Goal: Task Accomplishment & Management: Complete application form

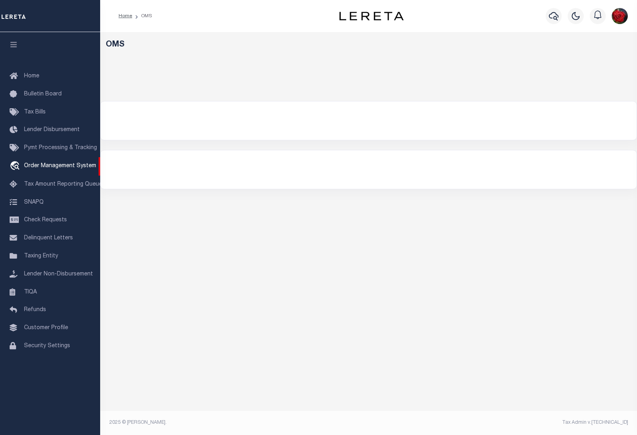
select select "200"
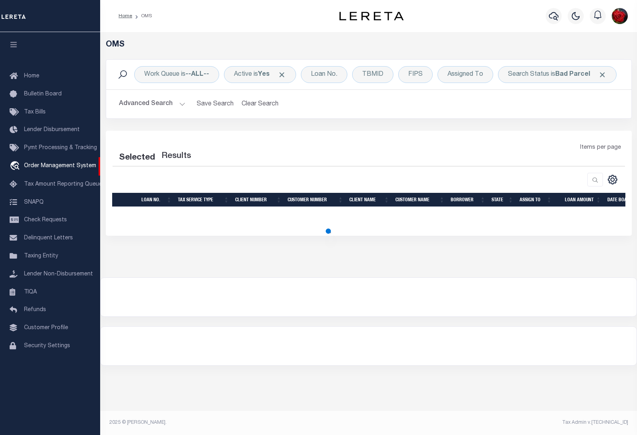
select select "200"
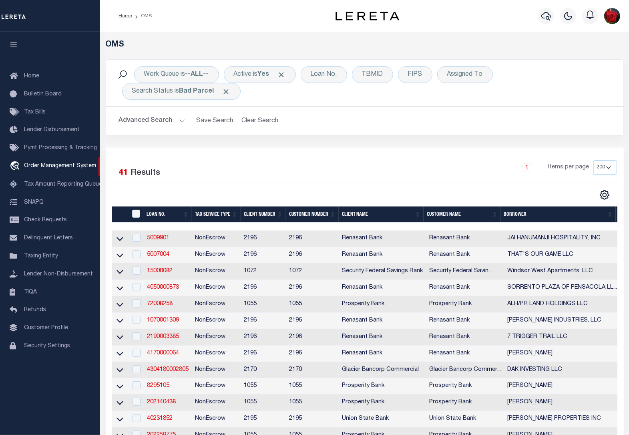
click at [6, 44] on button "button" at bounding box center [13, 45] width 27 height 27
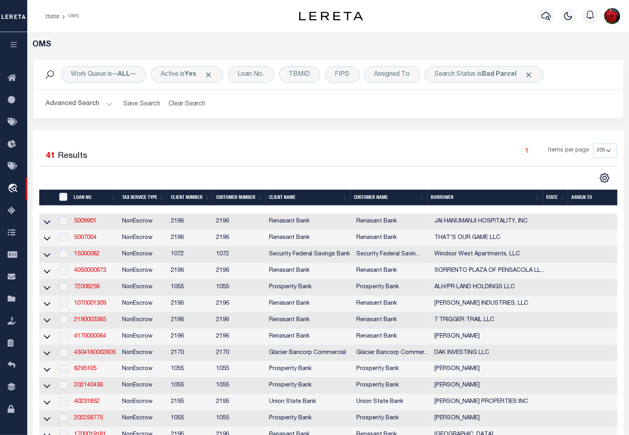
click at [555, 199] on th "State" at bounding box center [555, 197] width 25 height 16
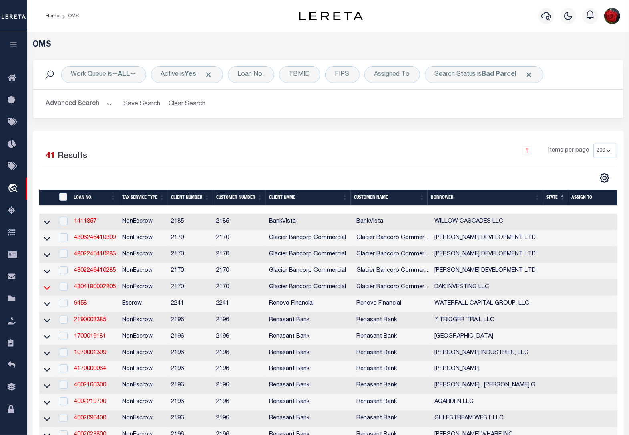
click at [45, 292] on icon at bounding box center [47, 287] width 7 height 8
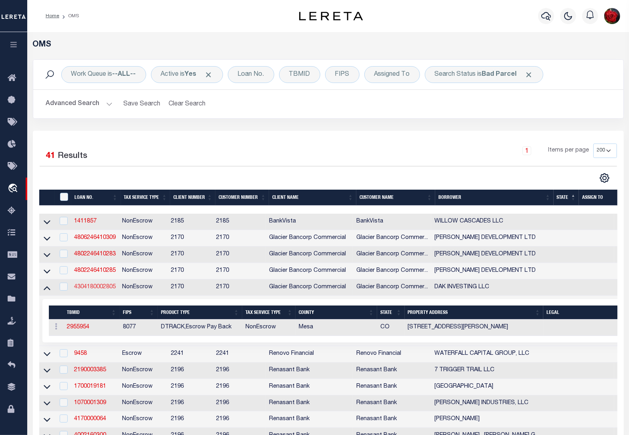
click at [96, 290] on link "4304180002805" at bounding box center [95, 287] width 42 height 6
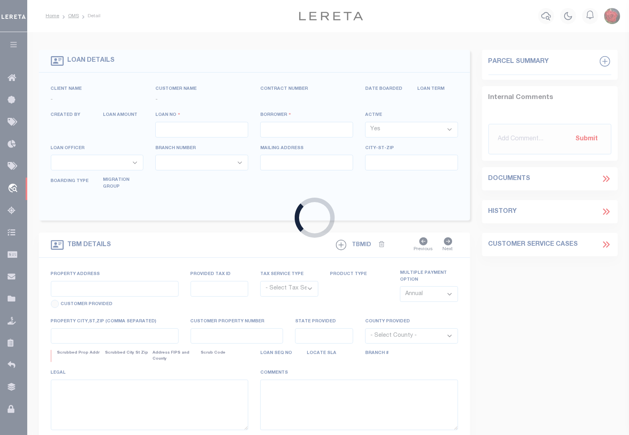
type input "4304180002805"
type input "DAK INVESTING LLC"
select select
type input "[STREET_ADDRESS][PERSON_NAME]"
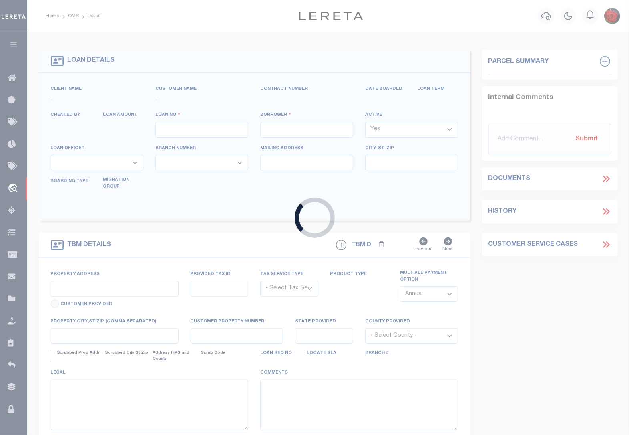
type input "AUSTIN TX 78746-2936"
select select "NonEscrow"
type input "[STREET_ADDRESS][PERSON_NAME]"
type input "[GEOGRAPHIC_DATA] 815051438"
type input "CO"
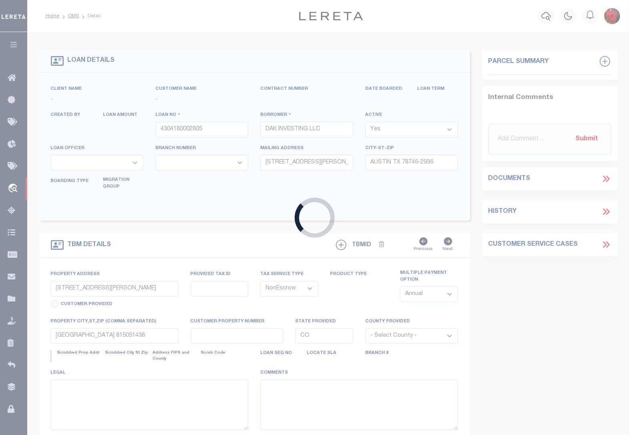
select select
type textarea "Liability limited to information provided"
select select "4580"
select select "2"
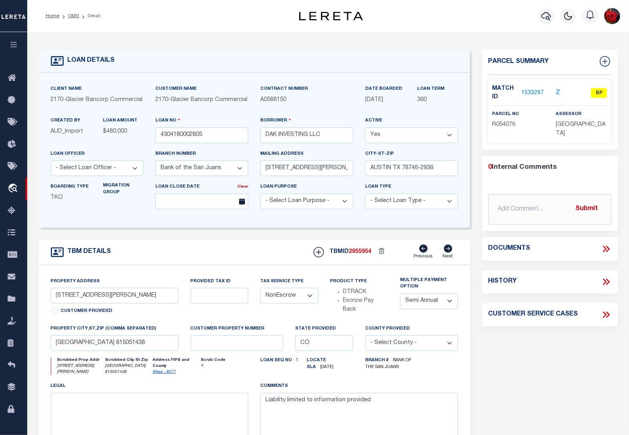
click at [534, 91] on link "1533297" at bounding box center [532, 93] width 22 height 8
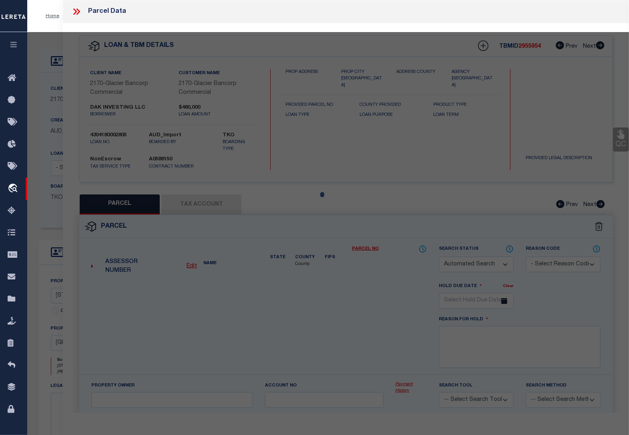
checkbox input "false"
select select "BP"
type input "DAK INVESTING LLC"
type input "294503400200"
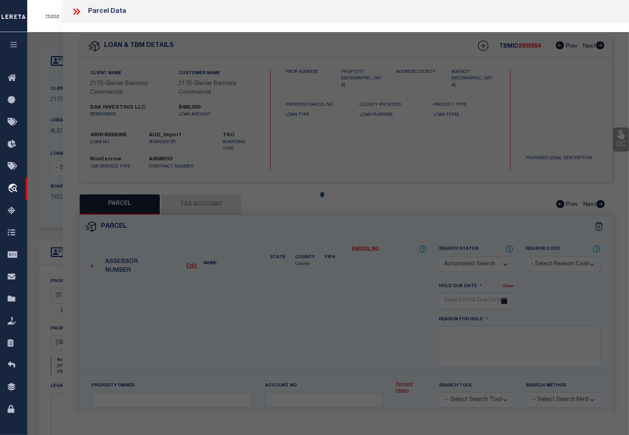
select select
type input "[STREET_ADDRESS][PERSON_NAME]"
type input "CO"
type textarea "BEG 203FT N OF SE COR SW4SE4 SEC 3 1S 1W E 7.5FT N 134FT W 101.1FT S 134FT E 93…"
type textarea "per website we have incorrect parcel number the parcel should be R106096"
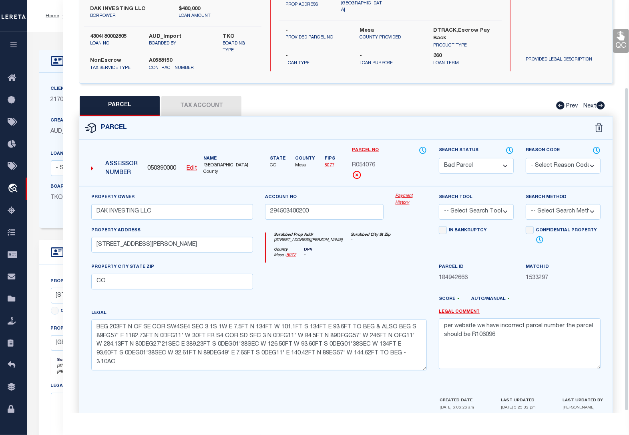
scroll to position [113, 0]
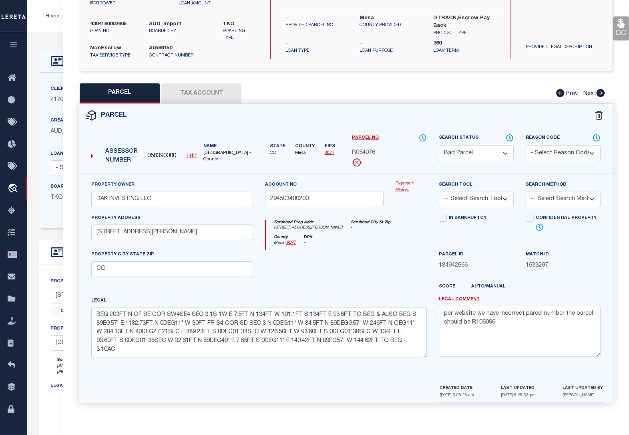
click at [503, 151] on select "Automated Search Bad Parcel Complete Duplicate Parcel High Dollar Reporting In …" at bounding box center [476, 153] width 75 height 16
select select "PR"
click at [439, 145] on select "Automated Search Bad Parcel Complete Duplicate Parcel High Dollar Reporting In …" at bounding box center [476, 153] width 75 height 16
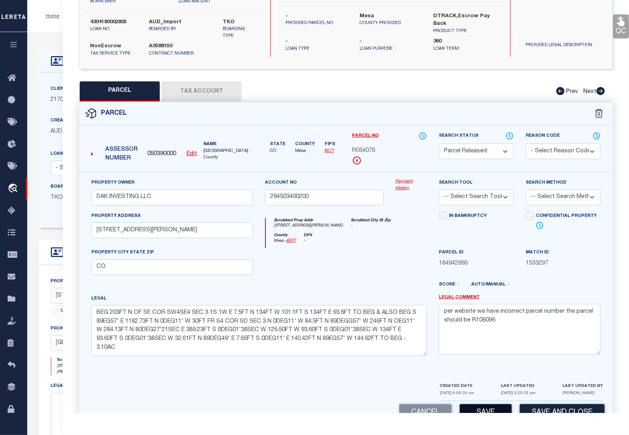
click at [501, 410] on button "Save" at bounding box center [486, 412] width 52 height 17
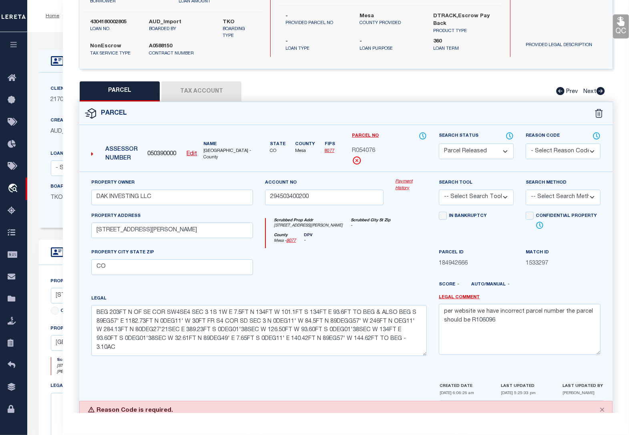
click at [556, 150] on select "- Select Reason Code - 099 - Other (Provide additional detail) ACT - Agency Cha…" at bounding box center [563, 151] width 75 height 16
select select "PPR"
click at [526, 143] on select "- Select Reason Code - 099 - Other (Provide additional detail) ACT - Agency Cha…" at bounding box center [563, 151] width 75 height 16
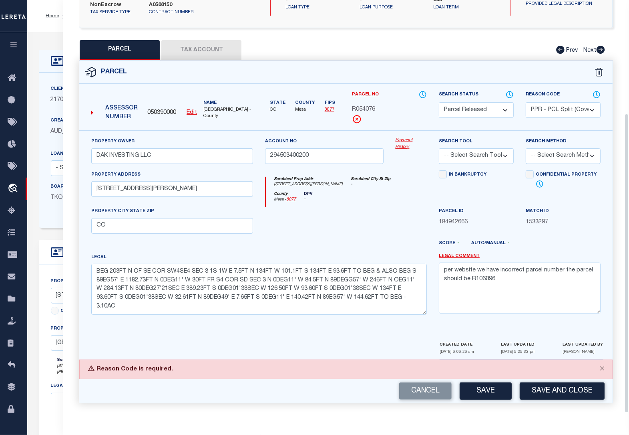
scroll to position [156, 0]
click at [495, 391] on button "Save" at bounding box center [486, 390] width 52 height 17
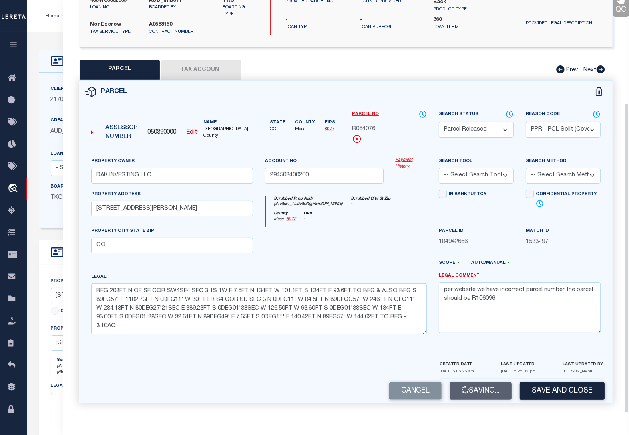
scroll to position [137, 0]
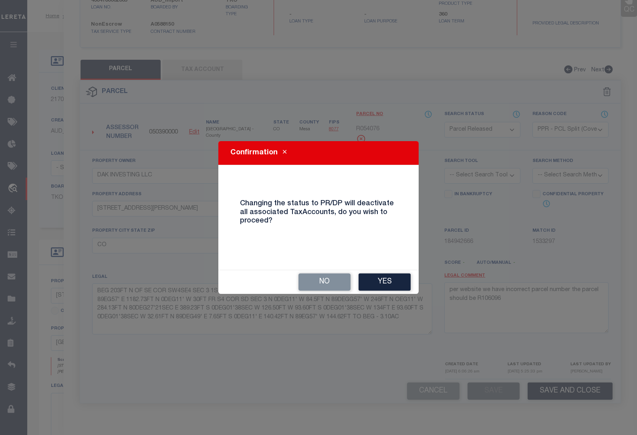
click at [385, 279] on button "Yes" at bounding box center [384, 281] width 52 height 17
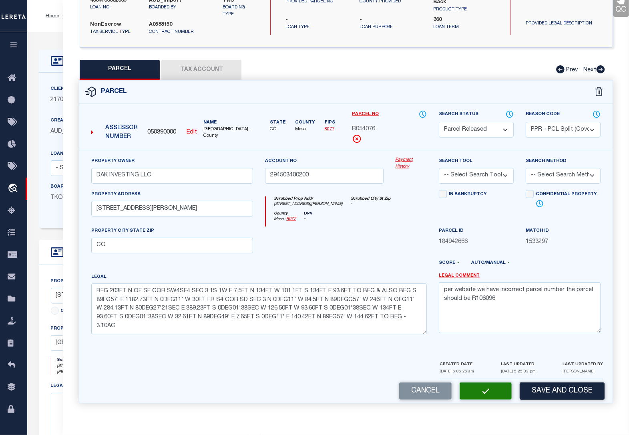
select select "AS"
select select
checkbox input "false"
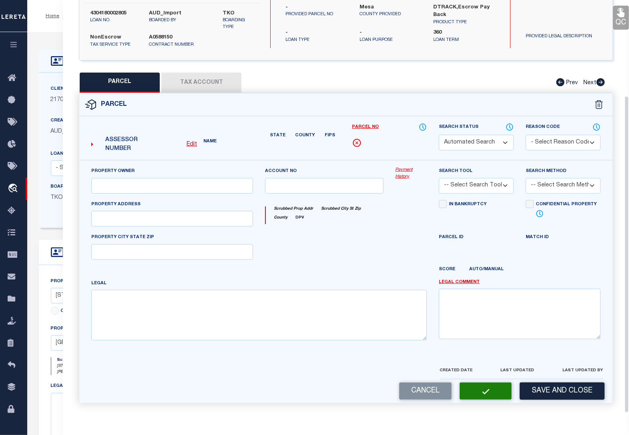
select select "PR"
select select "PPR"
type input "DAK INVESTING LLC"
type input "294503400200"
select select
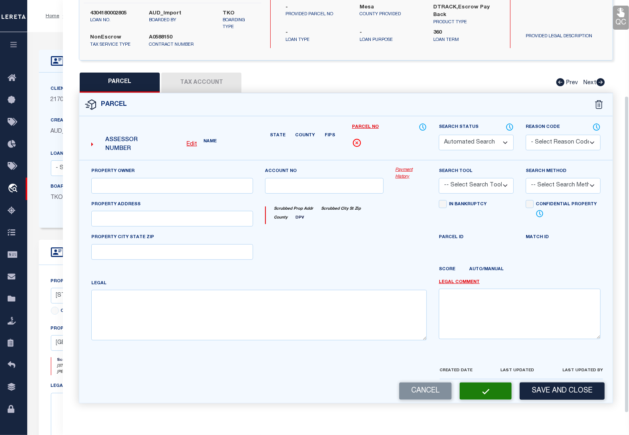
type input "[STREET_ADDRESS][PERSON_NAME]"
type input "CO"
type textarea "BEG 203FT N OF SE COR SW4SE4 SEC 3 1S 1W E 7.5FT N 134FT W 101.1FT S 134FT E 93…"
type textarea "per website we have incorrect parcel number the parcel should be R106096"
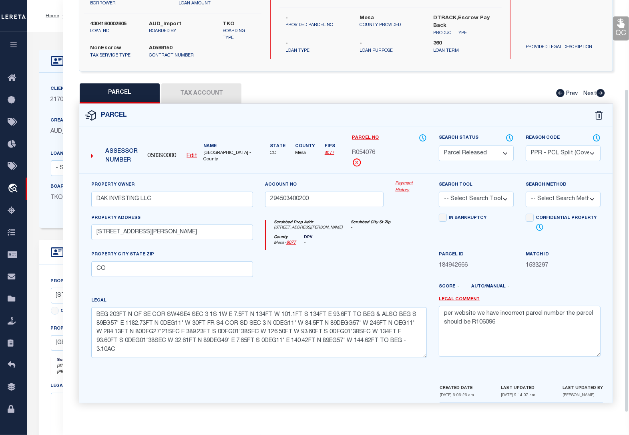
scroll to position [113, 0]
copy span "050390000"
drag, startPoint x: 178, startPoint y: 154, endPoint x: 149, endPoint y: 153, distance: 29.7
click at [149, 153] on div "050390000 Edit" at bounding box center [172, 156] width 50 height 9
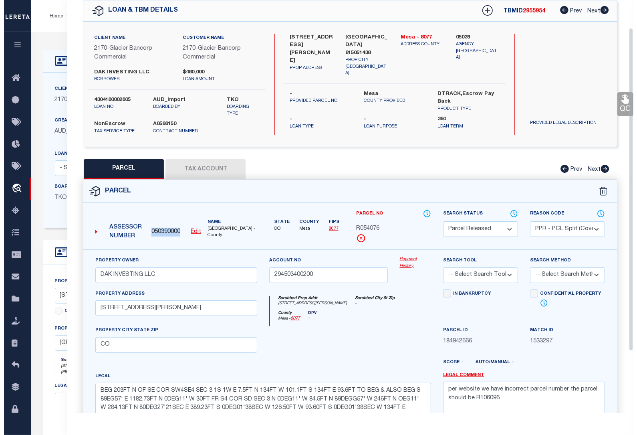
scroll to position [0, 0]
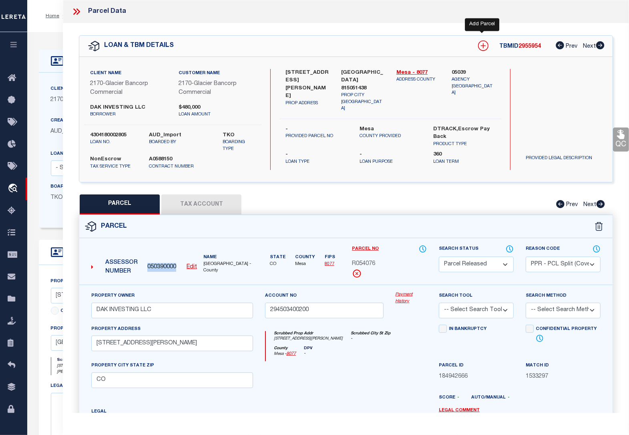
click at [483, 44] on icon at bounding box center [483, 45] width 10 height 10
select select "IP"
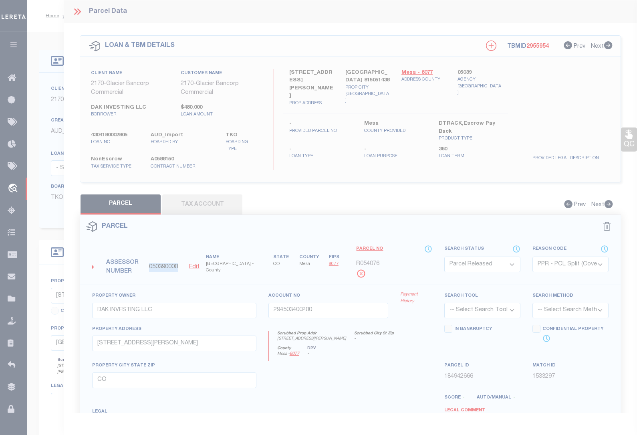
type textarea "-"
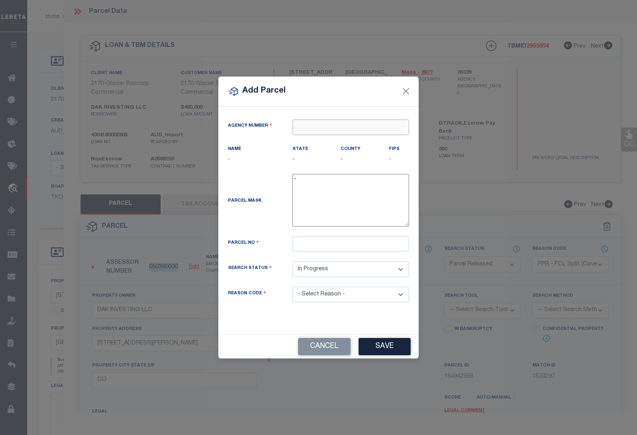
click at [368, 129] on input "text" at bounding box center [350, 127] width 117 height 16
paste input "050390000"
type input "050390000"
click at [366, 139] on div "050390000 : [GEOGRAPHIC_DATA]" at bounding box center [351, 146] width 116 height 23
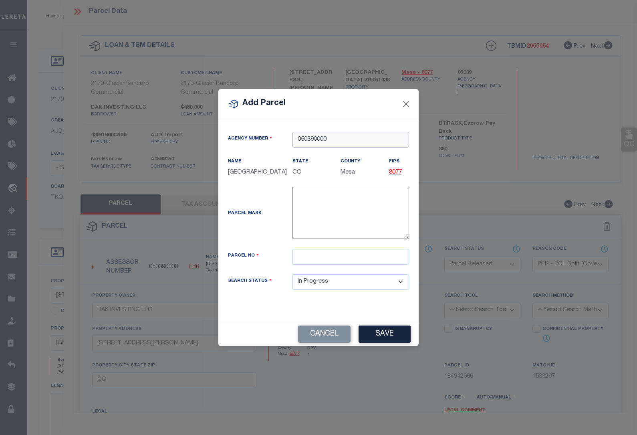
type input "050390000"
click at [336, 256] on input "text" at bounding box center [350, 257] width 117 height 16
type input "R106096"
click at [331, 286] on select "Automated Search Bad Parcel Complete Duplicate Parcel High Dollar Reporting In …" at bounding box center [350, 282] width 117 height 16
click at [292, 274] on select "Automated Search Bad Parcel Complete Duplicate Parcel High Dollar Reporting In …" at bounding box center [350, 282] width 117 height 16
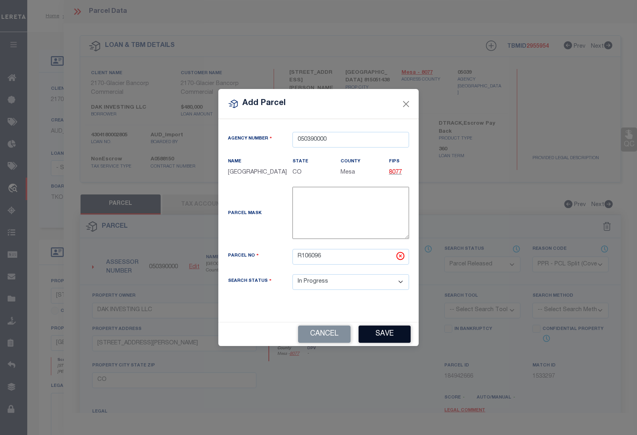
click at [379, 332] on button "Save" at bounding box center [384, 333] width 52 height 17
select select "IP"
select select
checkbox input "false"
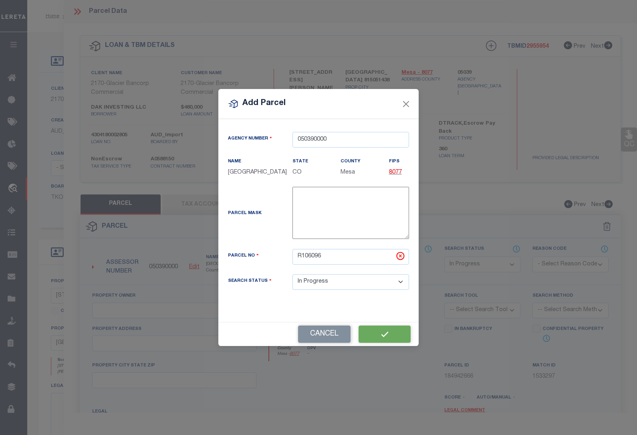
type input "DAK INVESTING LLC"
type input "[STREET_ADDRESS][PERSON_NAME]"
type input "[GEOGRAPHIC_DATA], [GEOGRAPHIC_DATA]"
type textarea "BEG N 89DEG57' W 209.15FT + 30FT N OF SE COR SW4SE4 SEC 3 1S 1W UM N 89DEG57' W…"
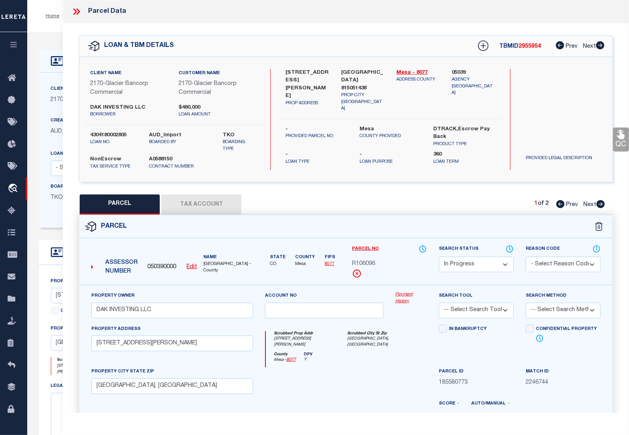
click at [211, 202] on button "Tax Account" at bounding box center [201, 204] width 80 height 20
select select "100"
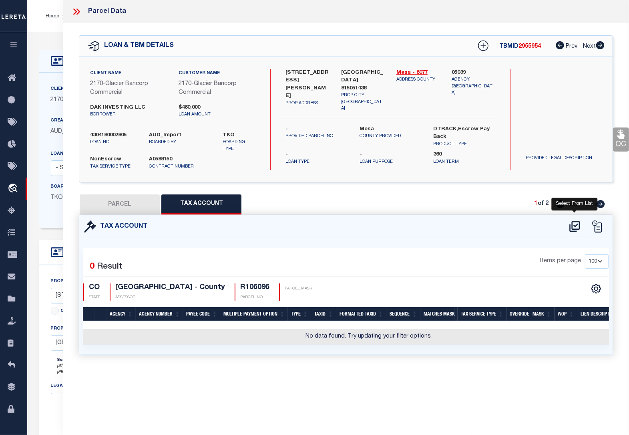
click at [574, 226] on icon at bounding box center [574, 226] width 13 height 13
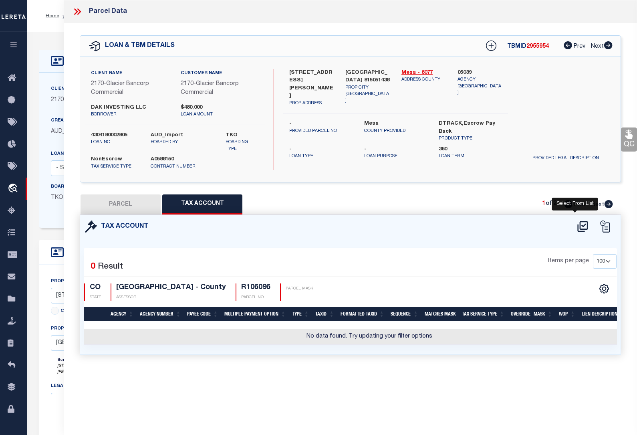
select select "100"
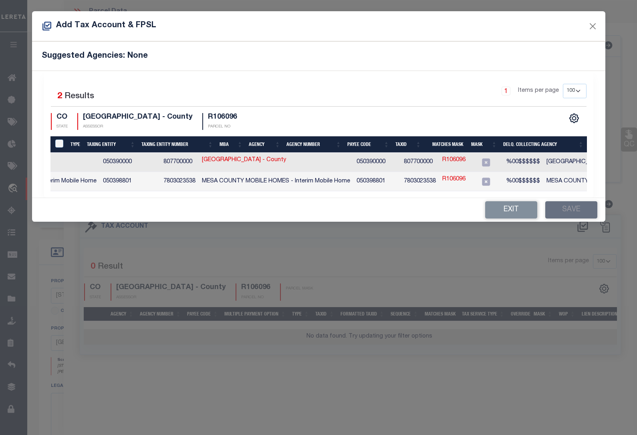
scroll to position [0, 135]
click at [445, 161] on link "R106096" at bounding box center [453, 160] width 23 height 9
type input "R106096"
type textarea "%00$$$$$$"
checkbox input "true"
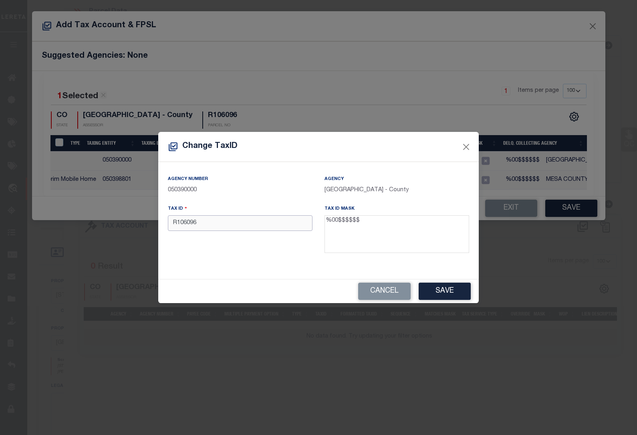
click at [177, 221] on input "R106096" at bounding box center [240, 223] width 145 height 16
type input "R00106096"
click at [439, 292] on button "Save" at bounding box center [445, 290] width 52 height 17
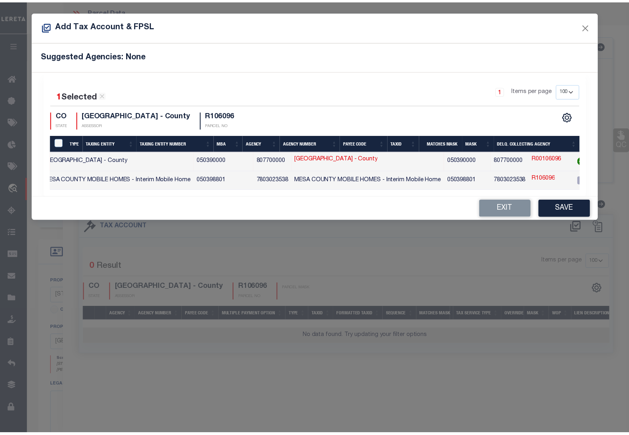
scroll to position [0, 0]
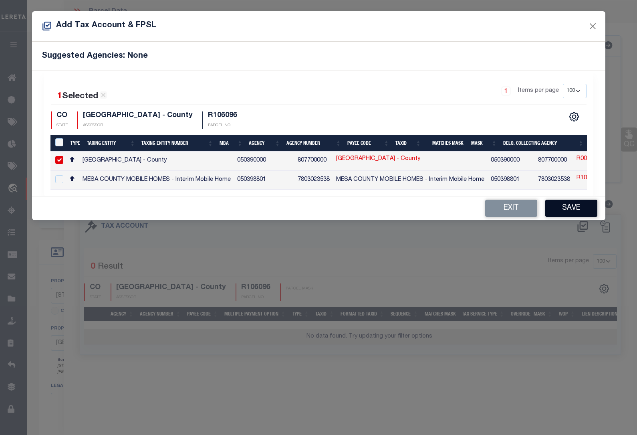
click at [576, 209] on button "Save" at bounding box center [571, 207] width 52 height 17
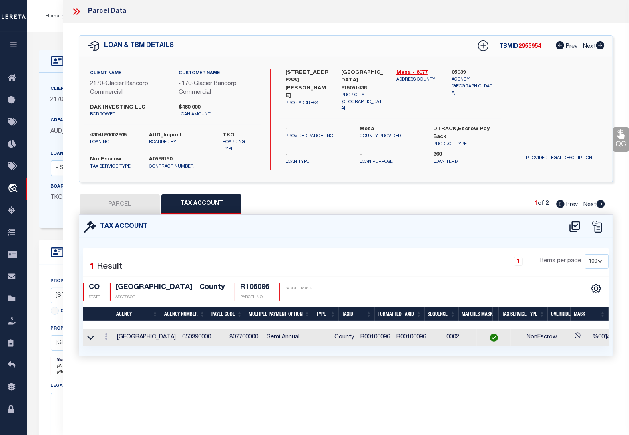
click at [107, 203] on button "PARCEL" at bounding box center [120, 204] width 80 height 20
select select "AS"
checkbox input "false"
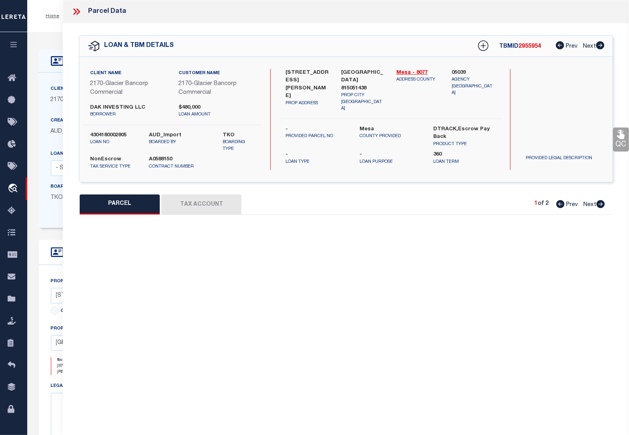
select select "IP"
type input "DAK INVESTING LLC"
type input "[STREET_ADDRESS][PERSON_NAME]"
type input "[GEOGRAPHIC_DATA], [GEOGRAPHIC_DATA]"
type textarea "BEG N 89DEG57' W 209.15FT + 30FT N OF SE COR SW4SE4 SEC 3 1S 1W UM N 89DEG57' W…"
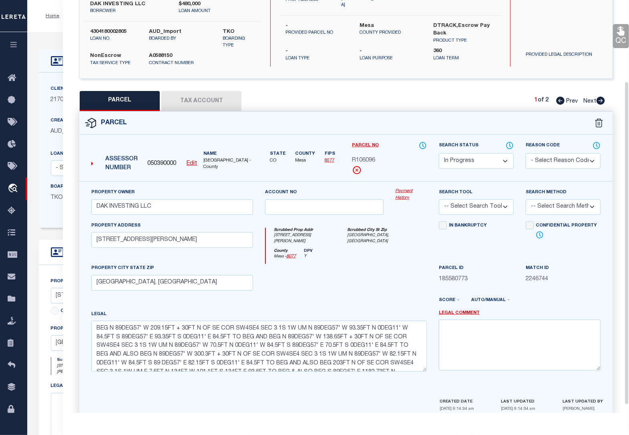
scroll to position [113, 0]
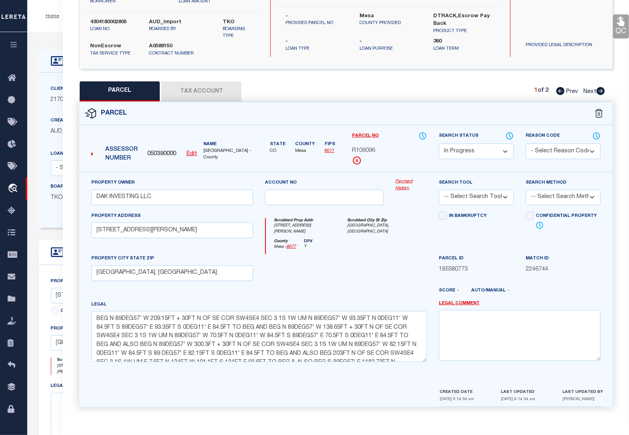
click at [461, 151] on select "Automated Search Bad Parcel Complete Duplicate Parcel High Dollar Reporting In …" at bounding box center [476, 151] width 75 height 16
select select "PC"
click at [439, 143] on select "Automated Search Bad Parcel Complete Duplicate Parcel High Dollar Reporting In …" at bounding box center [476, 151] width 75 height 16
drag, startPoint x: 397, startPoint y: 244, endPoint x: 402, endPoint y: 250, distance: 7.7
click at [397, 244] on div "[GEOGRAPHIC_DATA] - 8077 DPV Y" at bounding box center [346, 247] width 161 height 16
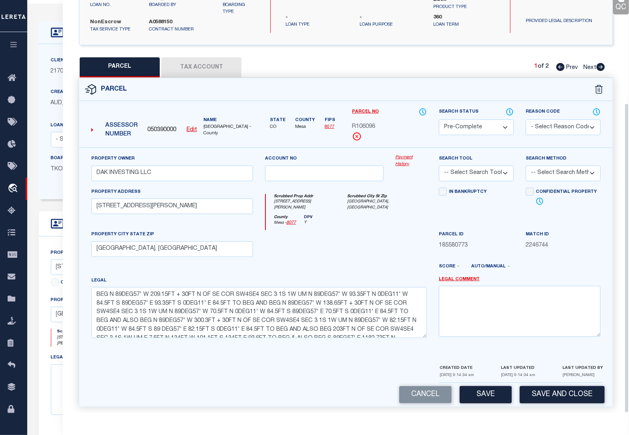
scroll to position [50, 0]
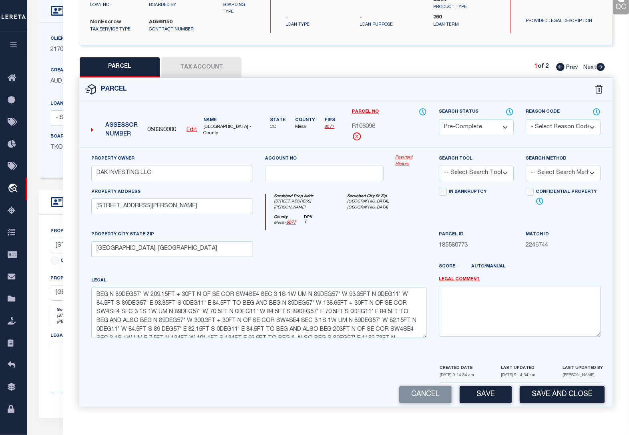
click at [532, 393] on button "Save and Close" at bounding box center [562, 394] width 85 height 17
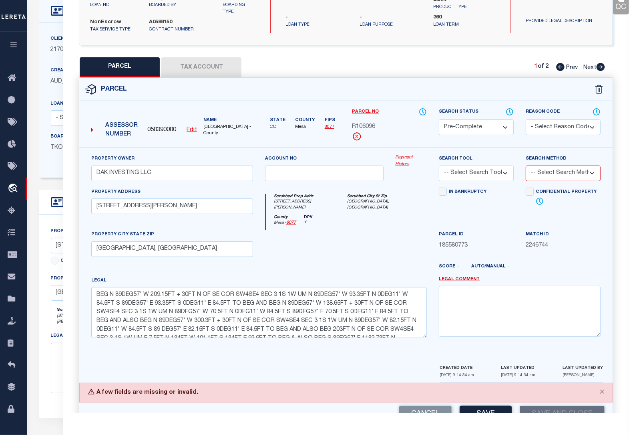
click at [489, 173] on select "-- Select Search Tool -- 3rd Party Website Agency File Agency Website ATLS CNV-…" at bounding box center [476, 173] width 75 height 16
select select "AGW"
click at [439, 166] on select "-- Select Search Tool -- 3rd Party Website Agency File Agency Website ATLS CNV-…" at bounding box center [476, 173] width 75 height 16
click at [542, 177] on select "-- Select Search Method -- Property Address Legal Liability Info Provided" at bounding box center [563, 173] width 75 height 16
select select "ADD"
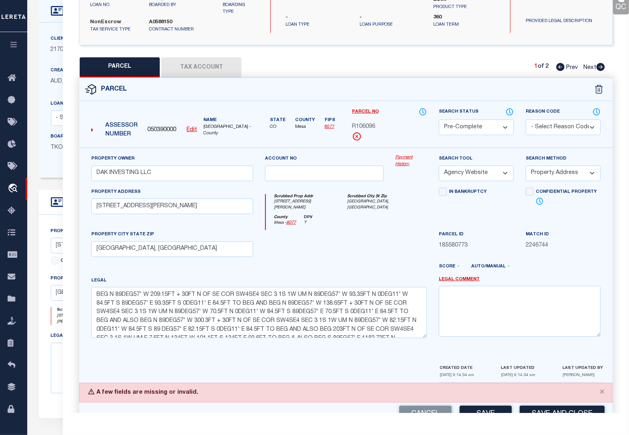
click at [526, 166] on select "-- Select Search Method -- Property Address Legal Liability Info Provided" at bounding box center [563, 173] width 75 height 16
click at [501, 405] on button "Save" at bounding box center [486, 413] width 52 height 17
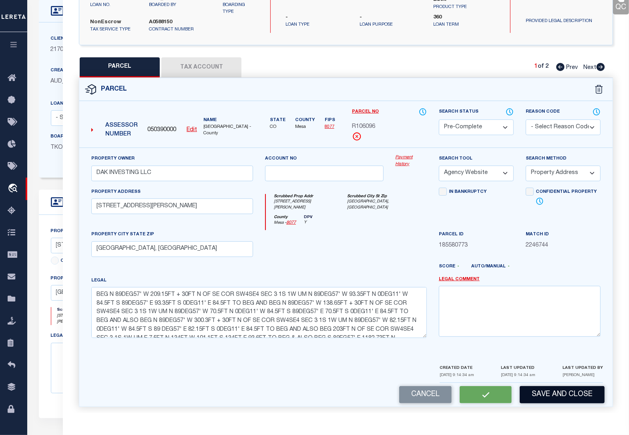
select select "AS"
select select
checkbox input "false"
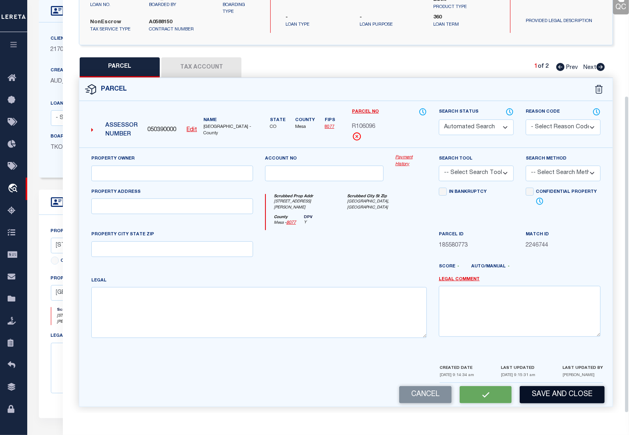
scroll to position [124, 0]
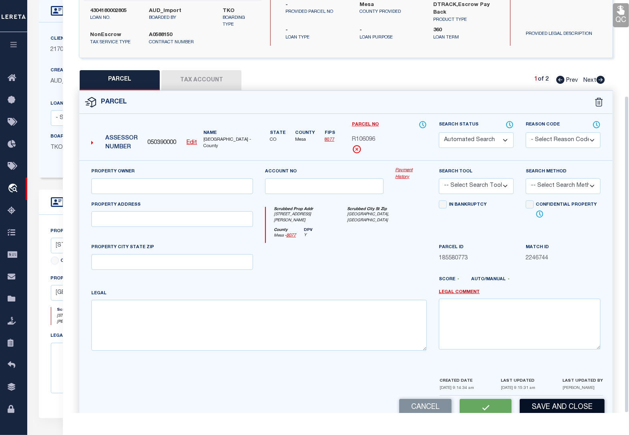
select select "PC"
type input "DAK INVESTING LLC"
select select "AGW"
select select "ADD"
type input "[STREET_ADDRESS][PERSON_NAME]"
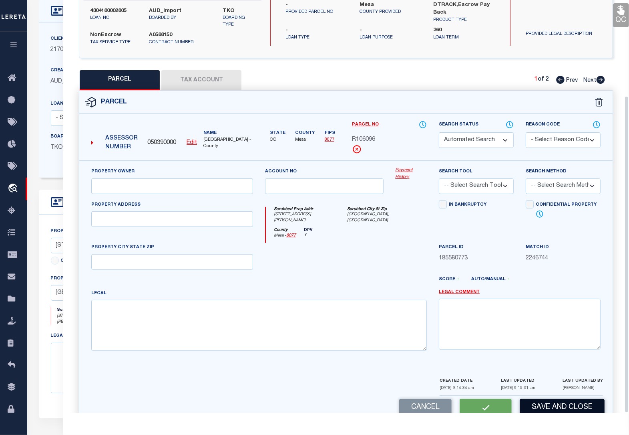
type input "[GEOGRAPHIC_DATA], [GEOGRAPHIC_DATA]"
type textarea "BEG N 89DEG57' W 209.15FT + 30FT N OF SE COR SW4SE4 SEC 3 1S 1W UM N 89DEG57' W…"
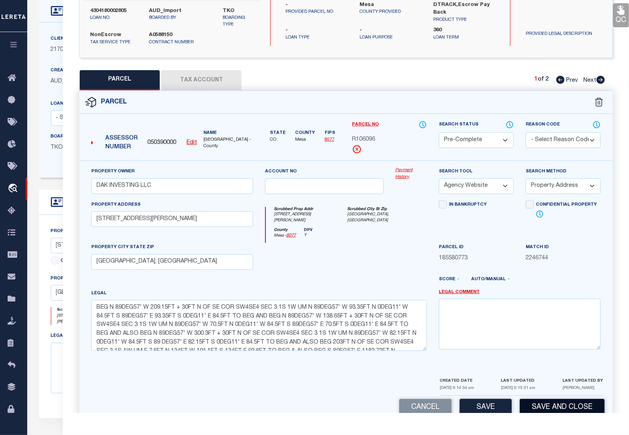
click at [529, 401] on button "Save and Close" at bounding box center [562, 407] width 85 height 17
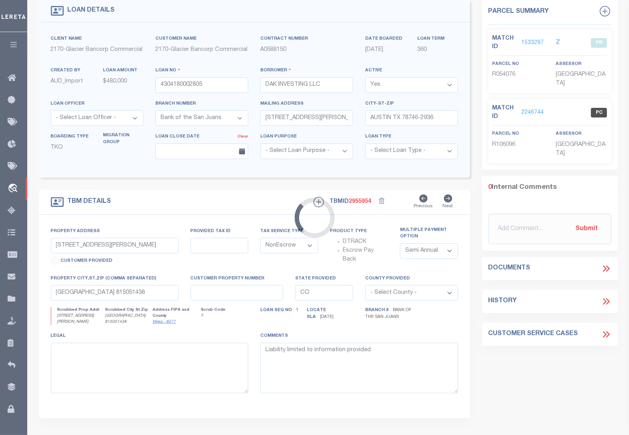
select select
select select "4580"
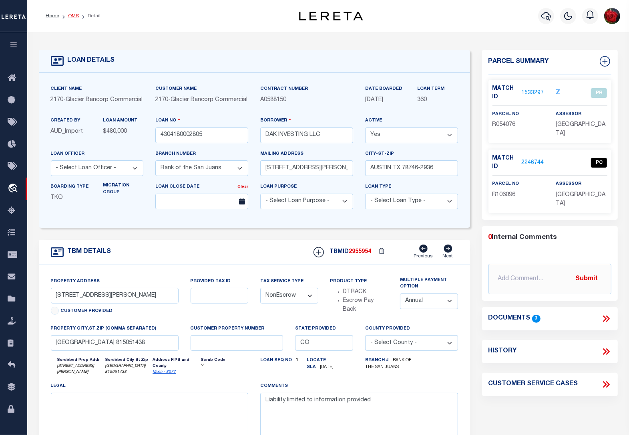
click at [74, 14] on link "OMS" at bounding box center [73, 16] width 11 height 5
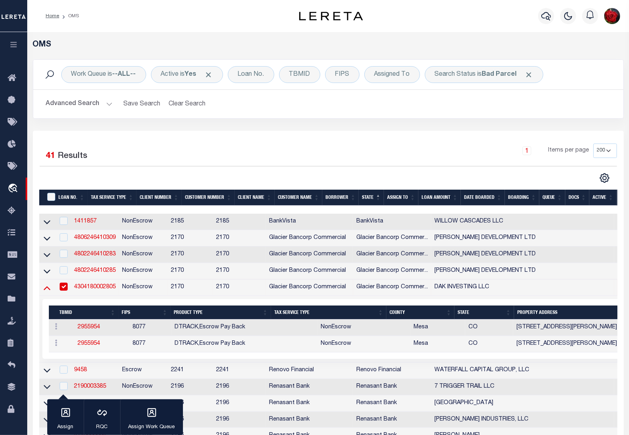
click at [50, 292] on icon at bounding box center [47, 287] width 7 height 8
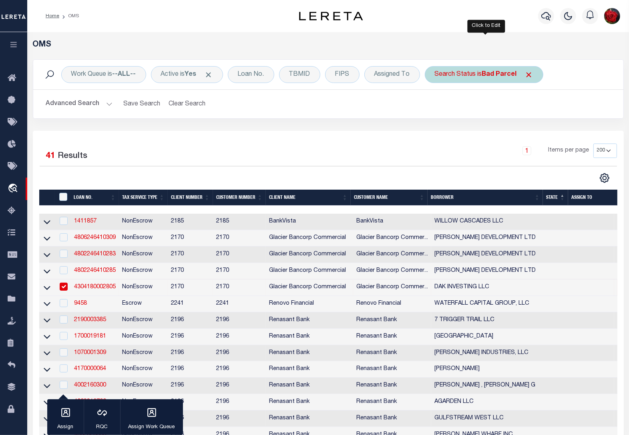
click at [506, 74] on b "Bad Parcel" at bounding box center [499, 74] width 35 height 6
select select "BP"
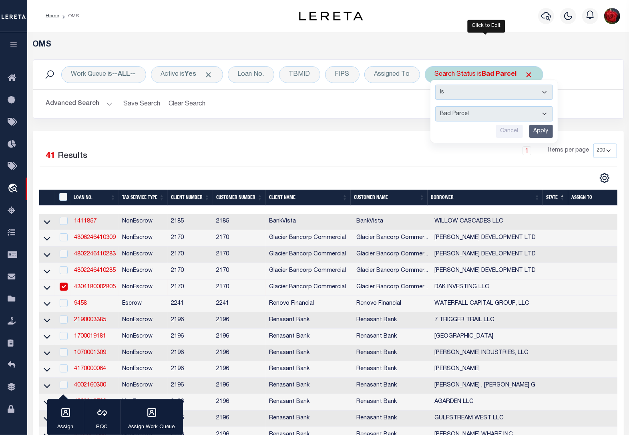
click at [541, 130] on input "Apply" at bounding box center [542, 131] width 24 height 13
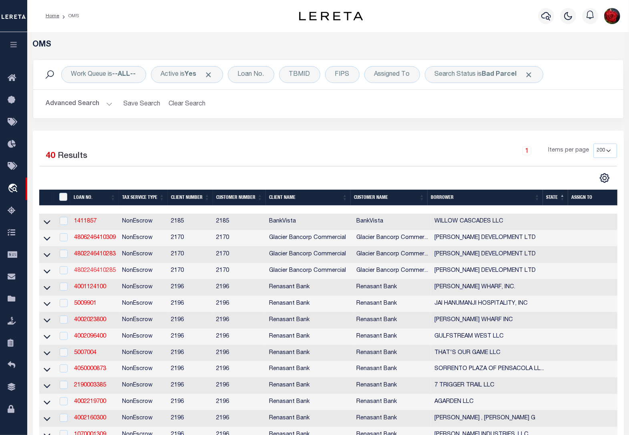
click at [93, 273] on link "4802246410285" at bounding box center [95, 271] width 42 height 6
type input "4802246410285"
type input "[PERSON_NAME] DEVELOPMENT LTD"
select select "4581"
type input "[STREET_ADDRESS]"
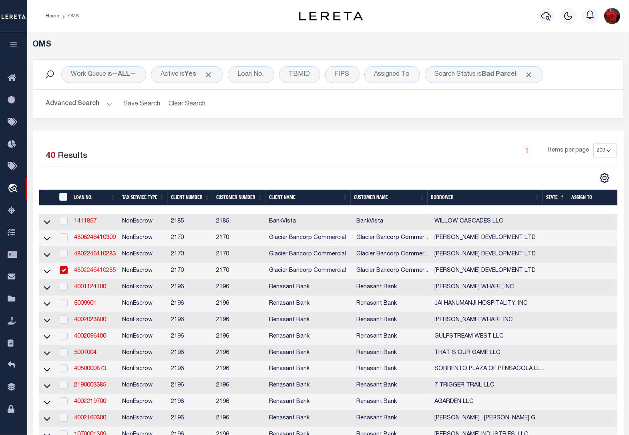
type input "BUENA VISTA CO 81211-9700"
type input "[DATE]"
select select
select select "20"
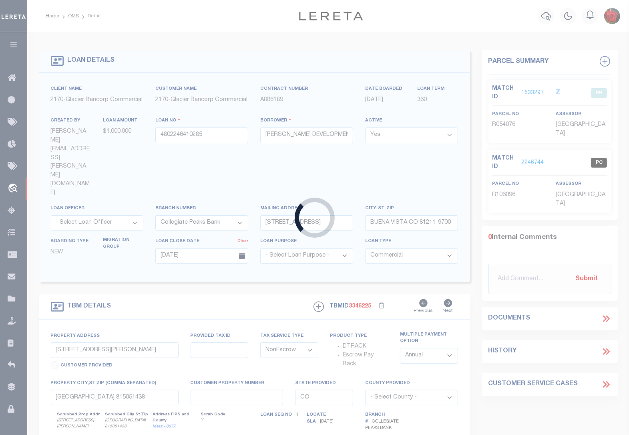
select select "4581"
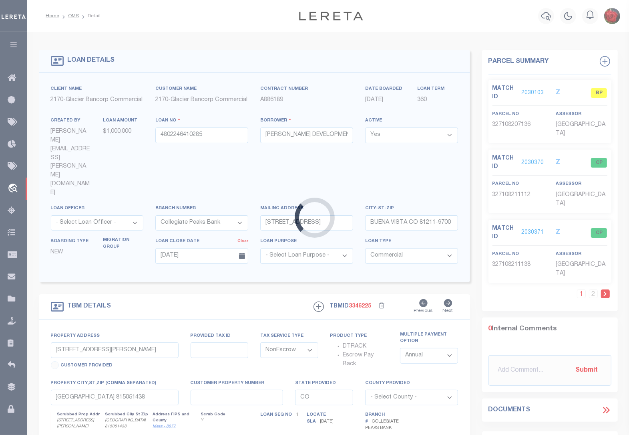
type input "[PERSON_NAME] ADDITION BLK 7, 11, AND BLK 12 LOTS 1-17 AND 18-34"
type input "327108207136,138,182,186,188"
type input "BUENA VISTA CO 81211"
select select
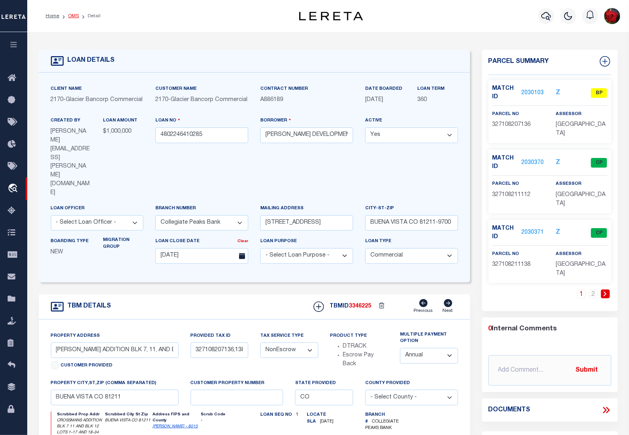
click at [75, 15] on link "OMS" at bounding box center [73, 16] width 11 height 5
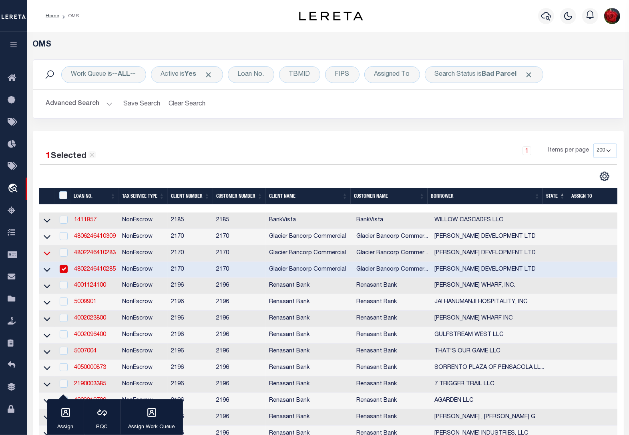
click at [45, 256] on icon at bounding box center [47, 254] width 7 height 4
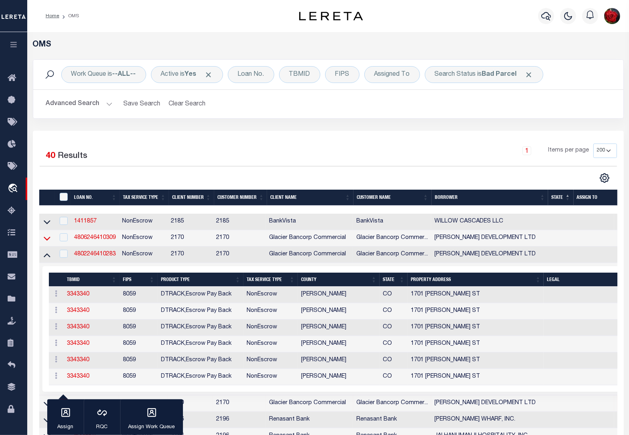
click at [47, 239] on icon at bounding box center [47, 238] width 7 height 8
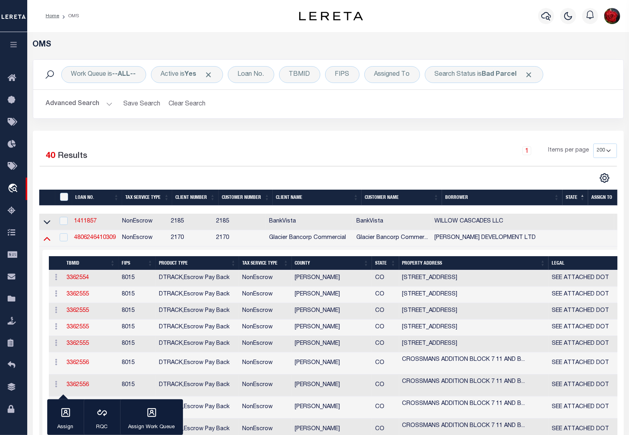
click at [46, 239] on icon at bounding box center [47, 238] width 7 height 8
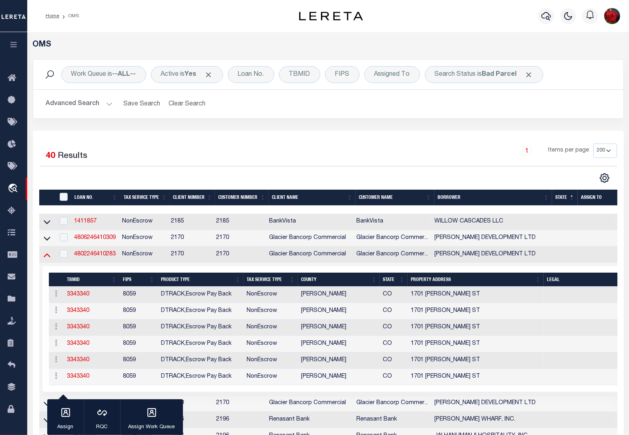
click at [44, 257] on icon at bounding box center [47, 254] width 7 height 8
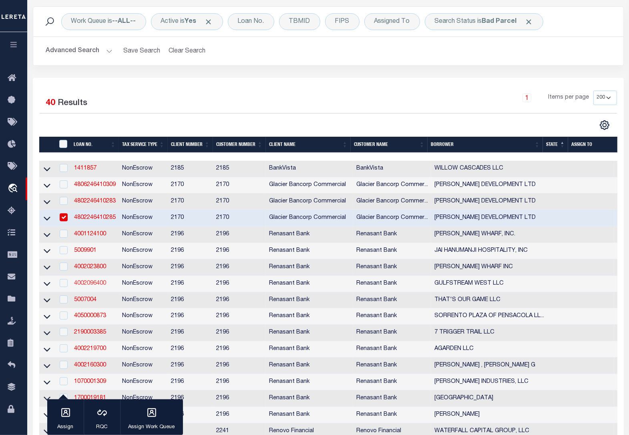
scroll to position [100, 0]
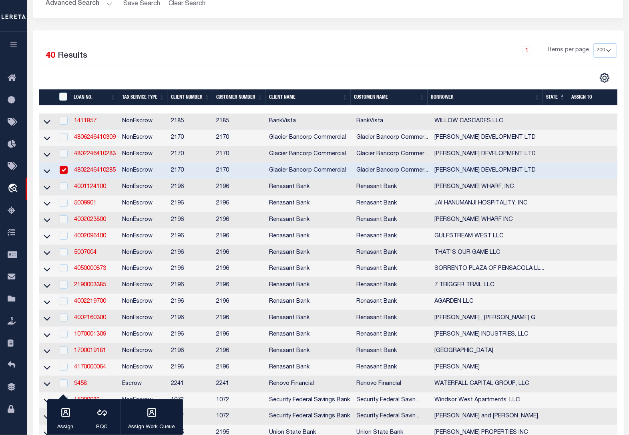
click at [65, 174] on input "checkbox" at bounding box center [64, 170] width 8 height 8
checkbox input "false"
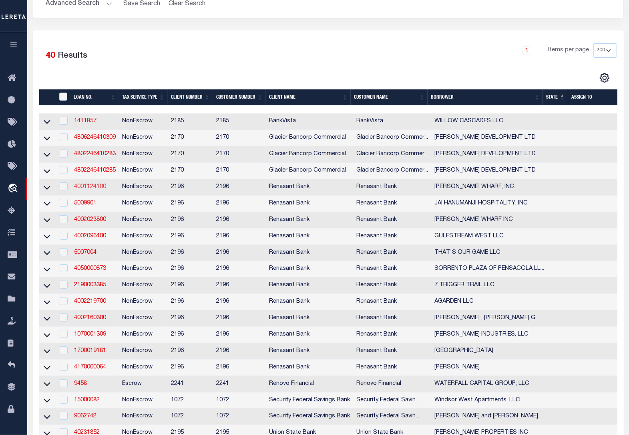
click at [98, 189] on link "4001124100" at bounding box center [90, 187] width 32 height 6
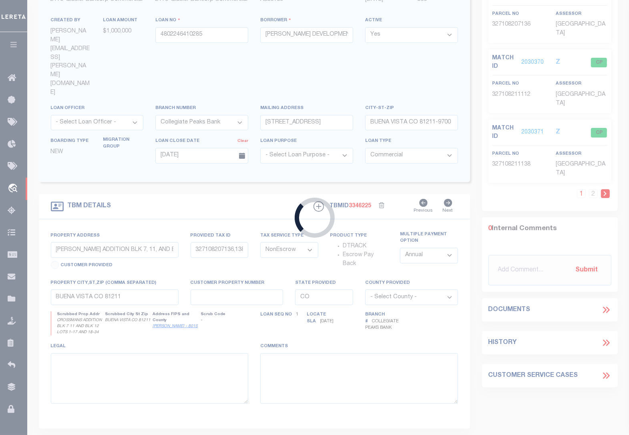
type input "4001124100"
type input "[PERSON_NAME] WHARF, INC."
select select
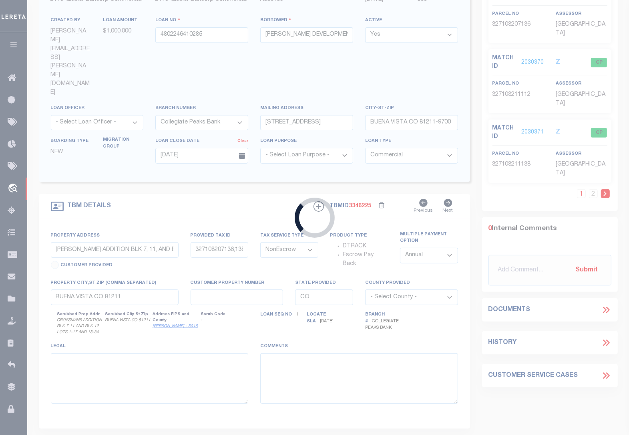
select select
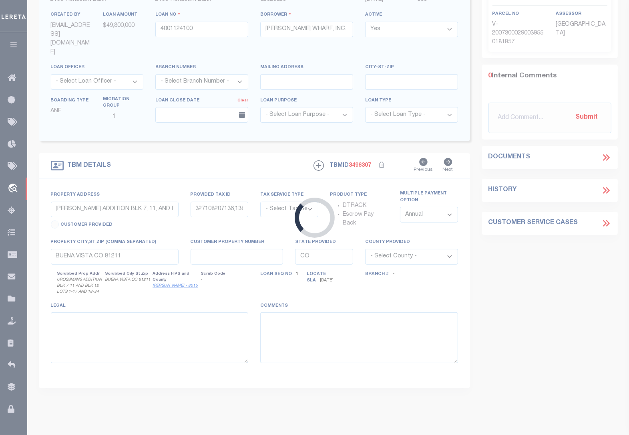
select select "4983"
type input "[STREET_ADDRESS][PERSON_NAME]"
radio input "true"
select select "NonEscrow"
select select
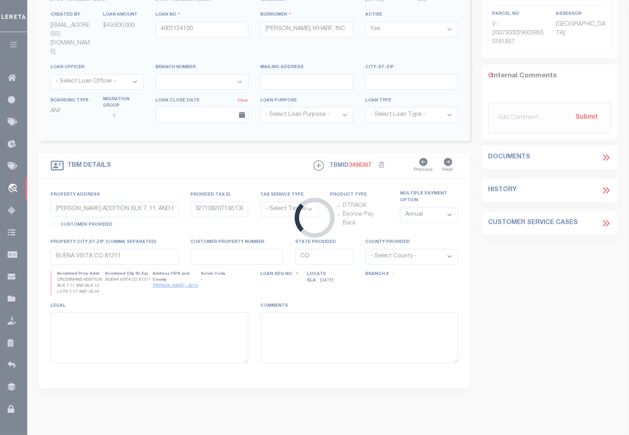
type input "PENSACOLA FL 32502"
type input "4001124100"
type input "FL"
type textarea "600"
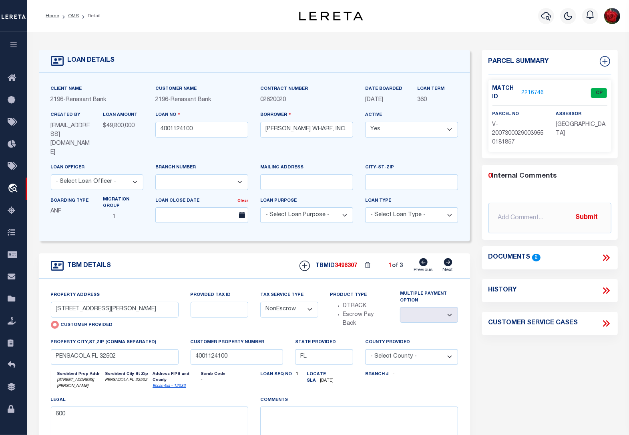
click at [532, 93] on link "2216746" at bounding box center [532, 93] width 22 height 8
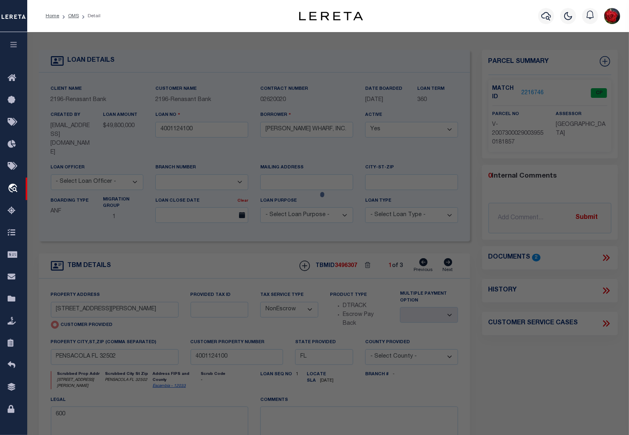
select select "AS"
select select
checkbox input "false"
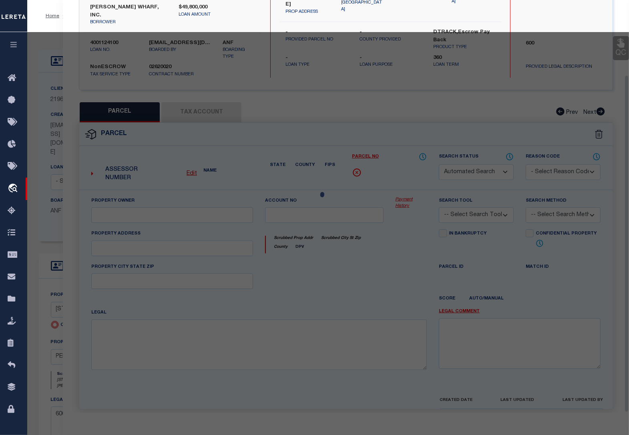
select select "CP"
type input "[STREET_ADDRESS][PERSON_NAME]"
checkbox input "false"
type input "PENSACOLA FL 32502"
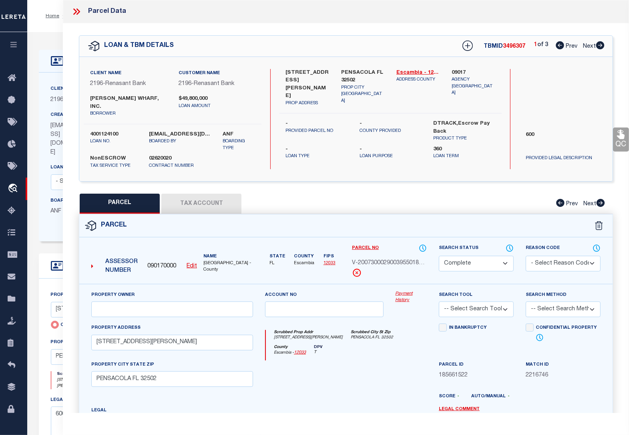
click at [601, 47] on icon at bounding box center [600, 45] width 8 height 8
select select "AS"
checkbox input "false"
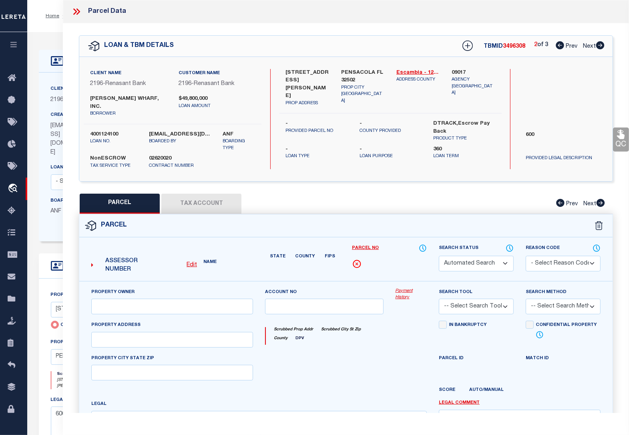
select select "CP"
type input "[STREET_ADDRESS][PERSON_NAME]"
checkbox input "false"
type input "PENSACOLA FL 32502"
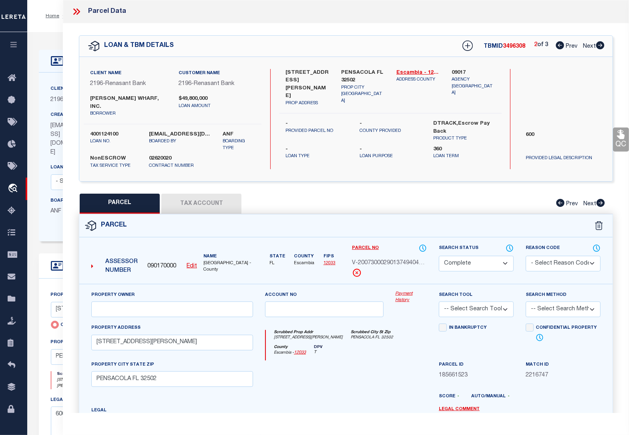
click at [601, 47] on icon at bounding box center [600, 45] width 8 height 8
select select "AS"
checkbox input "false"
select select "BP"
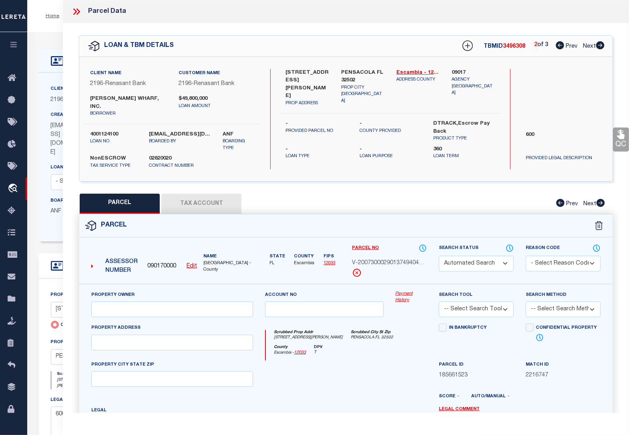
type input "[STREET_ADDRESS][PERSON_NAME]"
checkbox input "false"
type input "PENSACOLA FL 32502"
type textarea "Incorrect Parcel Given parcel goes to the address [STREET_ADDRESS][PERSON_NAME]"
click at [559, 46] on icon at bounding box center [560, 45] width 8 height 8
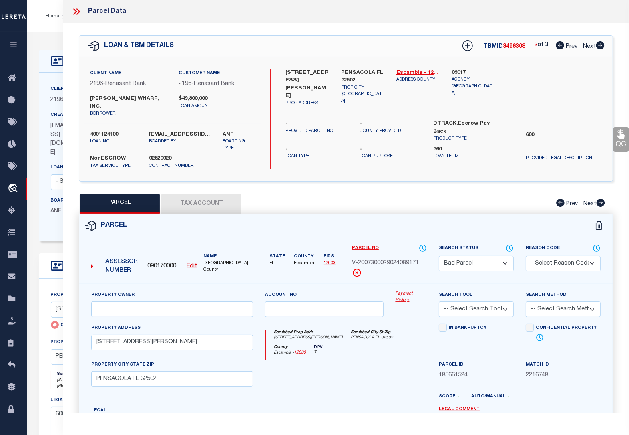
select select "AS"
checkbox input "false"
select select "CP"
type input "[STREET_ADDRESS][PERSON_NAME]"
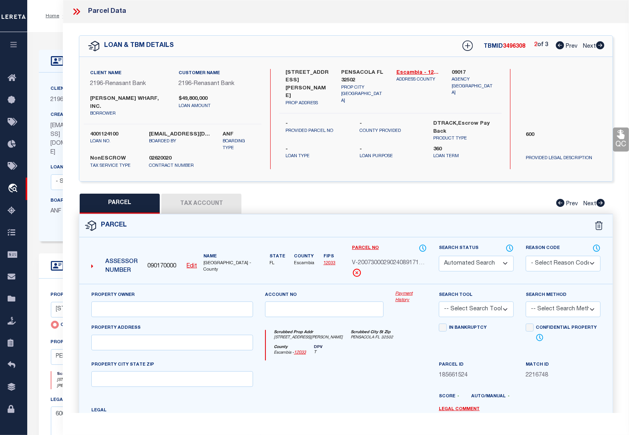
checkbox input "false"
type input "PENSACOLA FL 32502"
click at [559, 46] on icon at bounding box center [560, 45] width 8 height 8
select select "AS"
checkbox input "false"
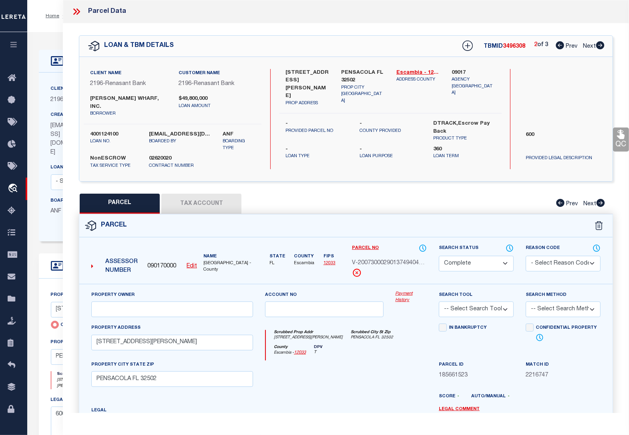
checkbox input "false"
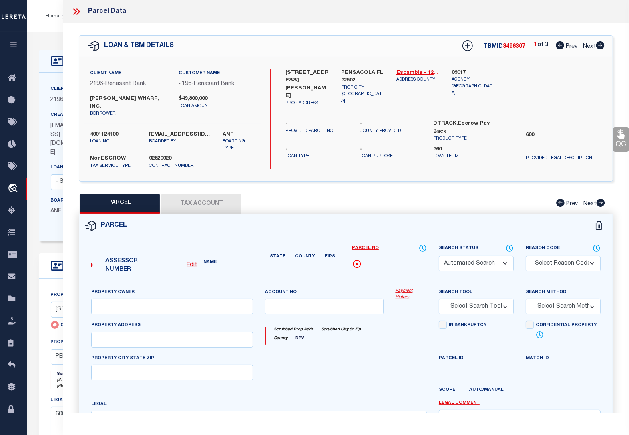
select select "CP"
type input "[STREET_ADDRESS][PERSON_NAME]"
checkbox input "false"
type input "PENSACOLA FL 32502"
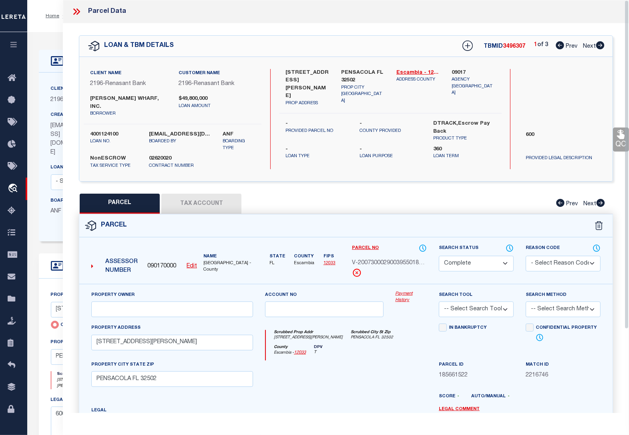
click at [76, 13] on icon at bounding box center [76, 11] width 10 height 10
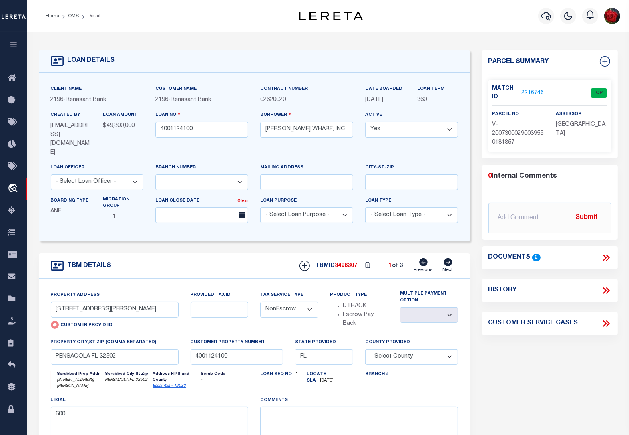
click at [609, 257] on icon at bounding box center [608, 257] width 4 height 6
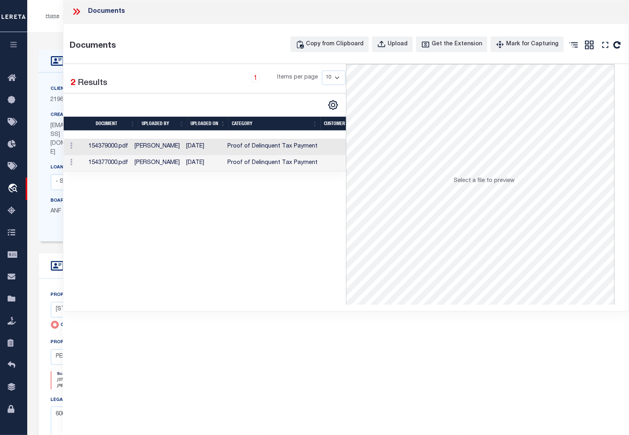
click at [190, 148] on td "[DATE]" at bounding box center [203, 147] width 41 height 16
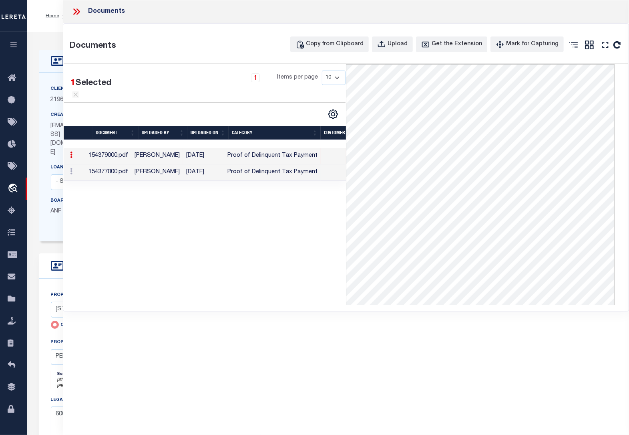
click at [178, 176] on td "[PERSON_NAME]" at bounding box center [157, 172] width 52 height 16
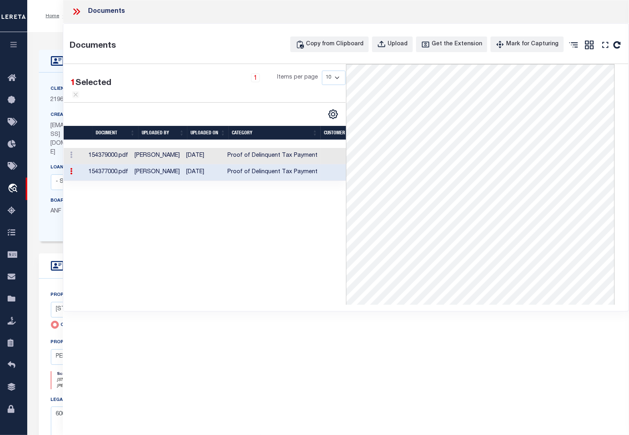
click at [268, 272] on div "1 Selected 2 Results 1 Items per page 10 25 50 100" at bounding box center [205, 184] width 282 height 240
click at [74, 14] on icon at bounding box center [75, 11] width 4 height 6
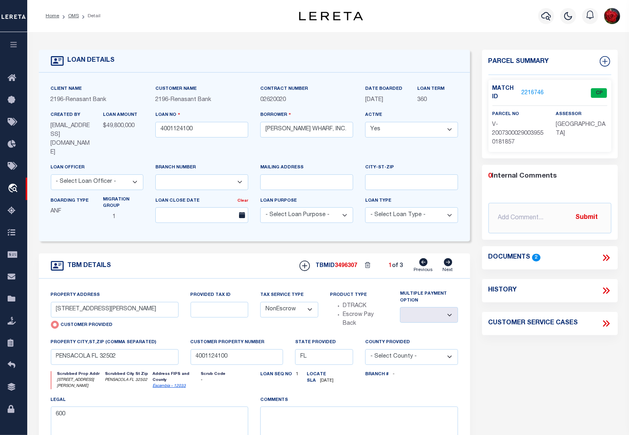
click at [533, 92] on link "2216746" at bounding box center [532, 93] width 22 height 8
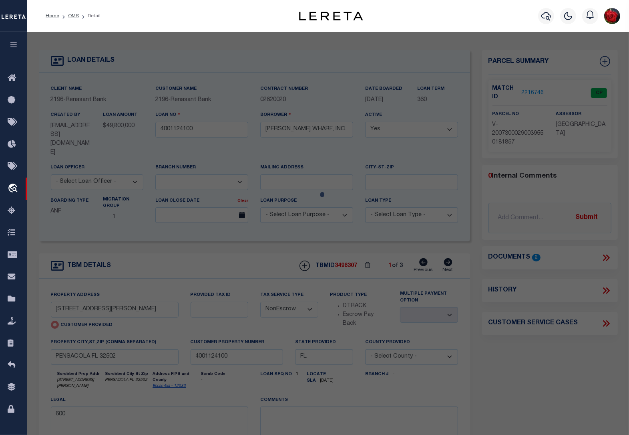
select select "AS"
checkbox input "false"
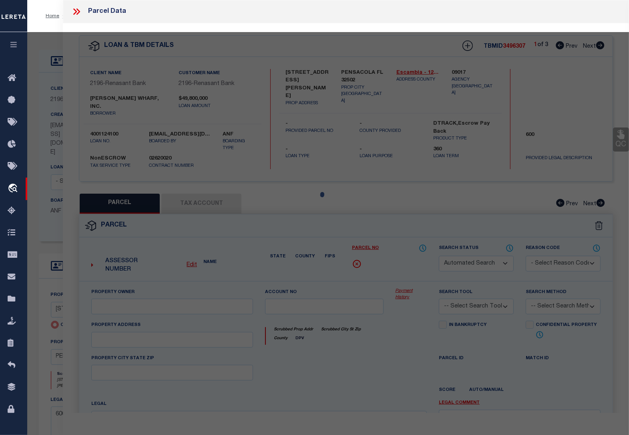
select select "CP"
type input "[STREET_ADDRESS][PERSON_NAME]"
checkbox input "false"
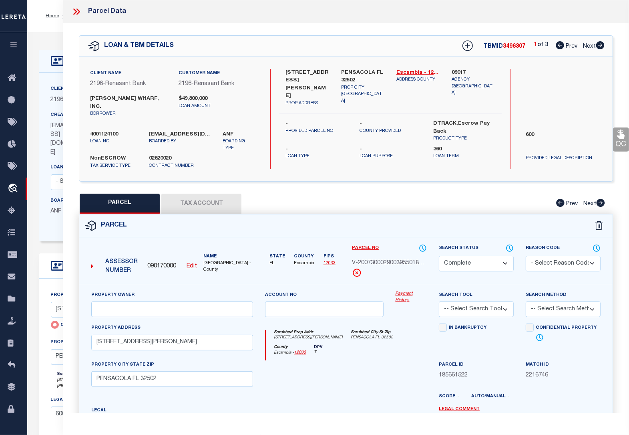
click at [603, 48] on icon at bounding box center [600, 45] width 8 height 8
click at [602, 48] on icon at bounding box center [600, 45] width 8 height 8
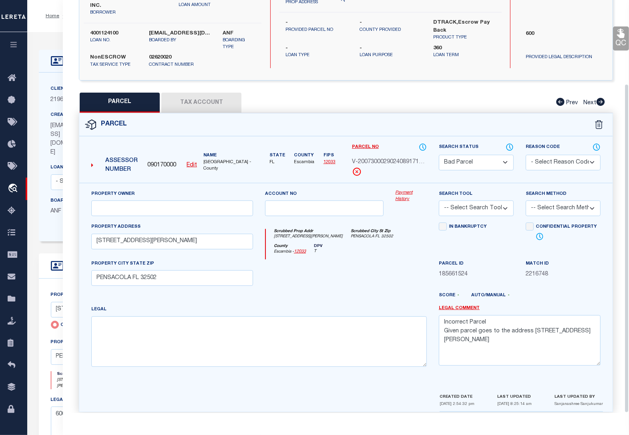
scroll to position [105, 0]
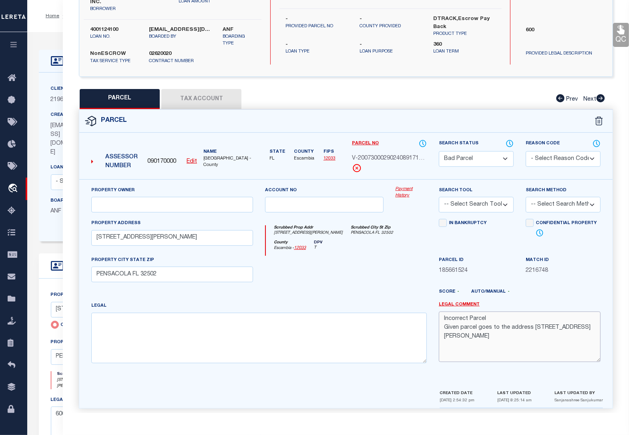
click at [588, 321] on textarea "Incorrect Parcel Given parcel goes to the address [STREET_ADDRESS][PERSON_NAME]" at bounding box center [520, 336] width 162 height 50
click at [445, 330] on textarea "Incorrect Parcel Given parcel goes to the address [STREET_ADDRESS][PERSON_NAME]…" at bounding box center [520, 336] width 162 height 50
click at [587, 321] on textarea "Incorrect Parcel Given parcel goes to the address [STREET_ADDRESS][PERSON_NAME]…" at bounding box center [520, 336] width 162 height 50
click at [479, 151] on select "Automated Search Bad Parcel Complete Duplicate Parcel High Dollar Reporting In …" at bounding box center [476, 159] width 75 height 16
click at [439, 151] on select "Automated Search Bad Parcel Complete Duplicate Parcel High Dollar Reporting In …" at bounding box center [476, 159] width 75 height 16
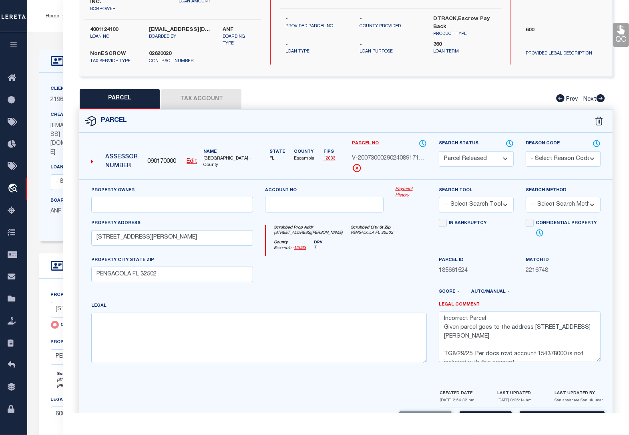
click at [573, 276] on div "Match ID 2216748" at bounding box center [563, 272] width 87 height 33
click at [549, 154] on select "- Select Reason Code - 099 - Other (Provide additional detail) ACT - Agency Cha…" at bounding box center [563, 159] width 75 height 16
click at [613, 195] on div "Property Owner Account no Payment History Search Tool 3rd Party Website" at bounding box center [346, 293] width 546 height 229
drag, startPoint x: 445, startPoint y: 339, endPoint x: 521, endPoint y: 347, distance: 76.6
click at [521, 347] on textarea "Incorrect Parcel Given parcel goes to the address [STREET_ADDRESS][PERSON_NAME]…" at bounding box center [520, 336] width 162 height 50
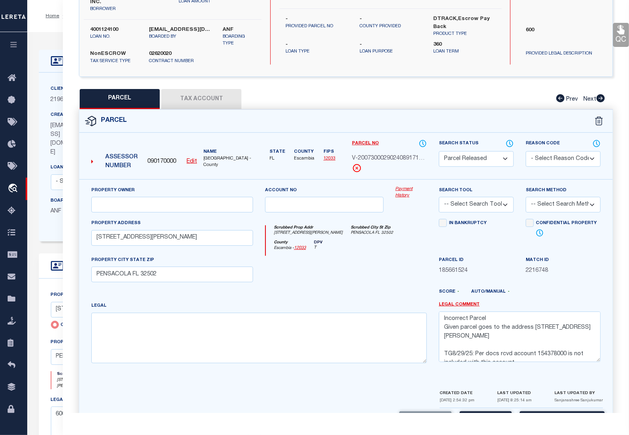
click at [557, 151] on select "- Select Reason Code - 099 - Other (Provide additional detail) ACT - Agency Cha…" at bounding box center [563, 159] width 75 height 16
click at [526, 151] on select "- Select Reason Code - 099 - Other (Provide additional detail) ACT - Agency Cha…" at bounding box center [563, 159] width 75 height 16
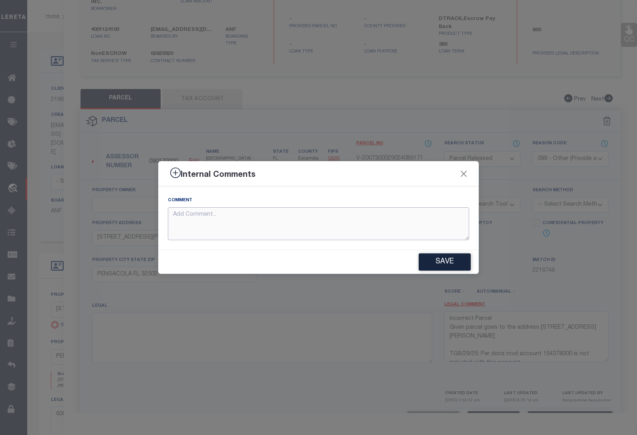
click at [281, 223] on textarea at bounding box center [318, 223] width 301 height 33
paste textarea "TG8/29/25: Per docs rcvd account 154378000 is not included with this account."
click at [293, 213] on textarea "TG8/29/25: Per docs rcvd account 154378000 is not included with this account." at bounding box center [318, 223] width 301 height 33
click at [447, 261] on button "Save" at bounding box center [445, 261] width 52 height 17
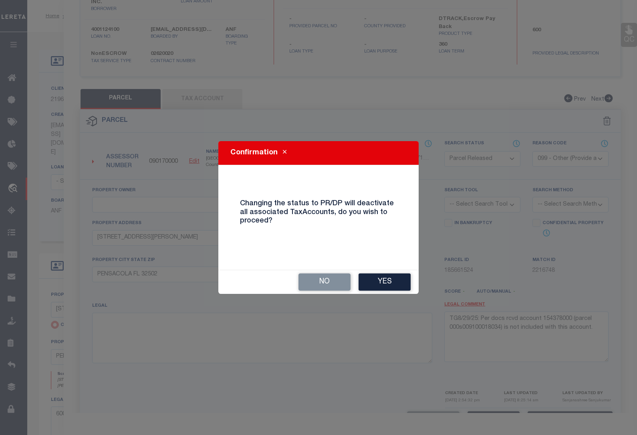
click at [387, 286] on button "Yes" at bounding box center [384, 281] width 52 height 17
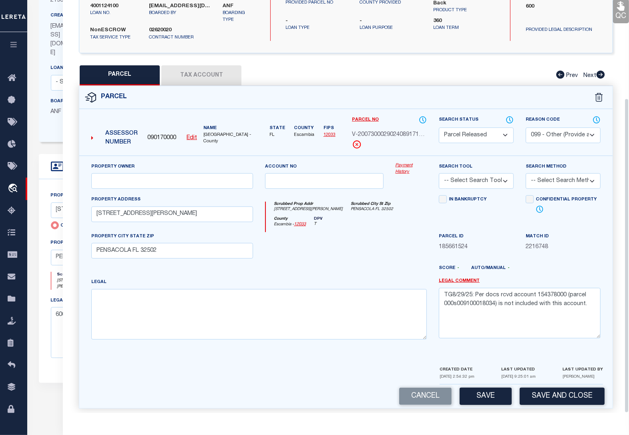
scroll to position [100, 0]
click at [547, 392] on button "Save and Close" at bounding box center [562, 395] width 85 height 17
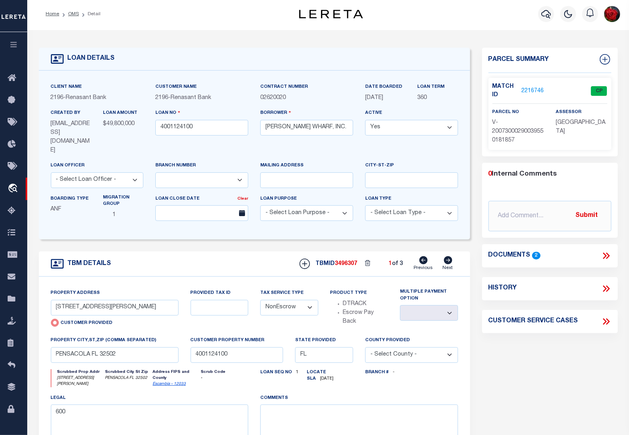
scroll to position [0, 0]
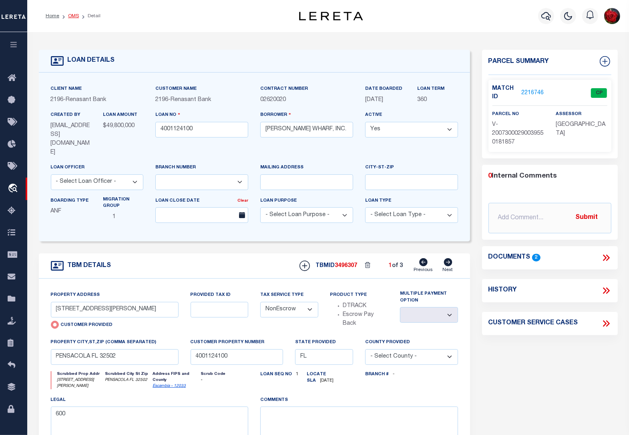
click at [75, 15] on link "OMS" at bounding box center [73, 16] width 11 height 5
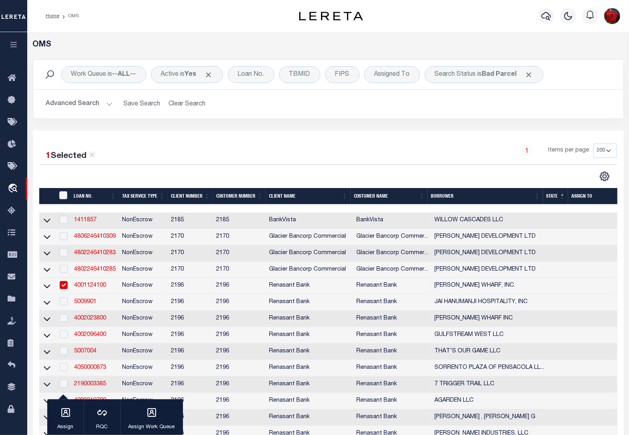
click at [62, 288] on input "checkbox" at bounding box center [64, 285] width 8 height 8
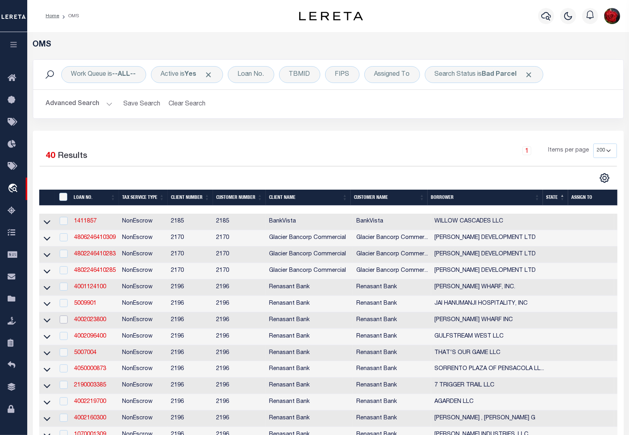
click at [64, 323] on input "checkbox" at bounding box center [64, 319] width 8 height 8
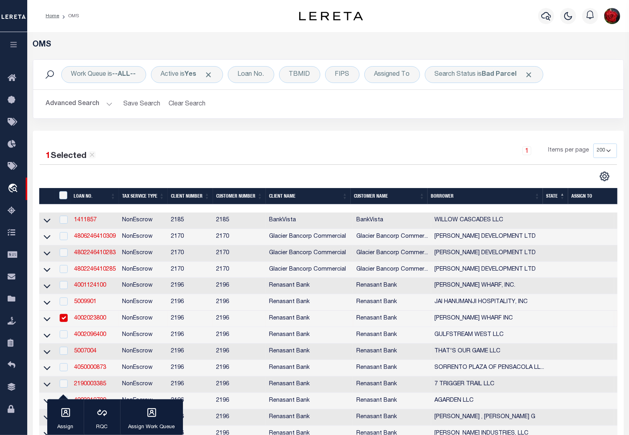
click at [85, 321] on link "4002023800" at bounding box center [90, 318] width 32 height 6
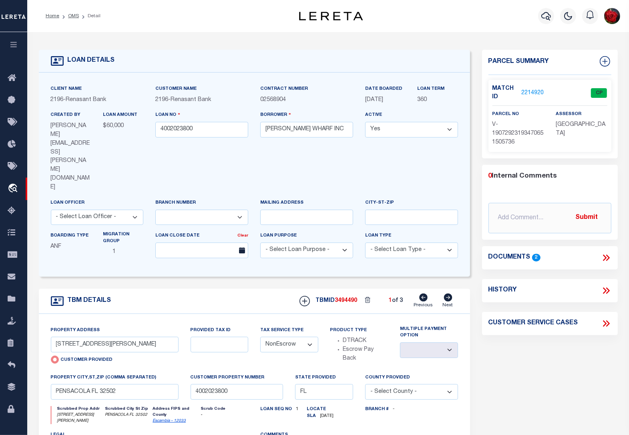
click at [530, 93] on link "2214920" at bounding box center [532, 93] width 22 height 8
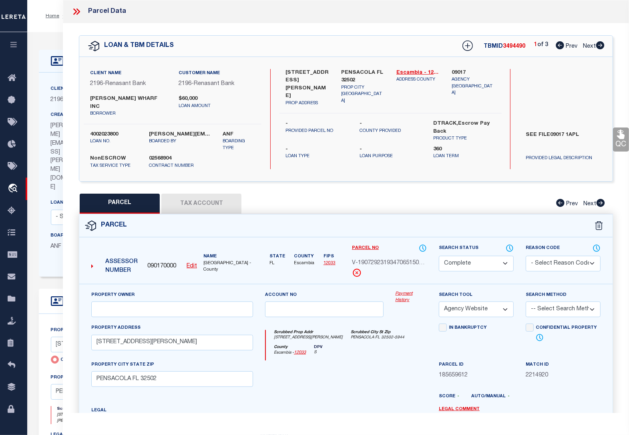
click at [601, 46] on icon at bounding box center [600, 45] width 9 height 8
click at [600, 46] on icon at bounding box center [600, 45] width 8 height 8
click at [556, 46] on icon at bounding box center [560, 45] width 8 height 8
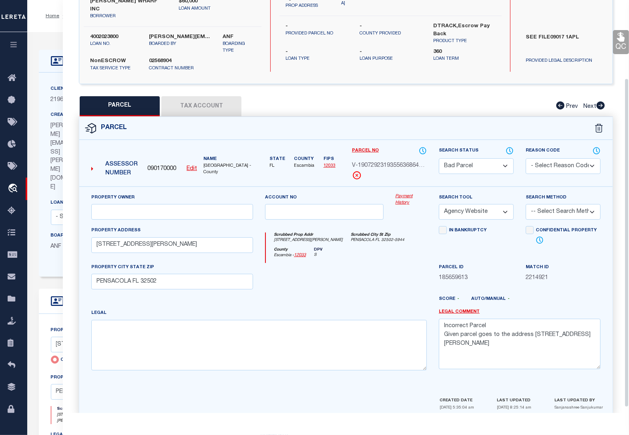
scroll to position [100, 0]
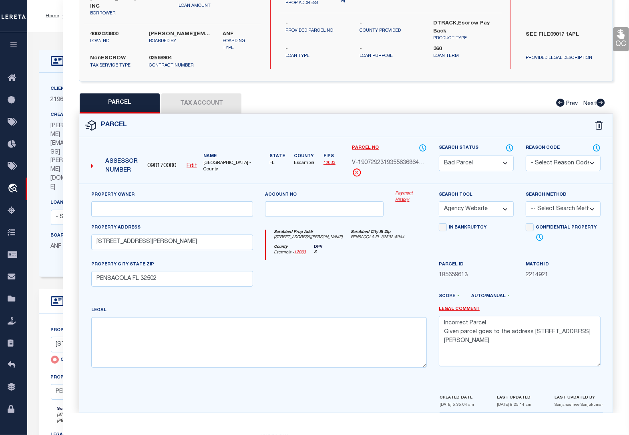
click at [195, 93] on button "Tax Account" at bounding box center [201, 103] width 80 height 20
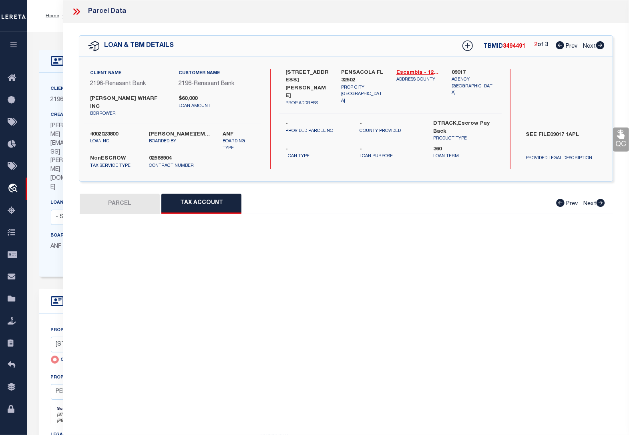
scroll to position [0, 0]
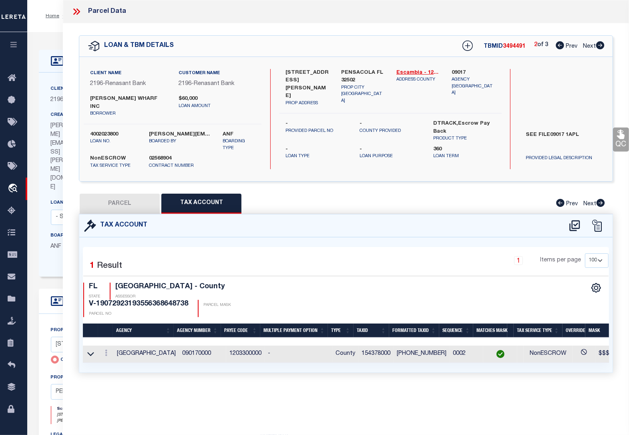
click at [115, 200] on button "PARCEL" at bounding box center [120, 203] width 80 height 20
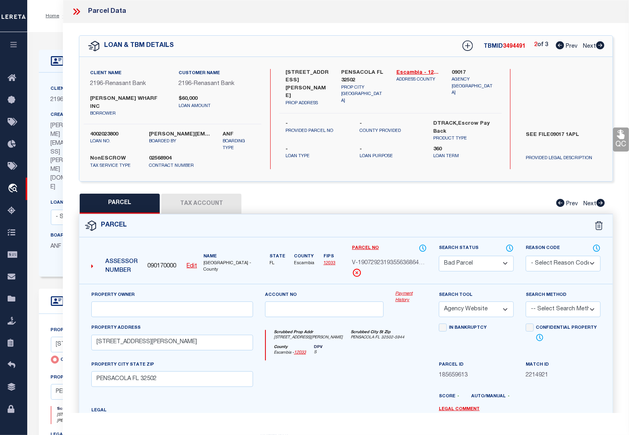
click at [467, 259] on select "Automated Search Bad Parcel Complete Duplicate Parcel High Dollar Reporting In …" at bounding box center [476, 264] width 75 height 16
click at [439, 256] on select "Automated Search Bad Parcel Complete Duplicate Parcel High Dollar Reporting In …" at bounding box center [476, 264] width 75 height 16
click at [569, 256] on select "- Select Reason Code - 099 - Other (Provide additional detail) ACT - Agency Cha…" at bounding box center [563, 264] width 75 height 16
click at [526, 256] on select "- Select Reason Code - 099 - Other (Provide additional detail) ACT - Agency Cha…" at bounding box center [563, 264] width 75 height 16
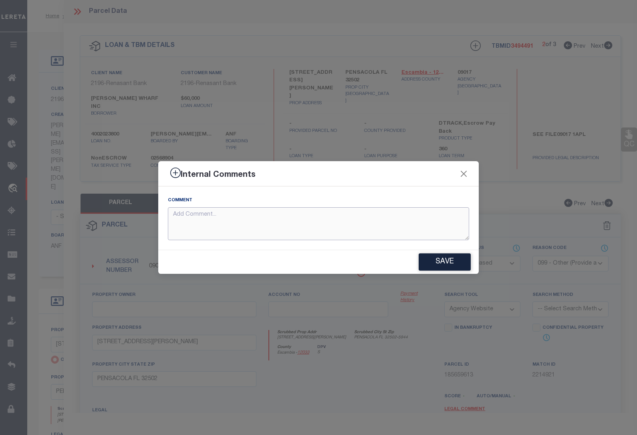
click at [235, 220] on textarea at bounding box center [318, 223] width 301 height 33
paste textarea "TG8/29/25: Per docs rcvd account 154378000 is not included with this account."
click at [446, 261] on button "Save" at bounding box center [445, 261] width 52 height 17
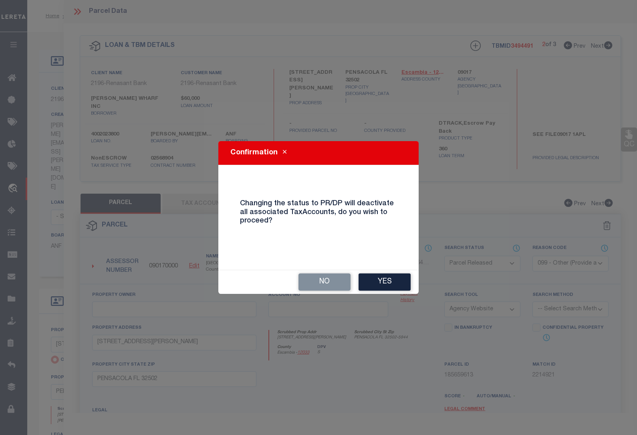
click at [375, 280] on button "Yes" at bounding box center [384, 281] width 52 height 17
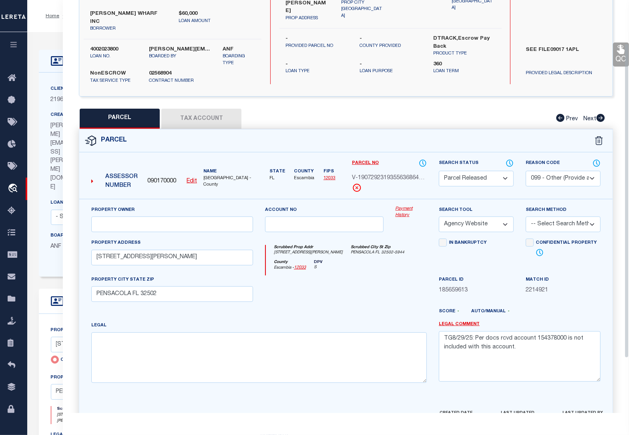
scroll to position [128, 0]
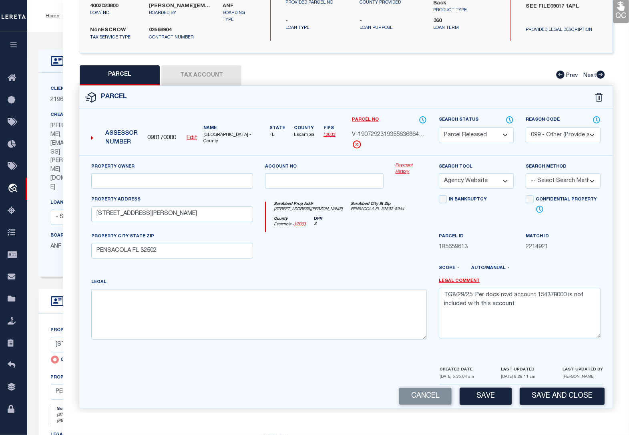
click at [545, 391] on button "Save and Close" at bounding box center [562, 395] width 85 height 17
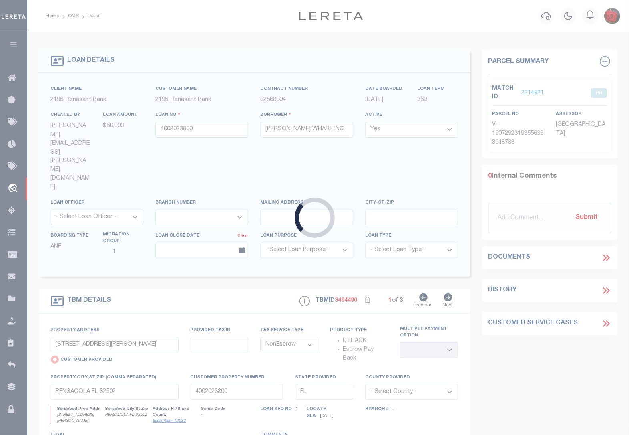
scroll to position [0, 0]
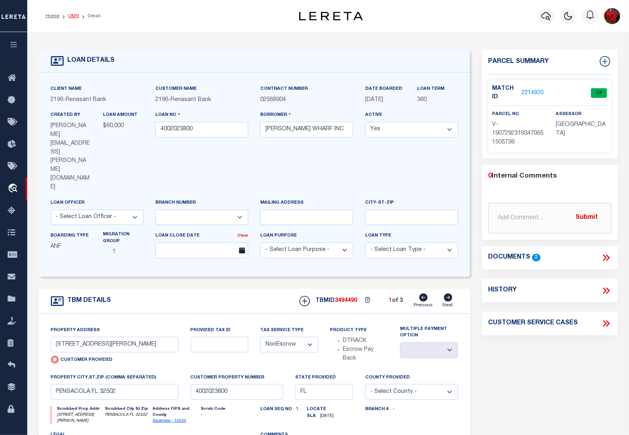
click at [73, 16] on link "OMS" at bounding box center [73, 16] width 11 height 5
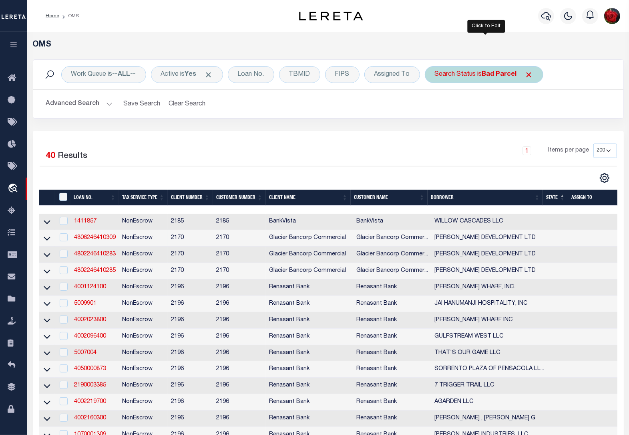
click at [506, 71] on b "Bad Parcel" at bounding box center [499, 74] width 35 height 6
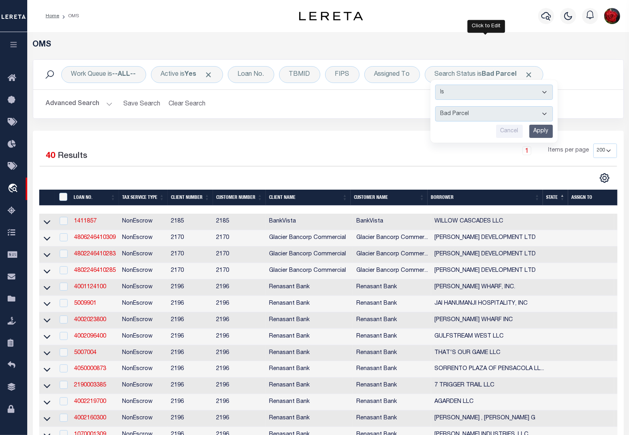
click at [547, 133] on input "Apply" at bounding box center [542, 131] width 24 height 13
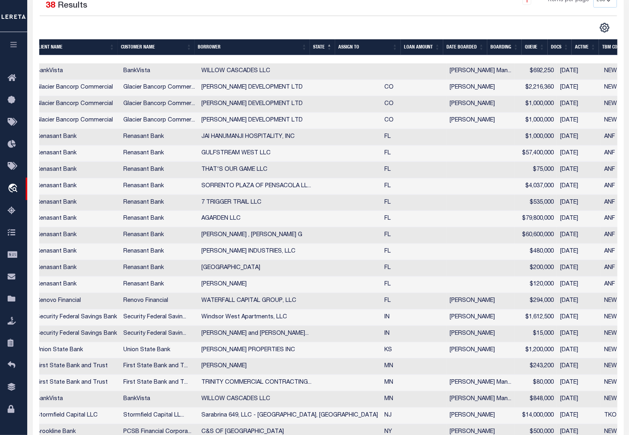
scroll to position [0, 263]
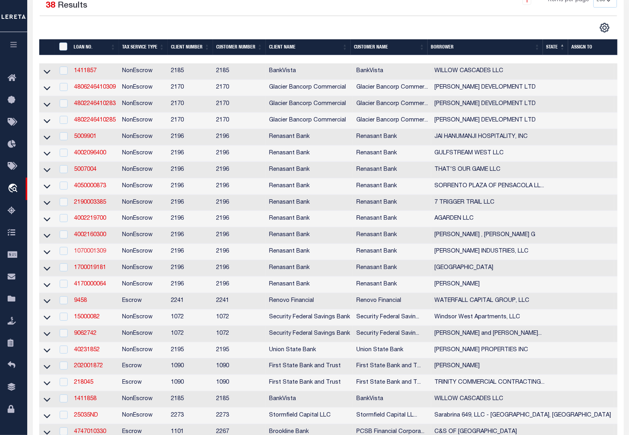
click at [85, 254] on link "1070001309" at bounding box center [90, 251] width 32 height 6
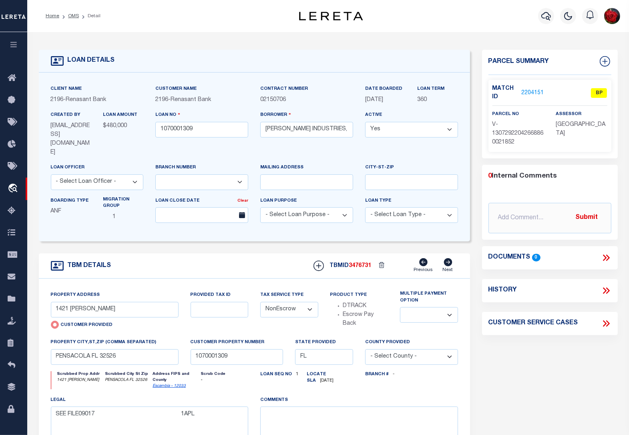
click at [535, 92] on link "2204151" at bounding box center [532, 93] width 22 height 8
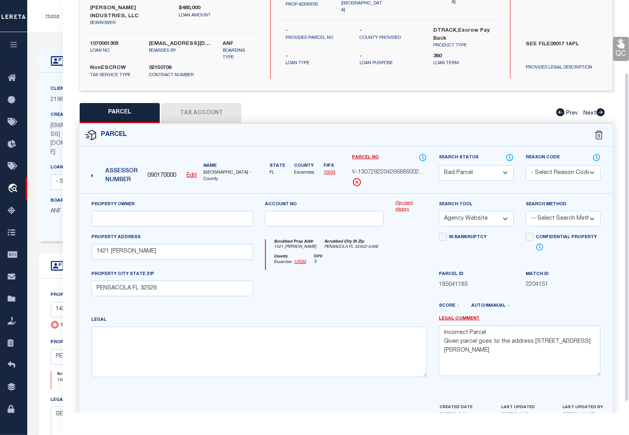
scroll to position [100, 0]
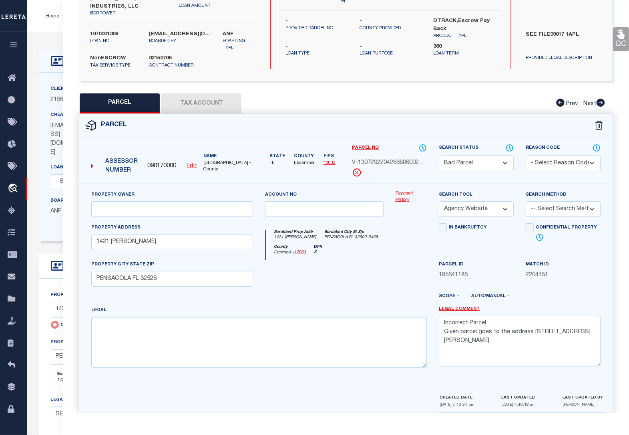
click at [315, 83] on div "QC QC QC" at bounding box center [346, 172] width 566 height 499
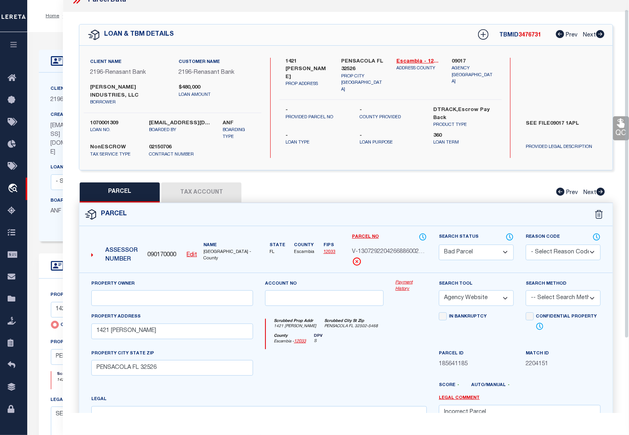
scroll to position [0, 0]
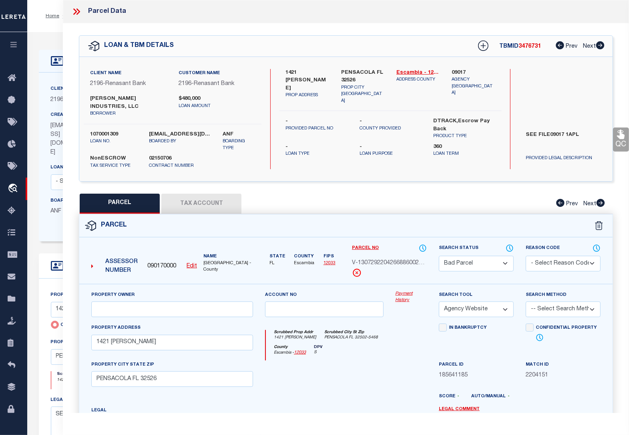
click at [83, 10] on div at bounding box center [79, 11] width 17 height 10
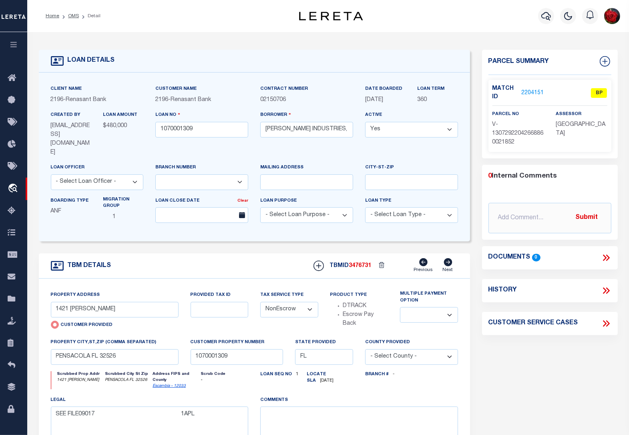
click at [539, 91] on link "2204151" at bounding box center [532, 93] width 22 height 8
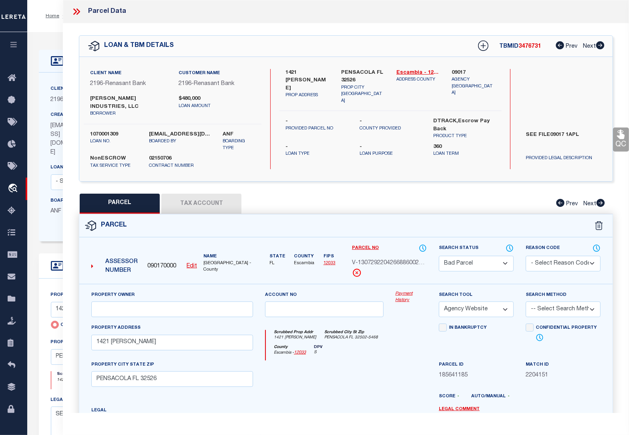
click at [215, 195] on button "Tax Account" at bounding box center [201, 203] width 80 height 20
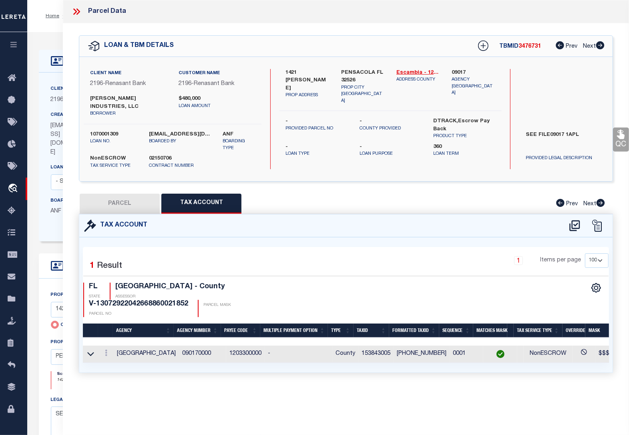
click at [123, 195] on button "PARCEL" at bounding box center [120, 203] width 80 height 20
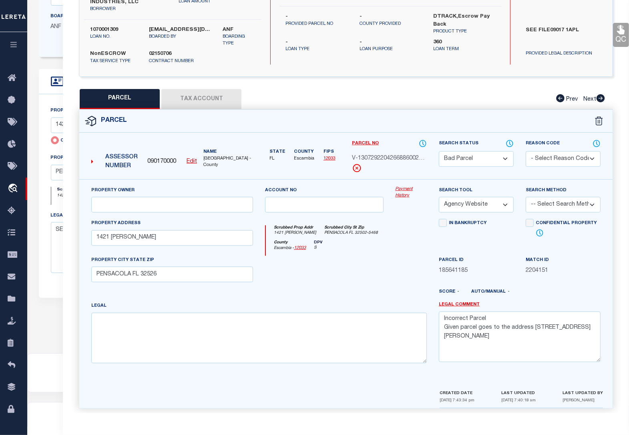
scroll to position [186, 0]
drag, startPoint x: 597, startPoint y: 399, endPoint x: 431, endPoint y: 397, distance: 166.2
click at [432, 397] on div "CREATED DATE [DATE] 7:43:34 pm LAST UPDATED [DATE] 7:40:18 am LAST UPDATED BY […" at bounding box center [346, 398] width 546 height 19
click at [415, 369] on div "Property Owner Account no Payment History Search Tool -- Select Search Tool -- …" at bounding box center [346, 283] width 534 height 209
click at [594, 321] on textarea "Incorrect Parcel Given parcel goes to the address [STREET_ADDRESS][PERSON_NAME]" at bounding box center [520, 336] width 162 height 50
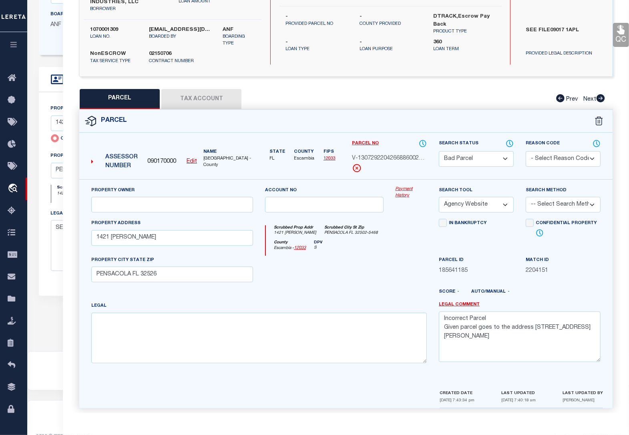
click at [502, 151] on select "Automated Search Bad Parcel Complete Duplicate Parcel High Dollar Reporting In …" at bounding box center [476, 159] width 75 height 16
click at [439, 151] on select "Automated Search Bad Parcel Complete Duplicate Parcel High Dollar Reporting In …" at bounding box center [476, 159] width 75 height 16
click at [539, 156] on select "- Select Reason Code - 099 - Other (Provide additional detail) ACT - Agency Cha…" at bounding box center [563, 159] width 75 height 16
click at [526, 151] on select "- Select Reason Code - 099 - Other (Provide additional detail) ACT - Agency Cha…" at bounding box center [563, 159] width 75 height 16
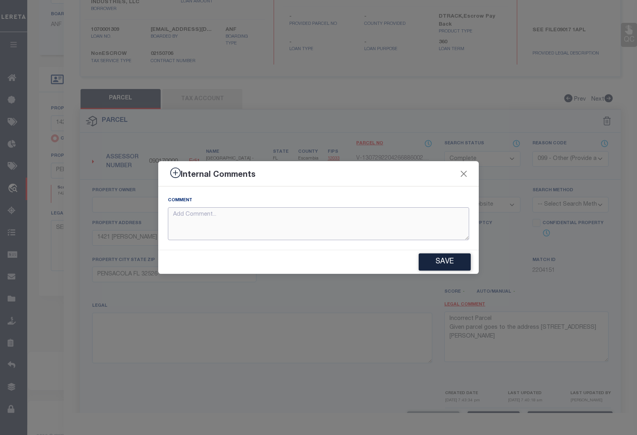
click at [274, 215] on textarea at bounding box center [318, 223] width 301 height 33
click at [242, 216] on textarea "parcel is correct for legal" at bounding box center [318, 223] width 301 height 33
paste textarea "LTS 8-10 & LTS 14-16 LYING N OF PENSACOLA BAY & W 15 FT LTS 7 & 17 & W 105 FT L…"
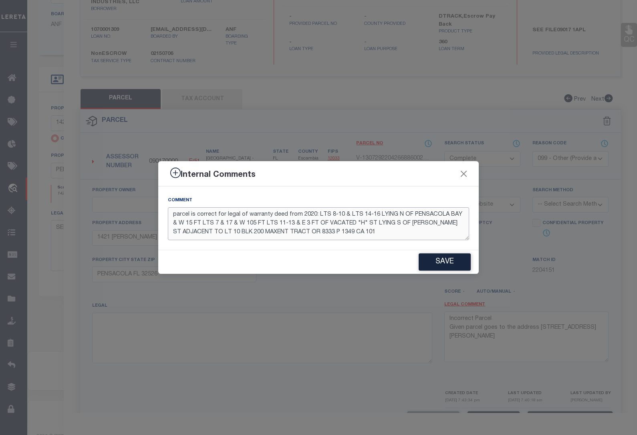
drag, startPoint x: 314, startPoint y: 217, endPoint x: 336, endPoint y: 232, distance: 27.0
click at [336, 232] on textarea "parcel is correct for legal of warranty deed from 2020: LTS 8-10 & LTS 14-16 LY…" at bounding box center [318, 223] width 301 height 33
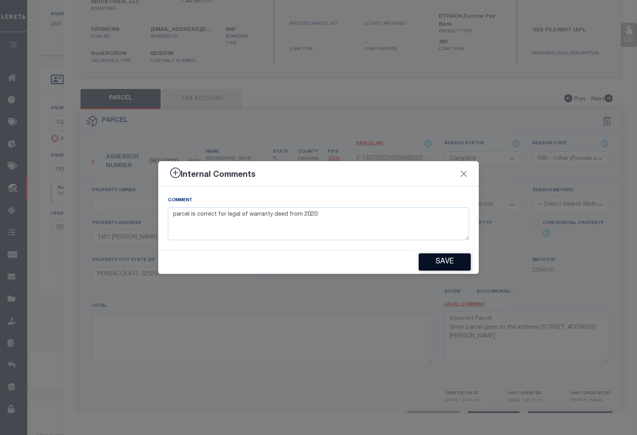
click at [437, 263] on button "Save" at bounding box center [445, 261] width 52 height 17
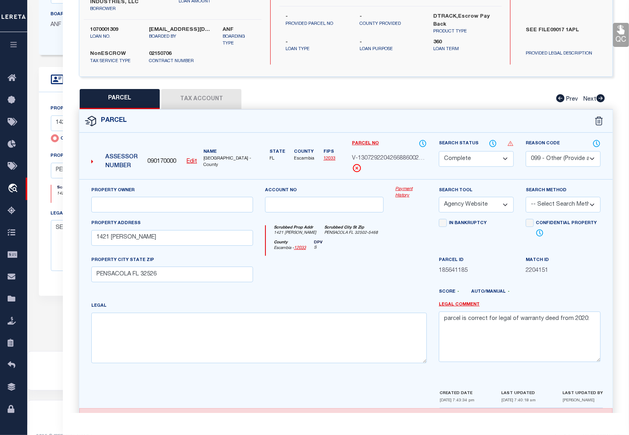
click at [468, 153] on select "Automated Search Bad Parcel Complete Duplicate Parcel High Dollar Reporting In …" at bounding box center [476, 159] width 75 height 16
click at [439, 151] on select "Automated Search Bad Parcel Complete Duplicate Parcel High Dollar Reporting In …" at bounding box center [476, 159] width 75 height 16
click at [309, 323] on textarea at bounding box center [259, 337] width 336 height 50
paste textarea "LTS 8-10 & LTS 14-16 LYING N OF PENSACOLA BAY & W 15 FT LTS 7 & 17 & W 105 FT L…"
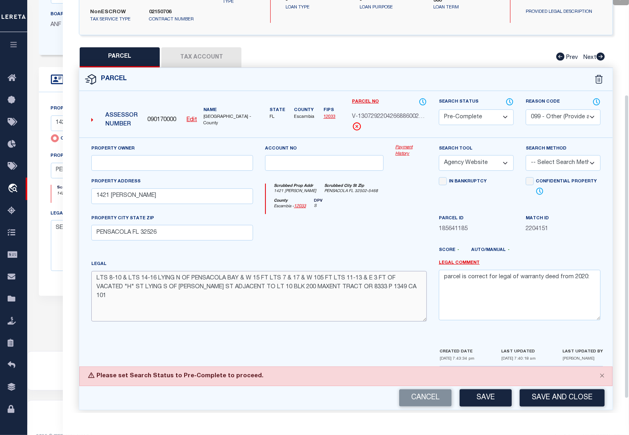
scroll to position [147, 0]
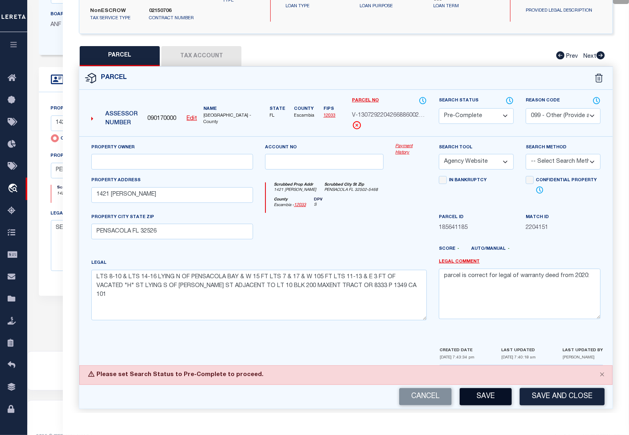
click at [493, 395] on button "Save" at bounding box center [486, 396] width 52 height 17
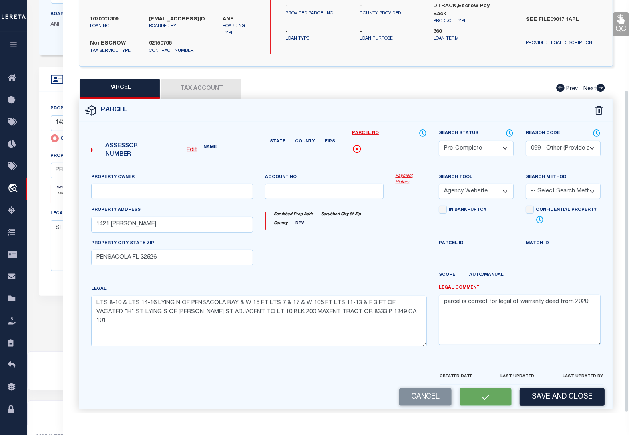
scroll to position [128, 0]
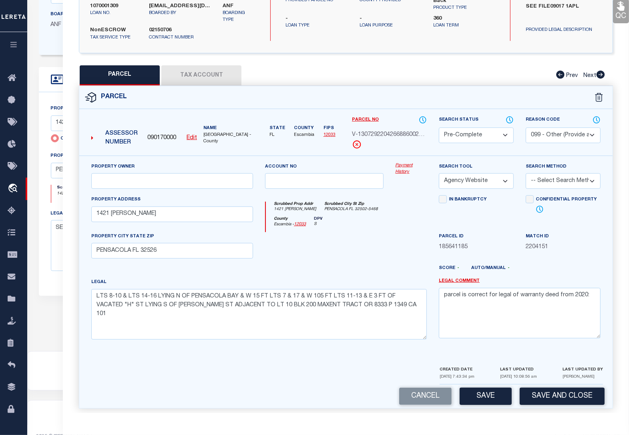
click at [478, 127] on select "Automated Search Bad Parcel Complete Duplicate Parcel High Dollar Reporting In …" at bounding box center [476, 135] width 75 height 16
click at [439, 127] on select "Automated Search Bad Parcel Complete Duplicate Parcel High Dollar Reporting In …" at bounding box center [476, 135] width 75 height 16
click at [487, 391] on button "Save" at bounding box center [486, 395] width 52 height 17
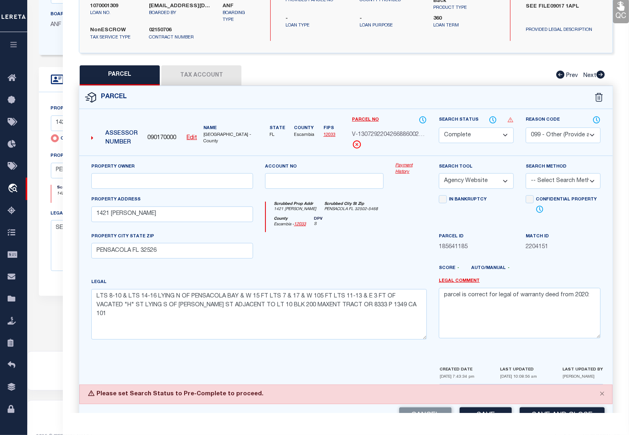
click at [491, 129] on select "Automated Search Bad Parcel Complete Duplicate Parcel High Dollar Reporting In …" at bounding box center [476, 135] width 75 height 16
click at [439, 143] on select "Automated Search Bad Parcel Complete Duplicate Parcel High Dollar Reporting In …" at bounding box center [476, 135] width 75 height 16
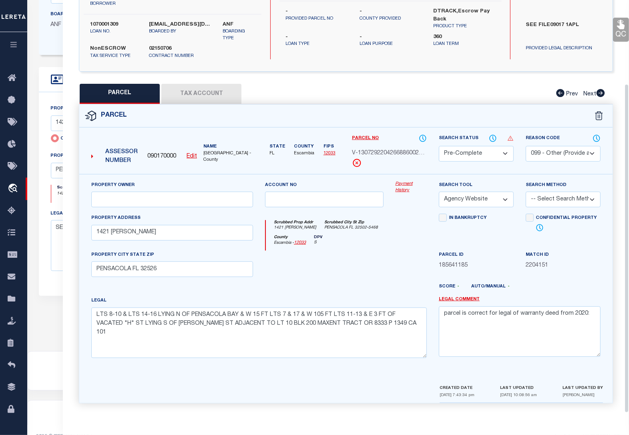
scroll to position [105, 0]
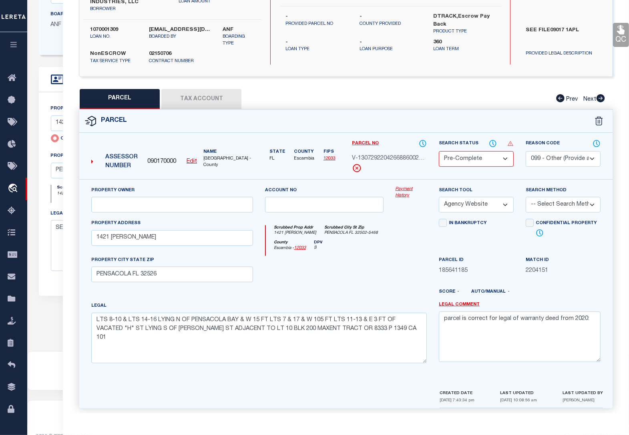
click at [586, 267] on span "2204151" at bounding box center [563, 270] width 75 height 9
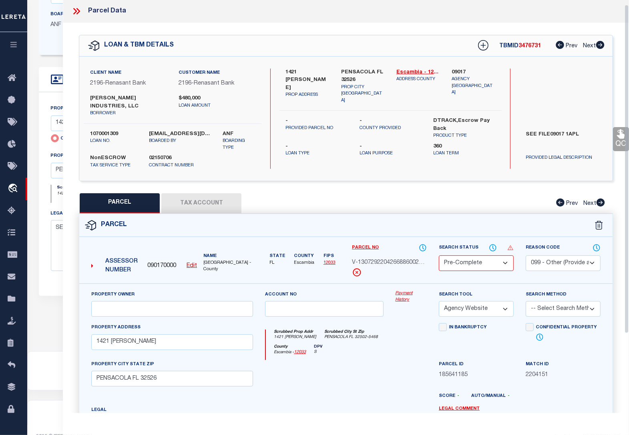
scroll to position [0, 0]
click at [385, 272] on div "Parcel No V-13072922042668860021852" at bounding box center [389, 264] width 87 height 40
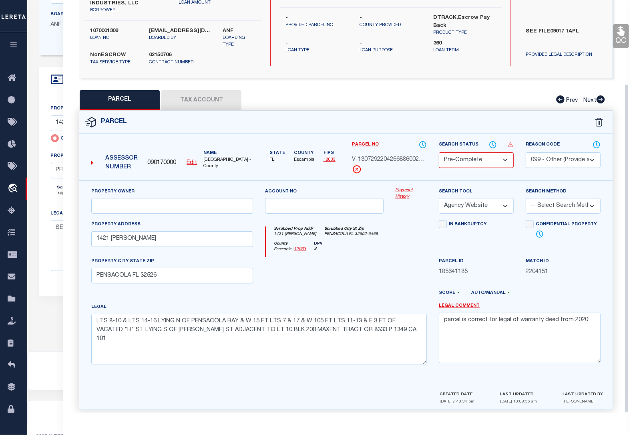
scroll to position [105, 0]
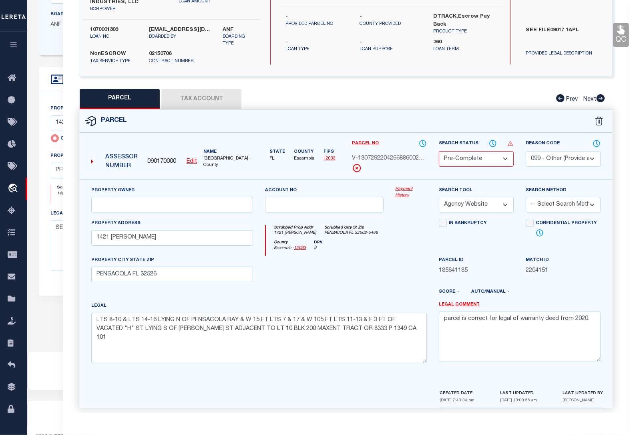
click at [389, 362] on div "Legal LTS 8-10 & LTS 14-16 LYING N OF PENSACOLA BAY & W 15 FT LTS 7 & 17 & W 10…" at bounding box center [259, 335] width 348 height 68
click at [409, 369] on div "Property Owner Account no Payment History Search Tool -- Select Search Tool -- …" at bounding box center [346, 283] width 534 height 209
click at [487, 151] on select "Automated Search Bad Parcel Complete Duplicate Parcel High Dollar Reporting In …" at bounding box center [476, 159] width 75 height 16
click at [439, 151] on select "Automated Search Bad Parcel Complete Duplicate Parcel High Dollar Reporting In …" at bounding box center [476, 159] width 75 height 16
click at [514, 341] on textarea "parcel is correct for legal of warranty deed from 2020:" at bounding box center [520, 336] width 162 height 50
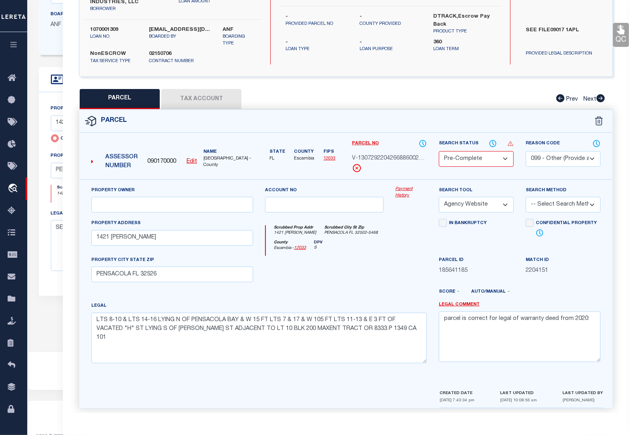
click at [618, 319] on div "Property Owner Account no Payment History Search Tool 3rd Party Website" at bounding box center [346, 293] width 546 height 229
click at [487, 151] on select "Automated Search Bad Parcel Complete Duplicate Parcel High Dollar Reporting In …" at bounding box center [476, 159] width 75 height 16
click at [439, 151] on select "Automated Search Bad Parcel Complete Duplicate Parcel High Dollar Reporting In …" at bounding box center [476, 159] width 75 height 16
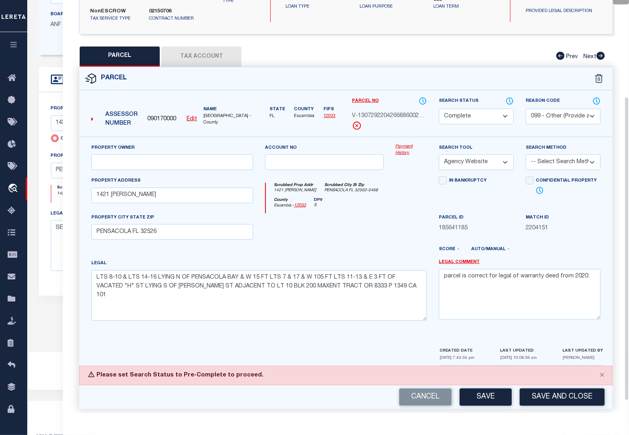
scroll to position [147, 0]
click at [490, 108] on select "Automated Search Bad Parcel Complete Duplicate Parcel High Dollar Reporting In …" at bounding box center [476, 116] width 75 height 16
click at [439, 124] on select "Automated Search Bad Parcel Complete Duplicate Parcel High Dollar Reporting In …" at bounding box center [476, 116] width 75 height 16
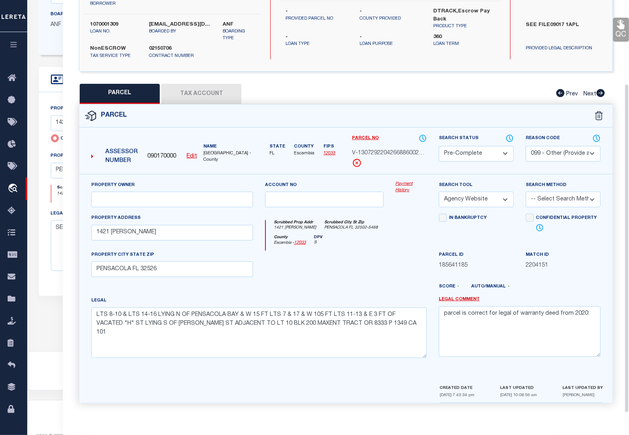
scroll to position [105, 0]
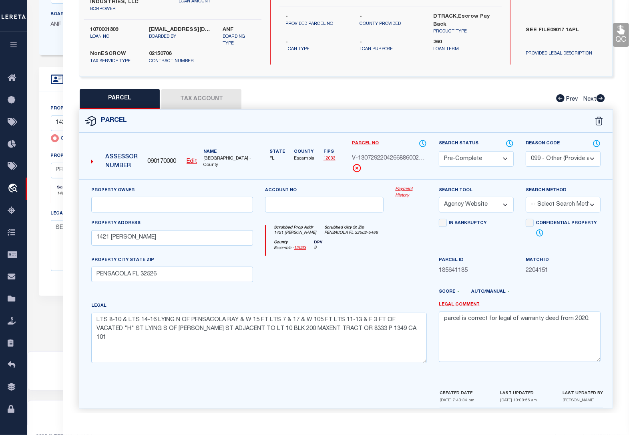
click at [566, 279] on div "Match ID 2204151" at bounding box center [563, 272] width 87 height 33
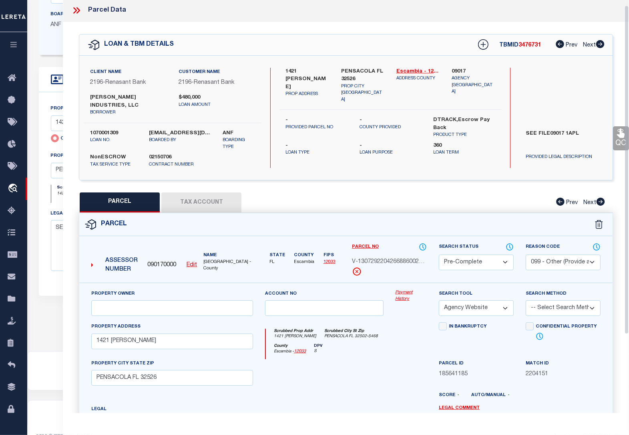
scroll to position [0, 0]
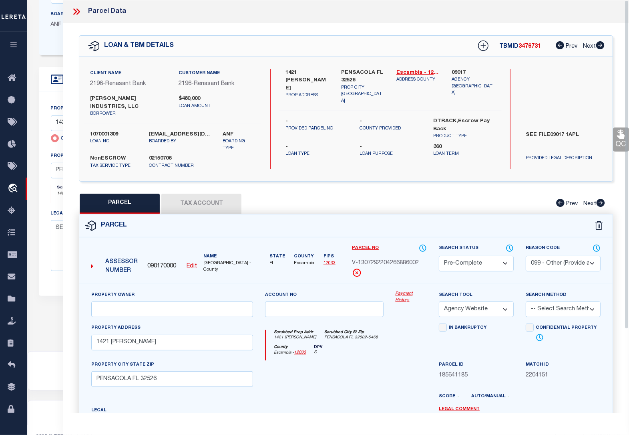
click at [78, 13] on icon at bounding box center [79, 11] width 4 height 6
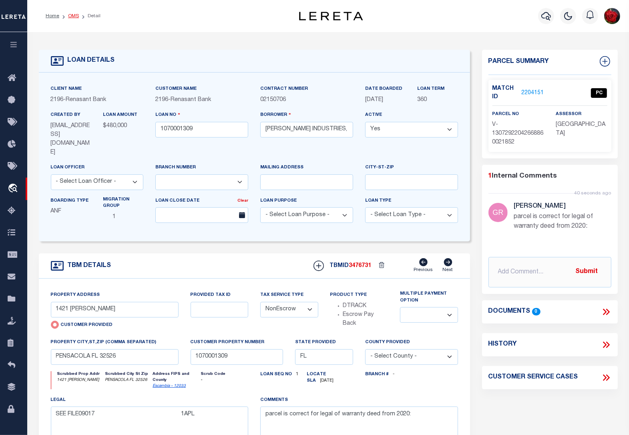
click at [72, 15] on link "OMS" at bounding box center [73, 16] width 11 height 5
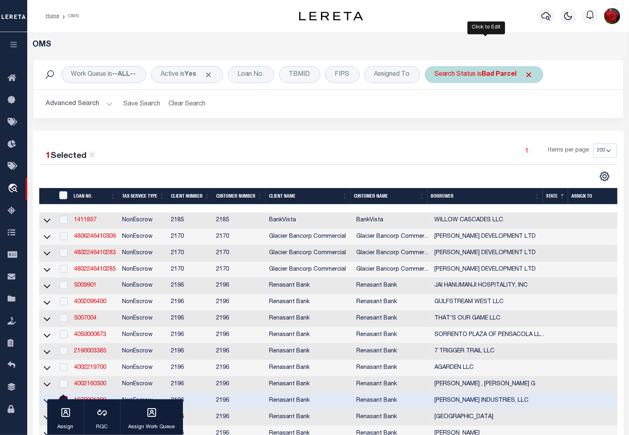
click at [514, 75] on b "Bad Parcel" at bounding box center [499, 74] width 35 height 6
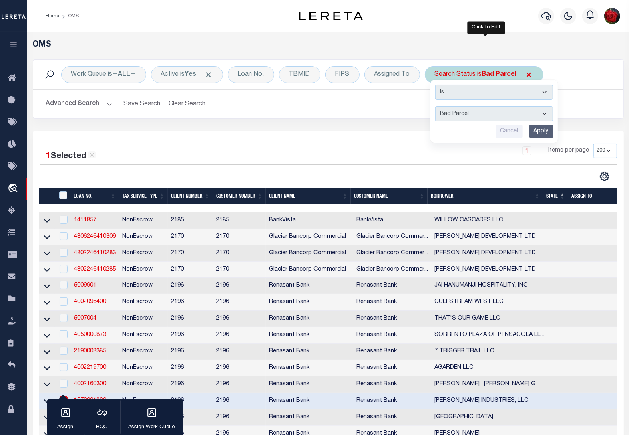
click at [541, 135] on input "Apply" at bounding box center [542, 131] width 24 height 13
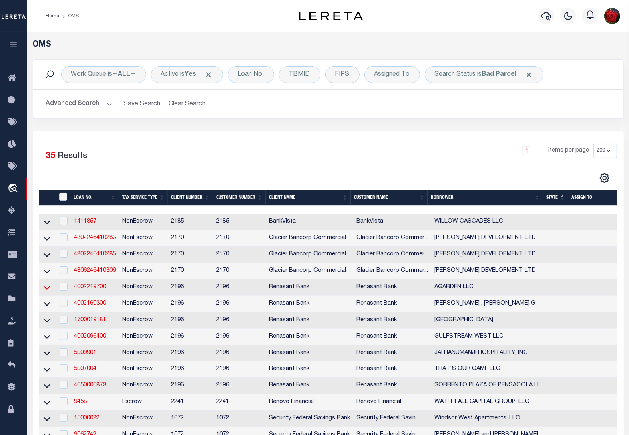
click at [46, 291] on icon at bounding box center [47, 287] width 7 height 8
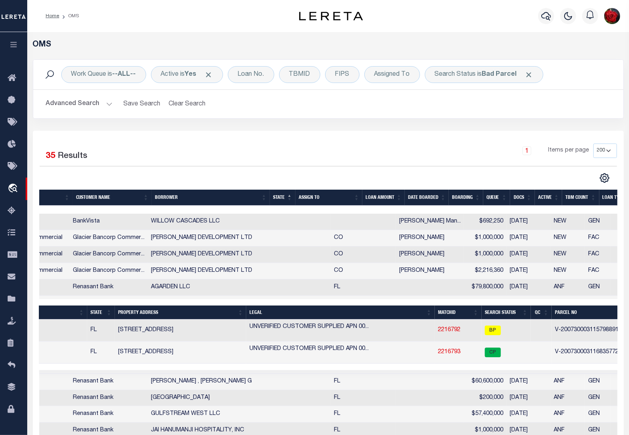
scroll to position [0, 296]
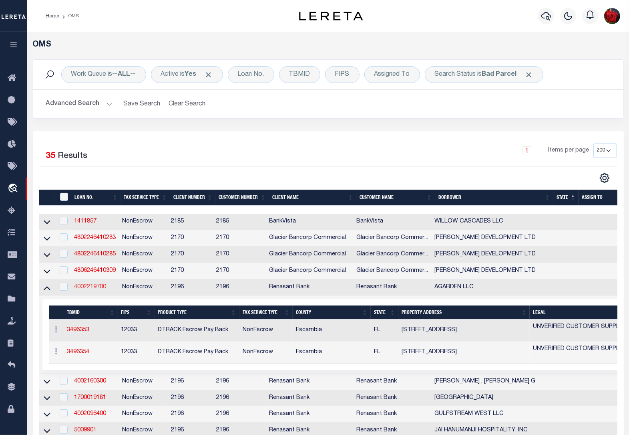
click at [96, 290] on link "4002219700" at bounding box center [90, 287] width 32 height 6
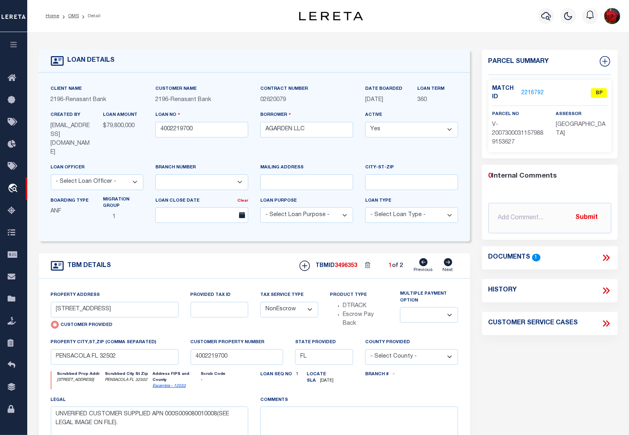
click at [531, 91] on link "2216792" at bounding box center [532, 93] width 22 height 8
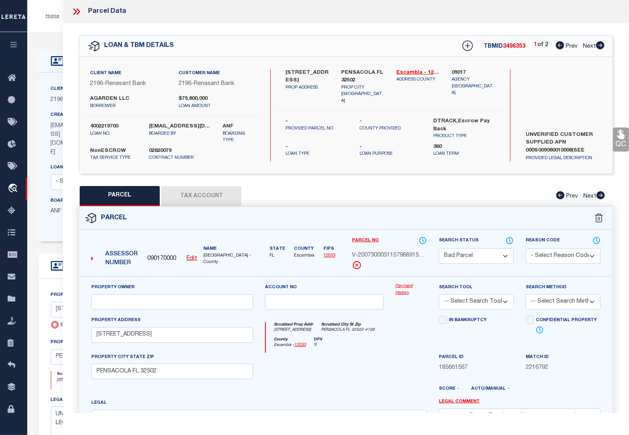
click at [603, 45] on icon at bounding box center [600, 45] width 8 height 8
click at [560, 45] on icon at bounding box center [560, 45] width 8 height 8
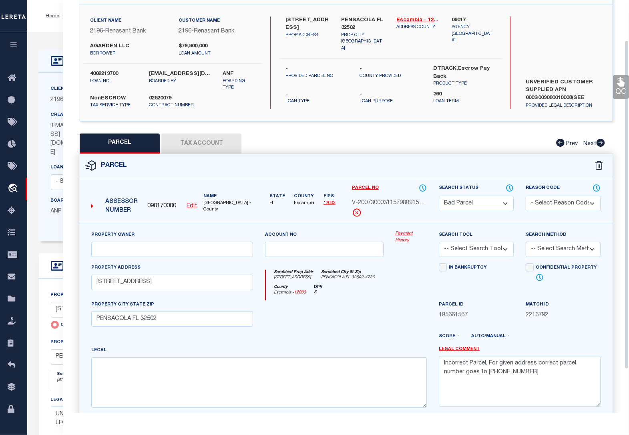
scroll to position [50, 0]
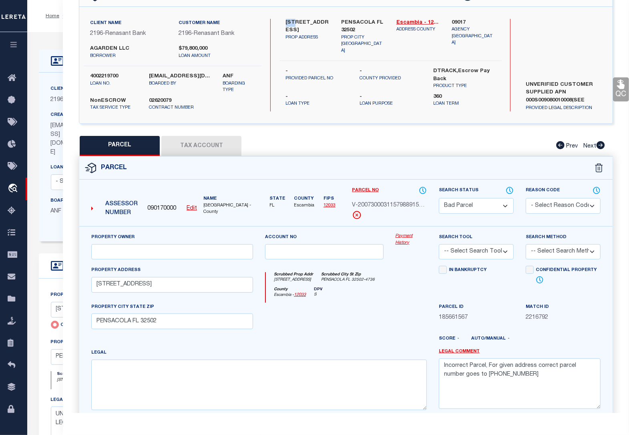
drag, startPoint x: 294, startPoint y: 23, endPoint x: 283, endPoint y: 22, distance: 11.6
click at [283, 22] on div "[STREET_ADDRESS] PROP ADDRESS" at bounding box center [307, 37] width 55 height 36
click at [205, 141] on button "Tax Account" at bounding box center [201, 146] width 80 height 20
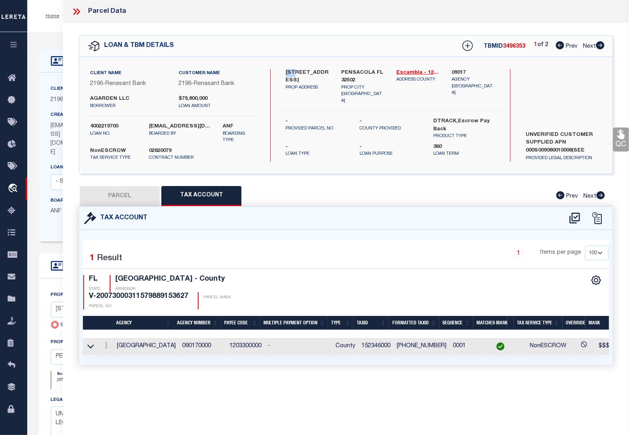
scroll to position [0, 0]
click at [121, 199] on button "PARCEL" at bounding box center [120, 196] width 80 height 20
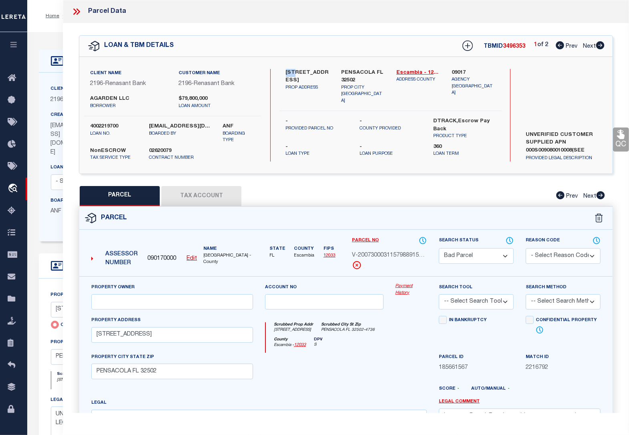
click at [455, 259] on select "Automated Search Bad Parcel Complete Duplicate Parcel High Dollar Reporting In …" at bounding box center [476, 256] width 75 height 16
click at [439, 248] on select "Automated Search Bad Parcel Complete Duplicate Parcel High Dollar Reporting In …" at bounding box center [476, 256] width 75 height 16
click at [541, 254] on select "- Select Reason Code - 099 - Other (Provide additional detail) ACT - Agency Cha…" at bounding box center [563, 256] width 75 height 16
click at [526, 248] on select "- Select Reason Code - 099 - Other (Provide additional detail) ACT - Agency Cha…" at bounding box center [563, 256] width 75 height 16
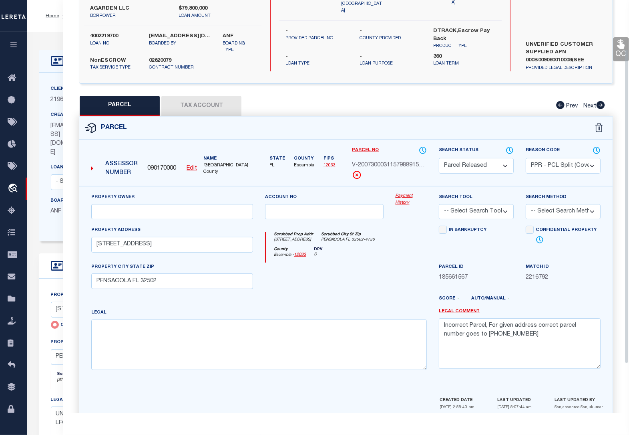
scroll to position [128, 0]
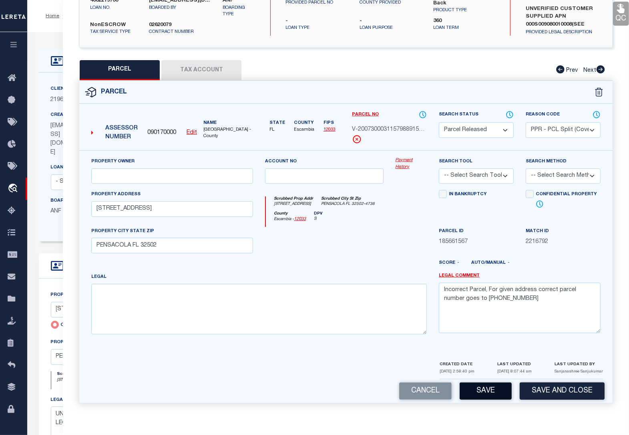
click at [489, 391] on button "Save" at bounding box center [486, 390] width 52 height 17
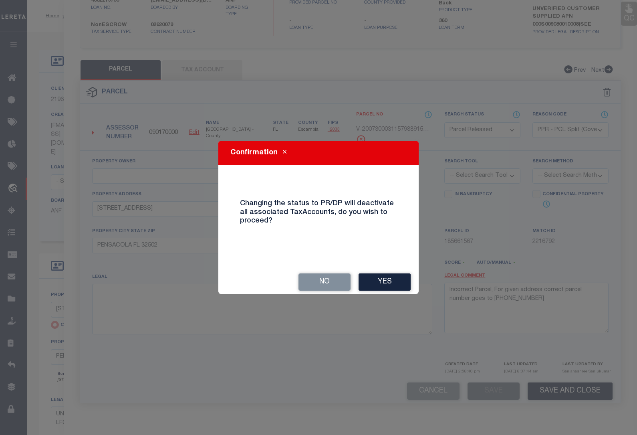
click at [379, 277] on button "Yes" at bounding box center [384, 281] width 52 height 17
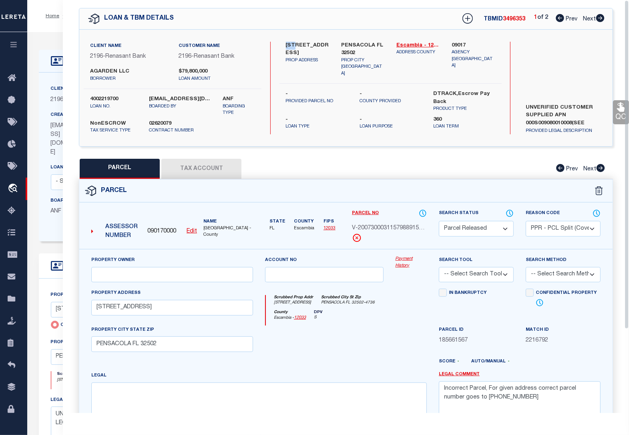
scroll to position [0, 0]
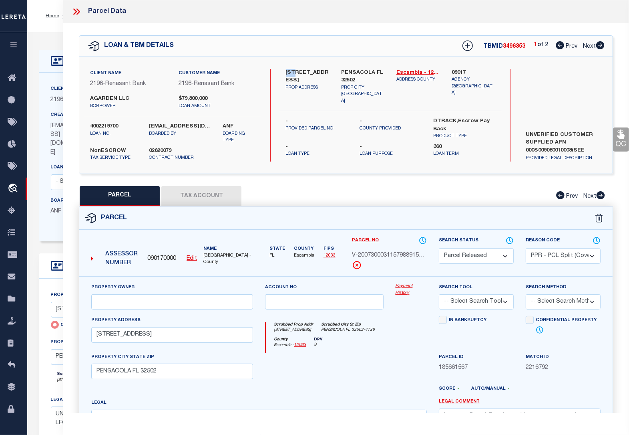
click at [601, 47] on icon at bounding box center [600, 45] width 8 height 8
click at [209, 200] on button "Tax Account" at bounding box center [201, 196] width 80 height 20
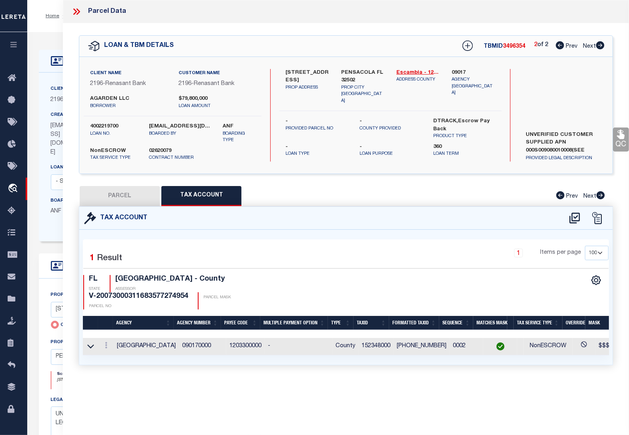
click at [73, 9] on icon at bounding box center [76, 11] width 10 height 10
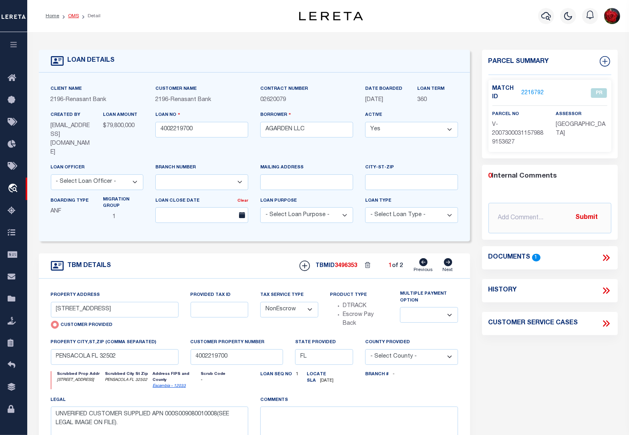
click at [71, 14] on link "OMS" at bounding box center [73, 16] width 11 height 5
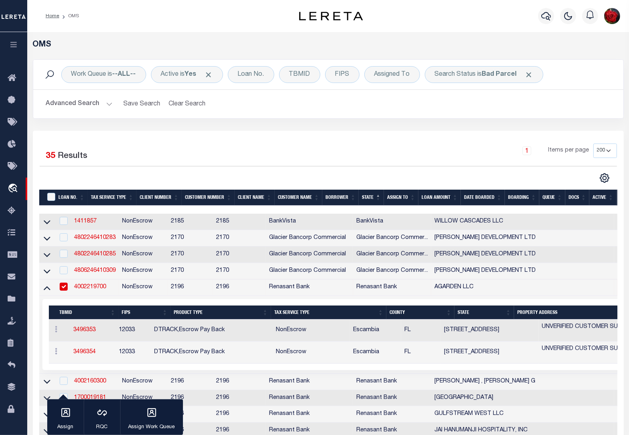
click at [65, 290] on input "checkbox" at bounding box center [64, 286] width 8 height 8
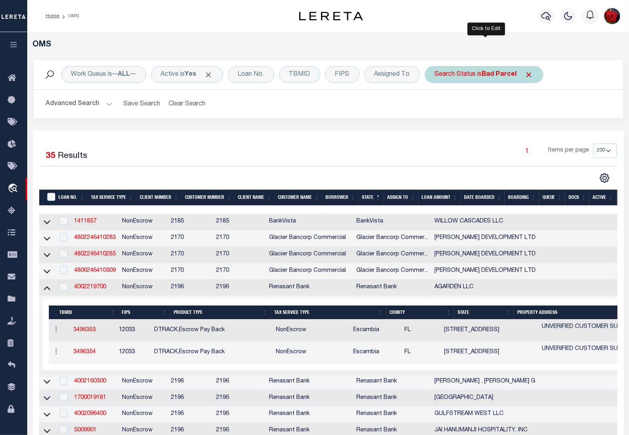
click at [503, 77] on b "Bad Parcel" at bounding box center [499, 74] width 35 height 6
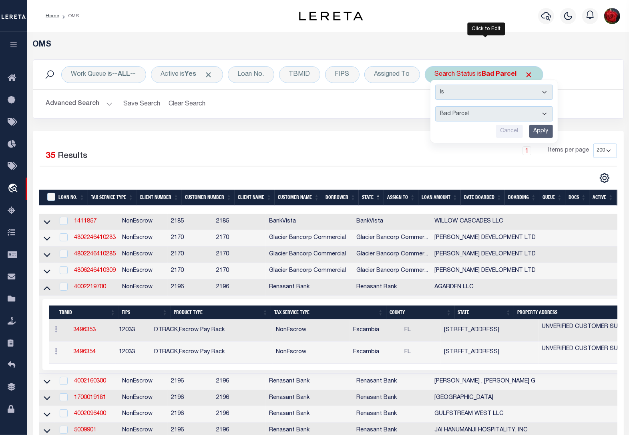
click at [542, 131] on input "Apply" at bounding box center [542, 131] width 24 height 13
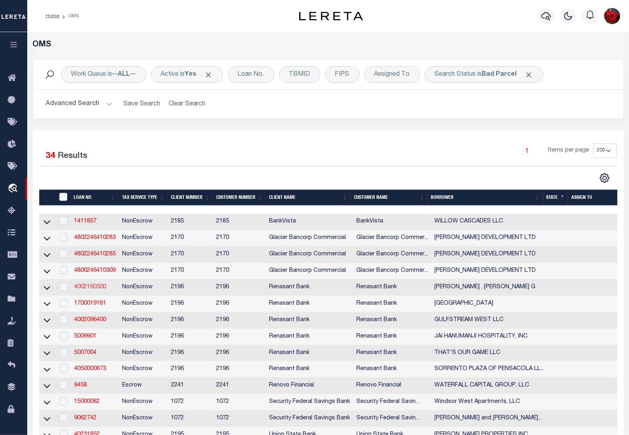
click at [82, 290] on link "4002160300" at bounding box center [90, 287] width 32 height 6
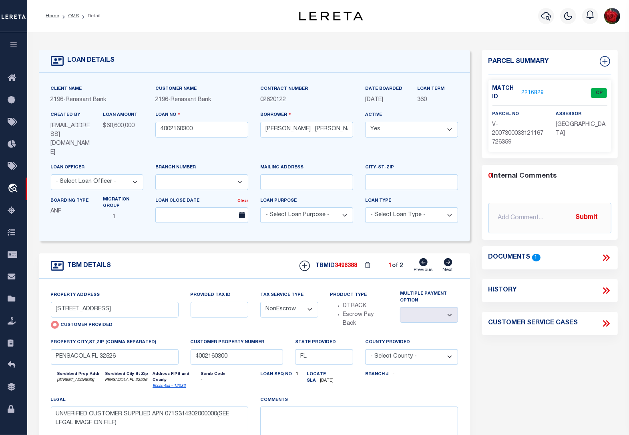
click at [533, 93] on link "2216829" at bounding box center [532, 93] width 22 height 8
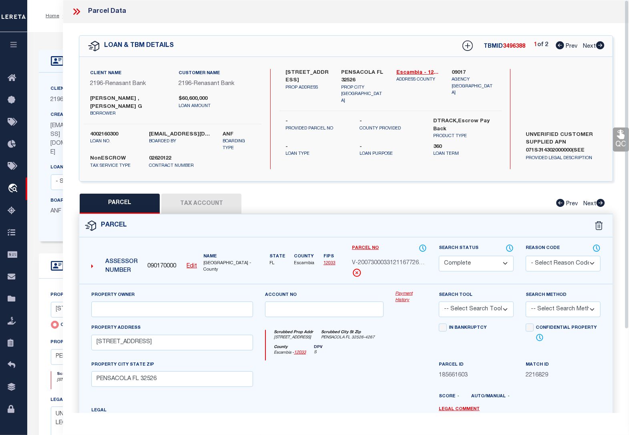
click at [602, 45] on icon at bounding box center [600, 45] width 8 height 8
click at [205, 200] on button "Tax Account" at bounding box center [201, 203] width 80 height 20
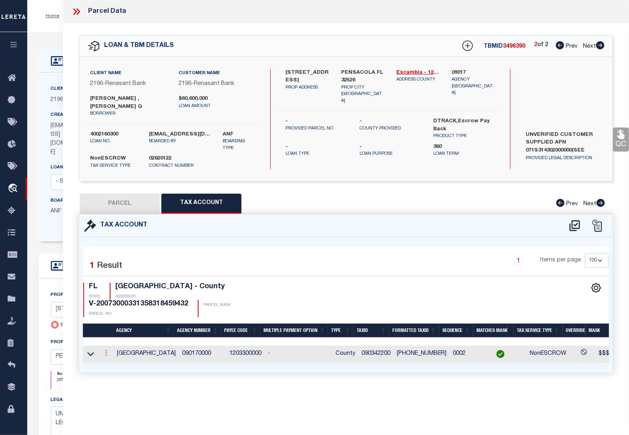
drag, startPoint x: 143, startPoint y: 191, endPoint x: 636, endPoint y: 293, distance: 503.8
click at [143, 193] on button "PARCEL" at bounding box center [120, 203] width 80 height 20
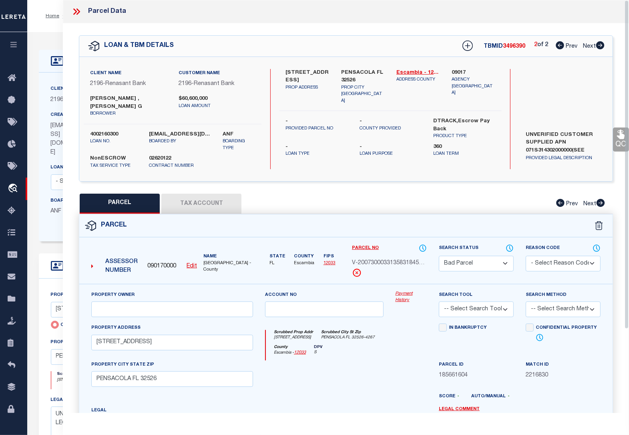
click at [491, 256] on select "Automated Search Bad Parcel Complete Duplicate Parcel High Dollar Reporting In …" at bounding box center [476, 264] width 75 height 16
click at [439, 256] on select "Automated Search Bad Parcel Complete Duplicate Parcel High Dollar Reporting In …" at bounding box center [476, 264] width 75 height 16
click at [543, 258] on select "- Select Reason Code - 099 - Other (Provide additional detail) ACT - Agency Cha…" at bounding box center [563, 264] width 75 height 16
click at [526, 256] on select "- Select Reason Code - 099 - Other (Provide additional detail) ACT - Agency Cha…" at bounding box center [563, 264] width 75 height 16
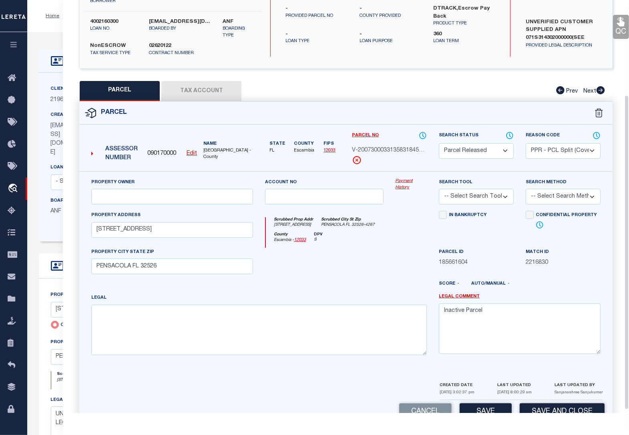
scroll to position [128, 0]
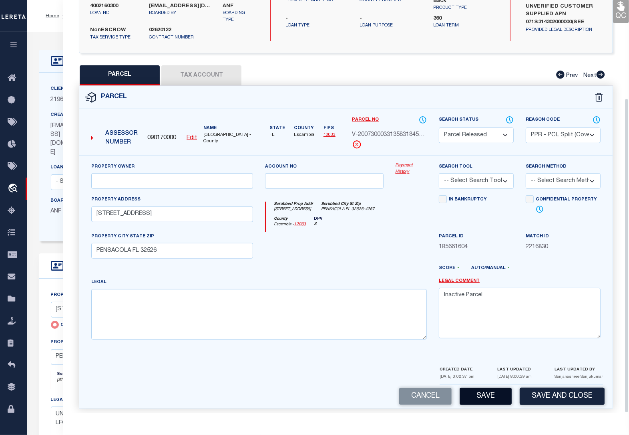
click at [494, 395] on button "Save" at bounding box center [486, 395] width 52 height 17
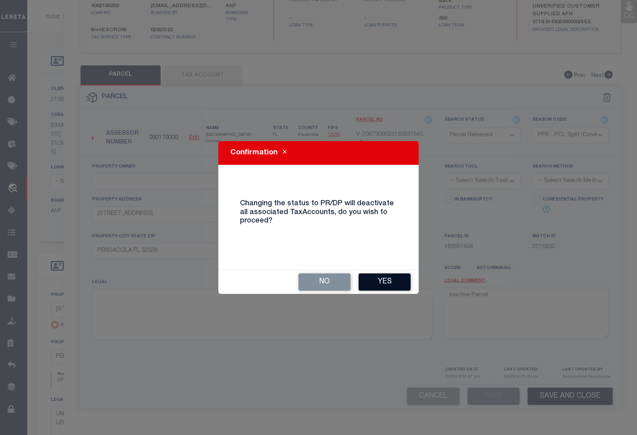
click at [381, 275] on button "Yes" at bounding box center [384, 281] width 52 height 17
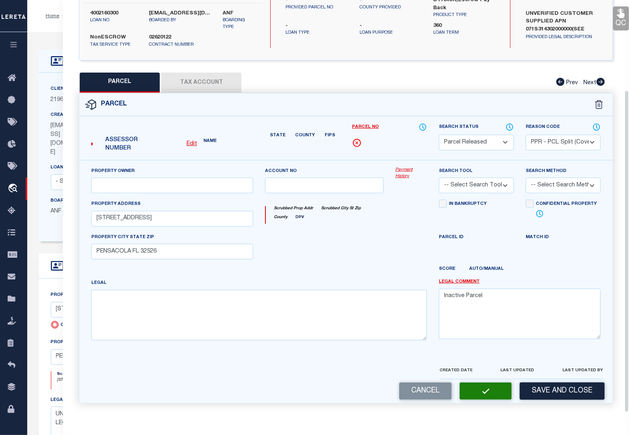
scroll to position [115, 0]
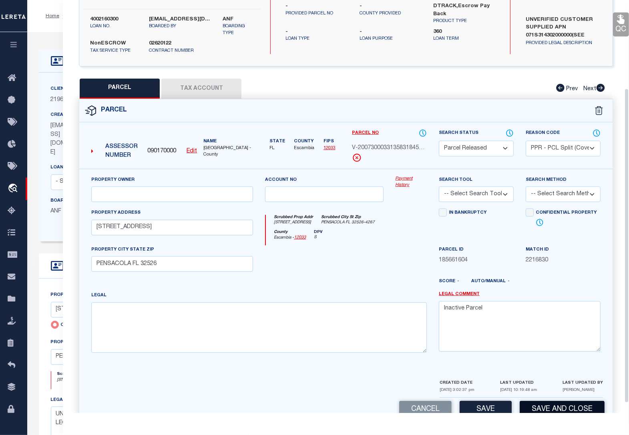
click at [557, 409] on button "Save and Close" at bounding box center [562, 409] width 85 height 17
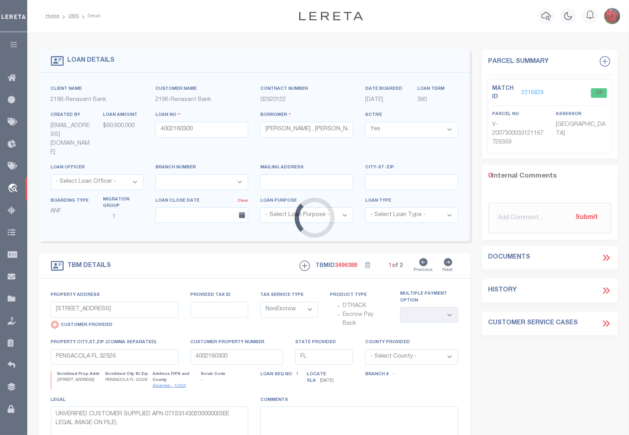
scroll to position [0, 0]
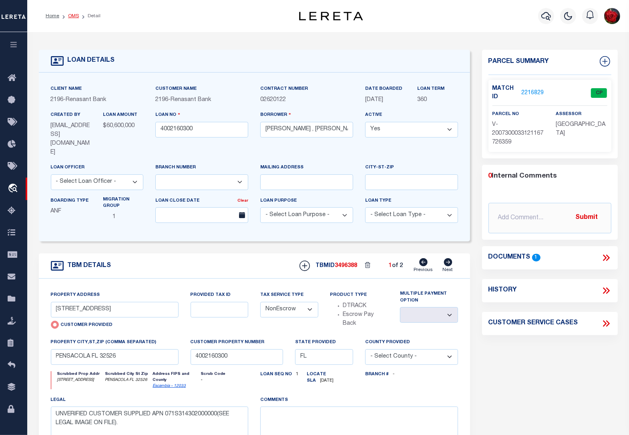
click at [72, 16] on link "OMS" at bounding box center [73, 16] width 11 height 5
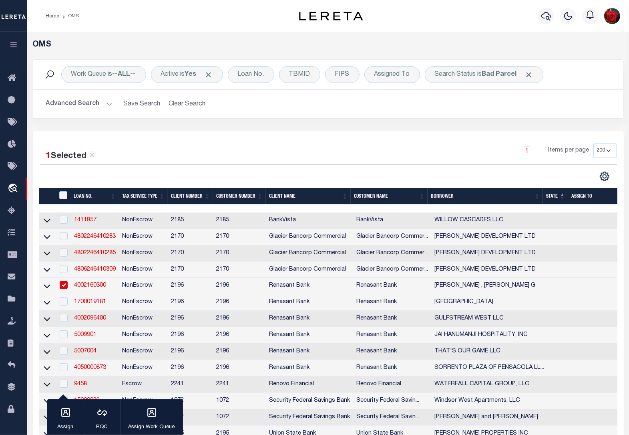
click at [64, 289] on input "checkbox" at bounding box center [64, 285] width 8 height 8
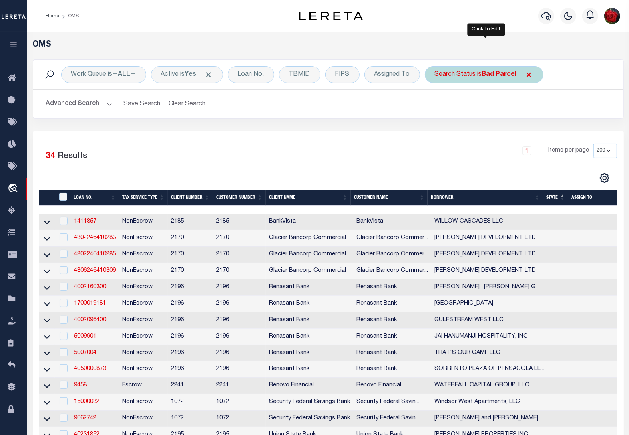
click at [511, 74] on b "Bad Parcel" at bounding box center [499, 74] width 35 height 6
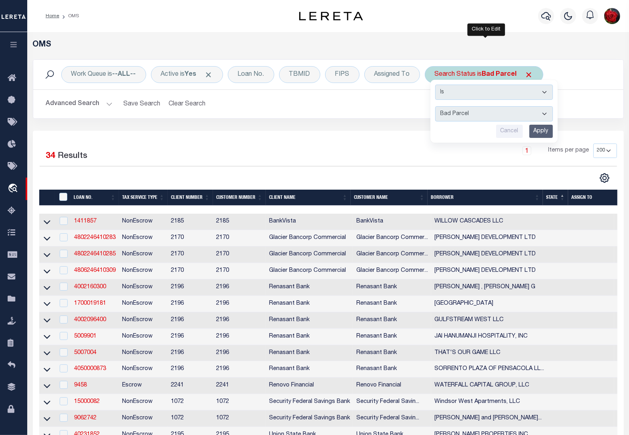
click at [540, 133] on input "Apply" at bounding box center [542, 131] width 24 height 13
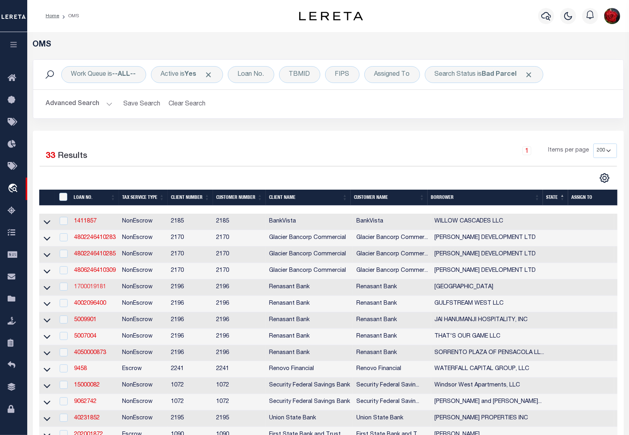
click at [87, 289] on link "1700019181" at bounding box center [90, 287] width 32 height 6
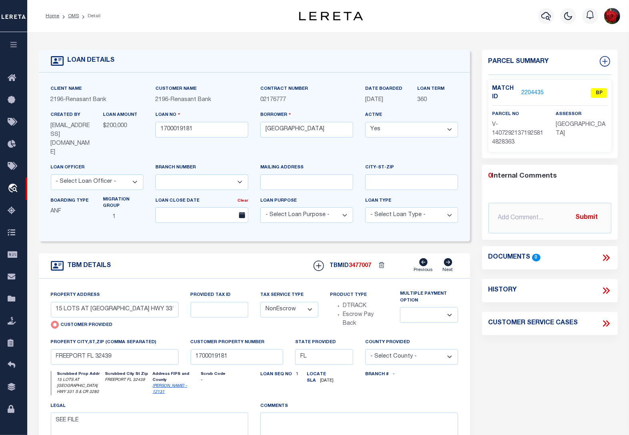
click at [532, 91] on link "2204435" at bounding box center [532, 93] width 22 height 8
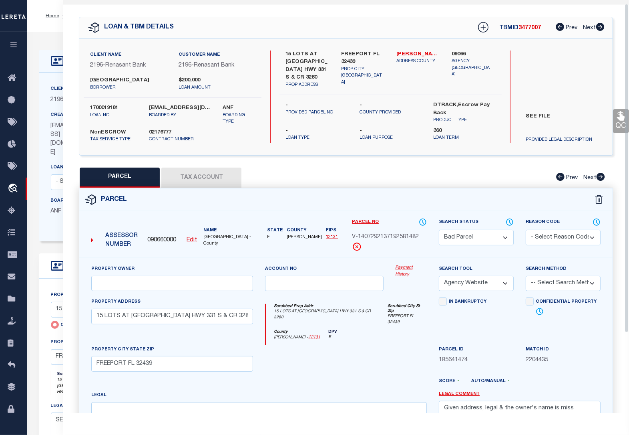
scroll to position [4, 0]
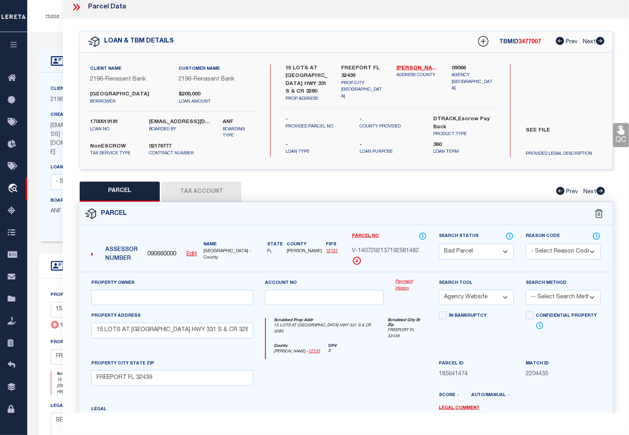
click at [214, 196] on button "Tax Account" at bounding box center [201, 191] width 80 height 20
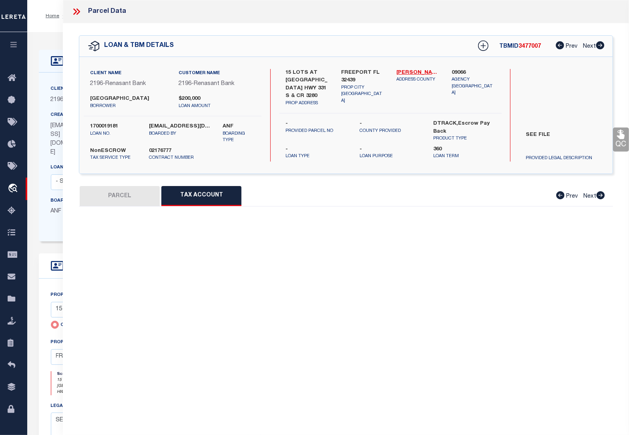
scroll to position [0, 0]
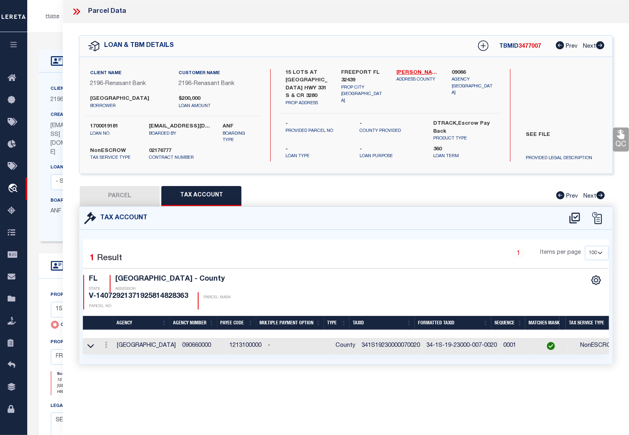
click at [120, 197] on button "PARCEL" at bounding box center [120, 196] width 80 height 20
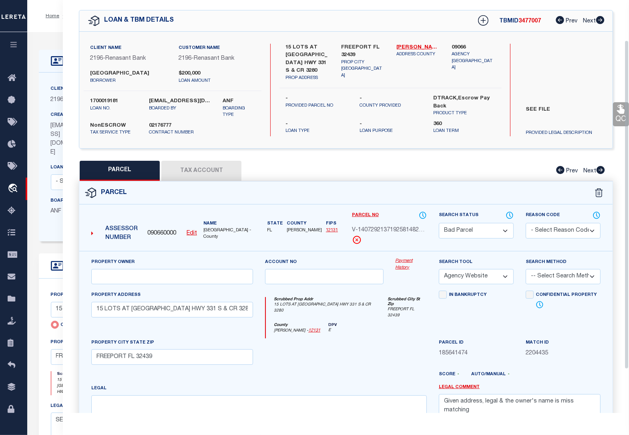
scroll to position [50, 0]
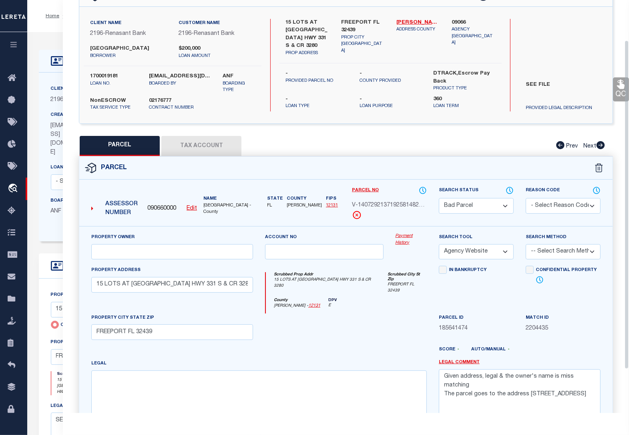
click at [50, 37] on div "LOAN DETAILS Client Name 2196" at bounding box center [328, 287] width 602 height 511
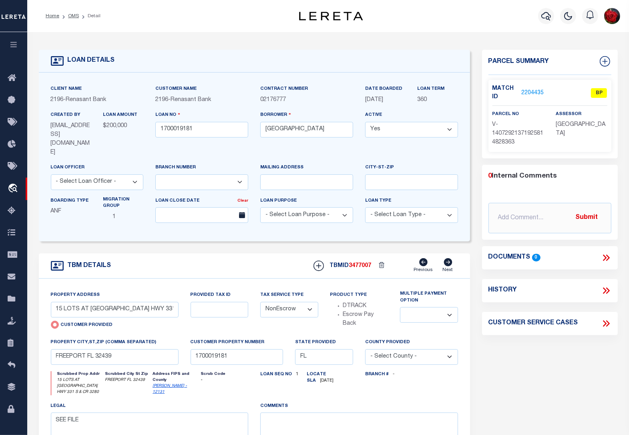
click at [530, 92] on link "2204435" at bounding box center [532, 93] width 22 height 8
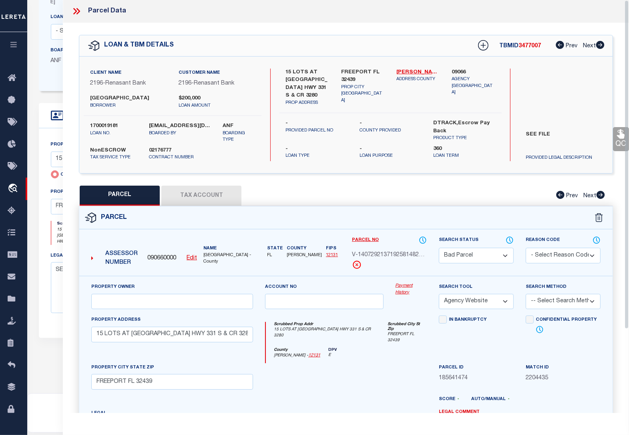
scroll to position [0, 0]
click at [600, 194] on icon at bounding box center [601, 195] width 8 height 8
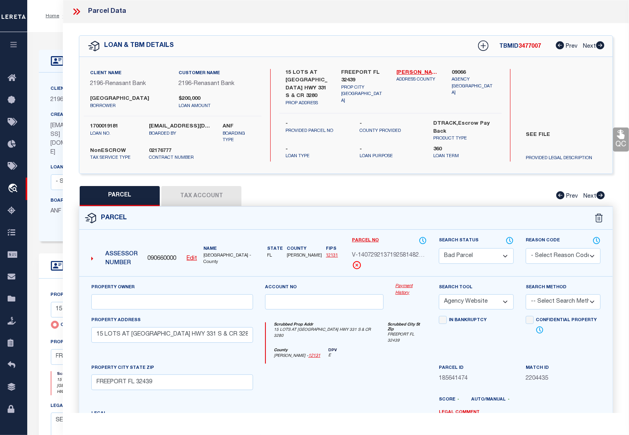
click at [72, 9] on icon at bounding box center [76, 11] width 10 height 10
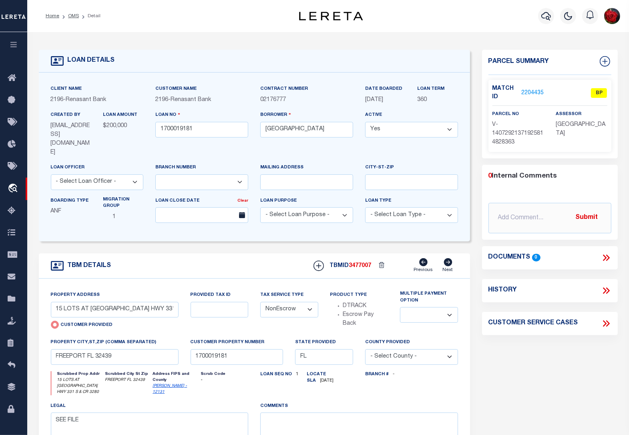
click at [535, 93] on link "2204435" at bounding box center [532, 93] width 22 height 8
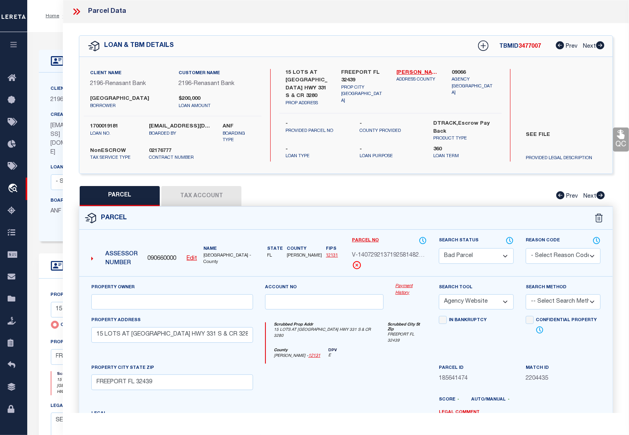
click at [223, 197] on button "Tax Account" at bounding box center [201, 196] width 80 height 20
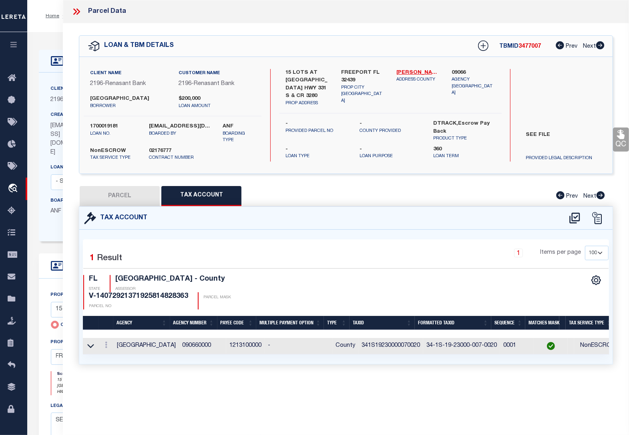
click at [131, 196] on button "PARCEL" at bounding box center [120, 196] width 80 height 20
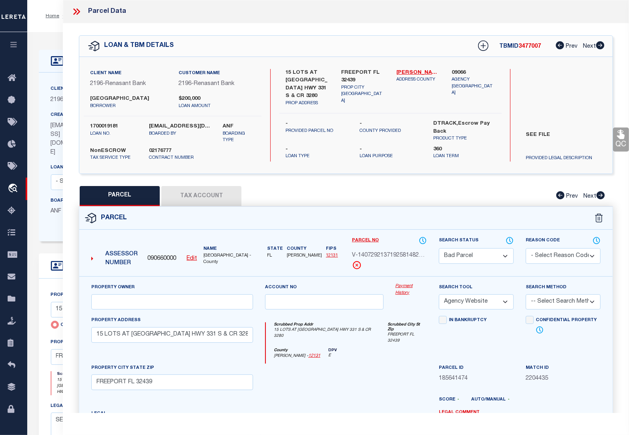
click at [489, 256] on select "Automated Search Bad Parcel Complete Duplicate Parcel High Dollar Reporting In …" at bounding box center [476, 256] width 75 height 16
click at [415, 363] on div at bounding box center [411, 379] width 43 height 33
click at [483, 256] on select "Automated Search Bad Parcel Complete Duplicate Parcel High Dollar Reporting In …" at bounding box center [476, 256] width 75 height 16
click at [439, 248] on select "Automated Search Bad Parcel Complete Duplicate Parcel High Dollar Reporting In …" at bounding box center [476, 256] width 75 height 16
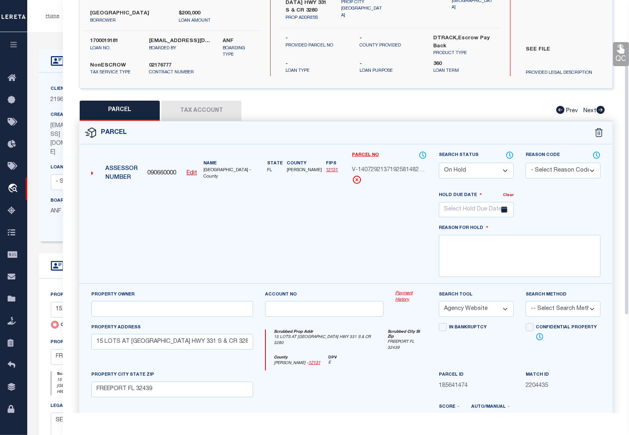
scroll to position [72, 0]
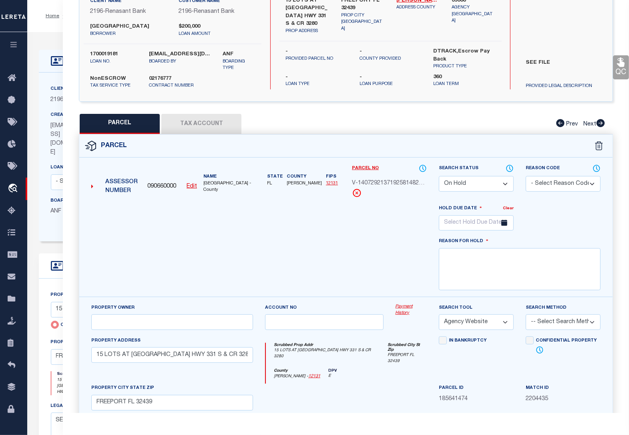
click at [542, 186] on select "- Select Reason Code - 099 - Other (Provide additional detail) ACT - Agency Cha…" at bounding box center [563, 184] width 75 height 16
click at [505, 183] on select "Automated Search Bad Parcel Complete Duplicate Parcel High Dollar Reporting In …" at bounding box center [476, 184] width 75 height 16
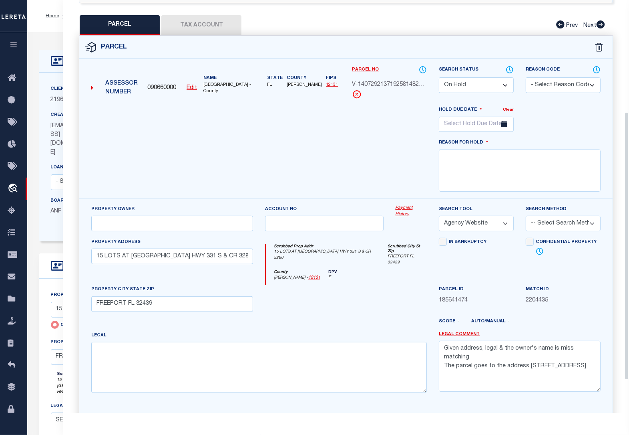
scroll to position [172, 0]
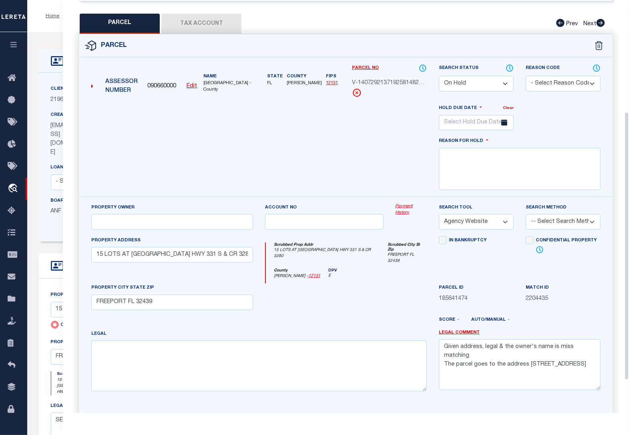
click at [470, 89] on select "Automated Search Bad Parcel Complete Duplicate Parcel High Dollar Reporting In …" at bounding box center [476, 84] width 75 height 16
click at [439, 91] on select "Automated Search Bad Parcel Complete Duplicate Parcel High Dollar Reporting In …" at bounding box center [476, 84] width 75 height 16
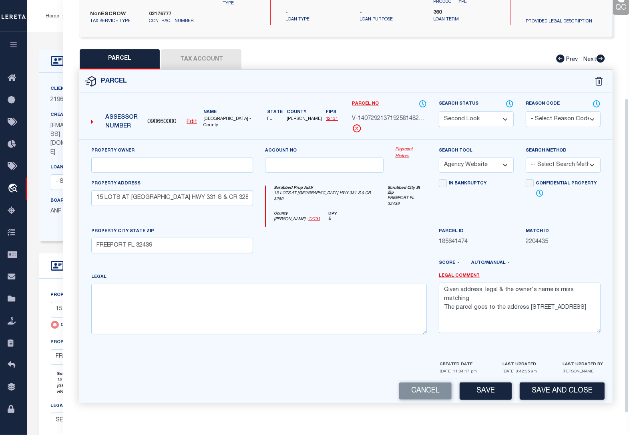
scroll to position [128, 0]
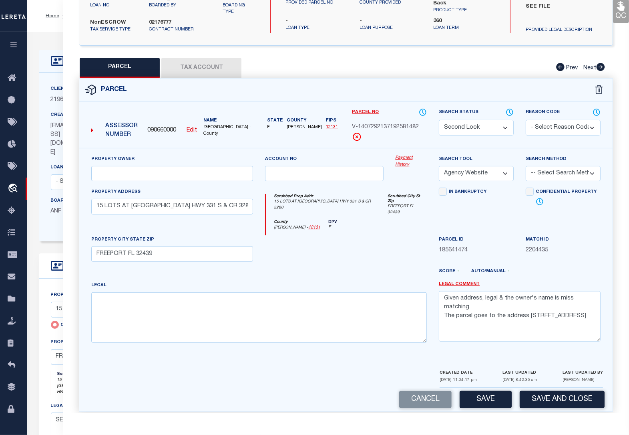
click at [487, 125] on select "Automated Search Bad Parcel Complete Duplicate Parcel High Dollar Reporting In …" at bounding box center [476, 128] width 75 height 16
click at [399, 239] on div at bounding box center [411, 251] width 43 height 33
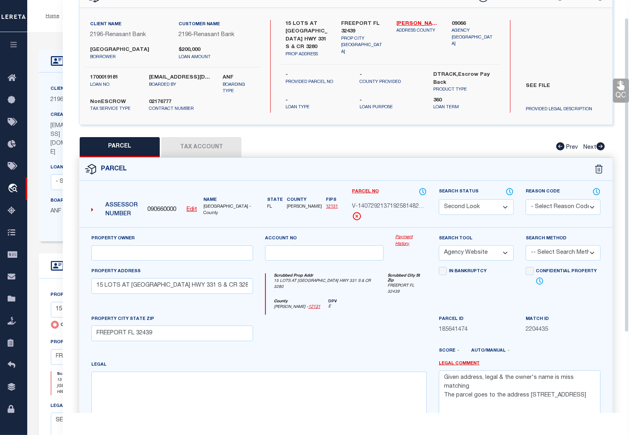
scroll to position [0, 0]
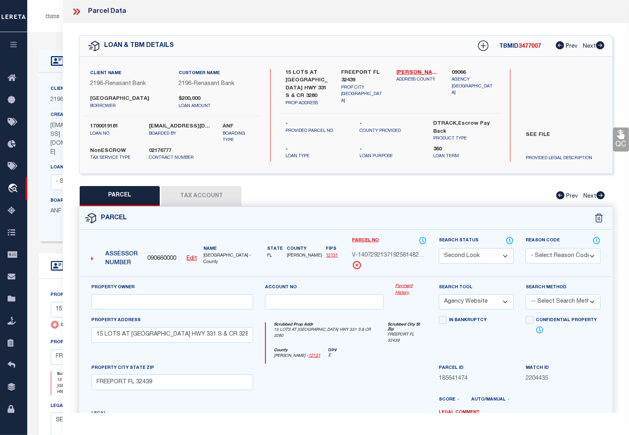
copy label "[GEOGRAPHIC_DATA]"
drag, startPoint x: 157, startPoint y: 97, endPoint x: 91, endPoint y: 99, distance: 65.7
click at [91, 99] on label "[GEOGRAPHIC_DATA]" at bounding box center [128, 99] width 77 height 8
click at [78, 11] on icon at bounding box center [76, 11] width 10 height 10
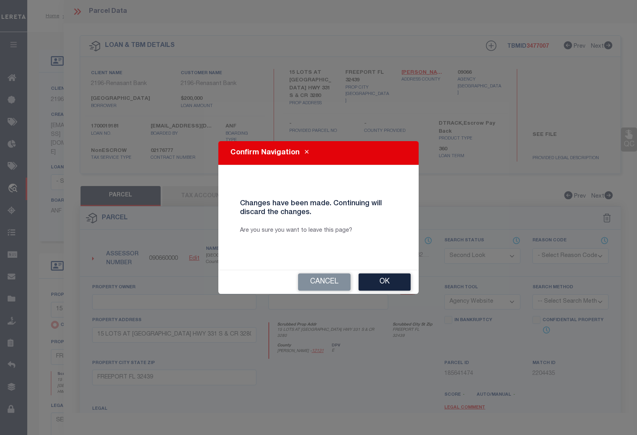
click at [376, 287] on button "Ok" at bounding box center [384, 281] width 52 height 17
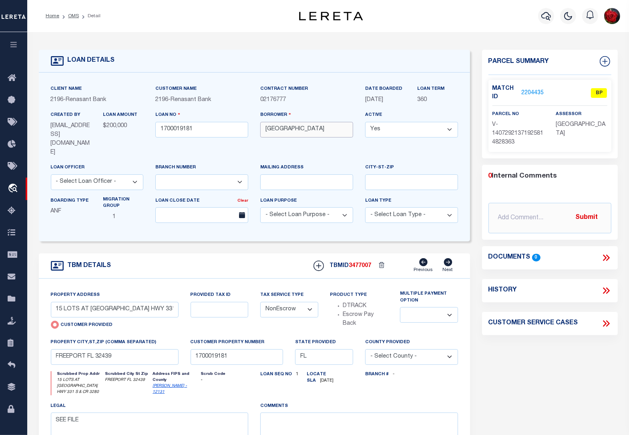
drag, startPoint x: 346, startPoint y: 131, endPoint x: 267, endPoint y: 131, distance: 79.7
click at [267, 131] on input "[GEOGRAPHIC_DATA]" at bounding box center [306, 130] width 93 height 16
click at [537, 91] on link "2204435" at bounding box center [532, 93] width 22 height 8
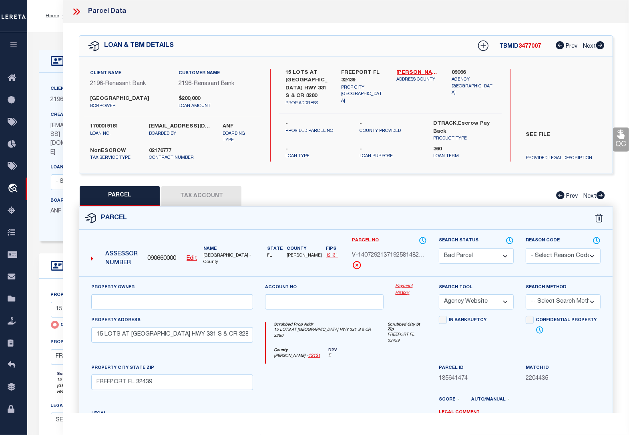
click at [190, 193] on button "Tax Account" at bounding box center [201, 196] width 80 height 20
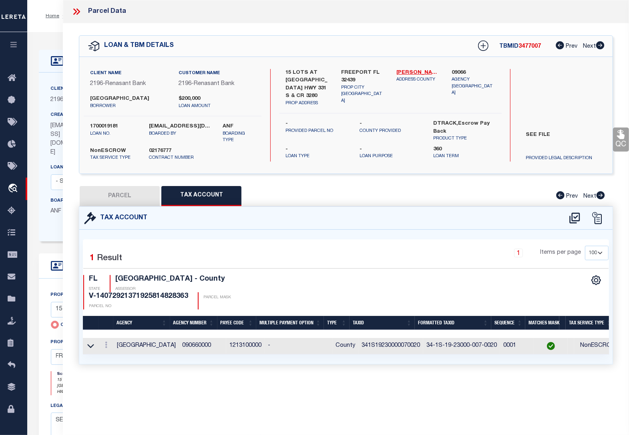
click at [75, 12] on icon at bounding box center [75, 11] width 4 height 6
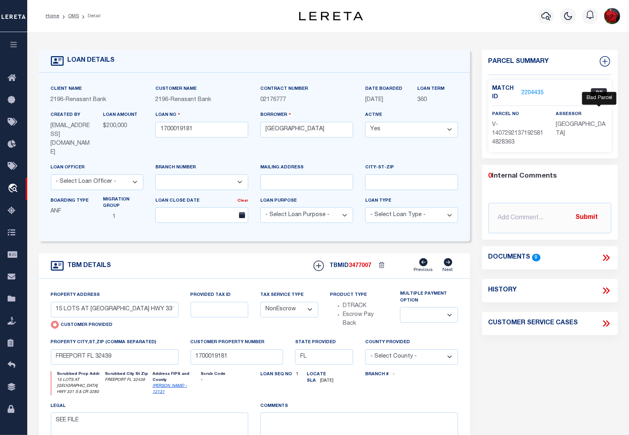
click at [596, 91] on span "BP" at bounding box center [599, 93] width 16 height 10
click at [597, 91] on span "BP" at bounding box center [599, 93] width 16 height 10
click at [536, 93] on link "2204435" at bounding box center [532, 93] width 22 height 8
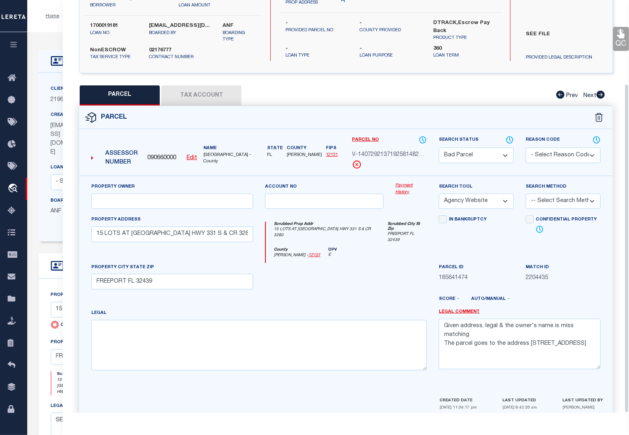
scroll to position [105, 0]
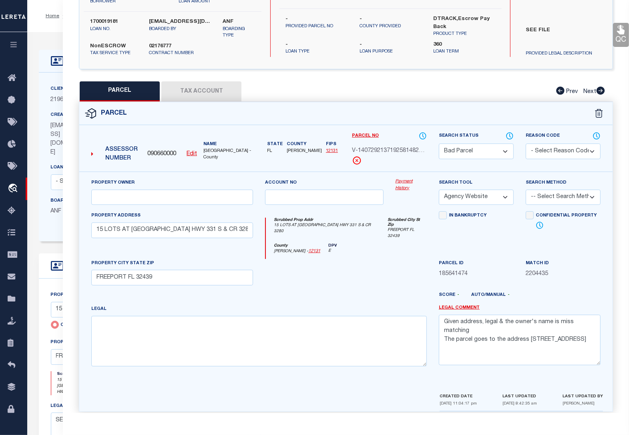
click at [506, 150] on select "Automated Search Bad Parcel Complete Duplicate Parcel High Dollar Reporting In …" at bounding box center [476, 151] width 75 height 16
click at [439, 143] on select "Automated Search Bad Parcel Complete Duplicate Parcel High Dollar Reporting In …" at bounding box center [476, 151] width 75 height 16
click at [540, 150] on select "- Select Reason Code - 099 - Other (Provide additional detail) ACT - Agency Cha…" at bounding box center [563, 151] width 75 height 16
click at [526, 143] on select "- Select Reason Code - 099 - Other (Provide additional detail) ACT - Agency Cha…" at bounding box center [563, 151] width 75 height 16
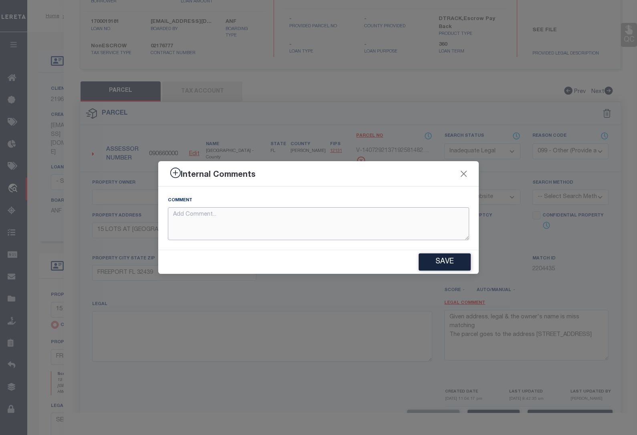
click at [372, 217] on textarea at bounding box center [318, 223] width 301 height 33
click at [441, 263] on button "Save" at bounding box center [445, 261] width 52 height 17
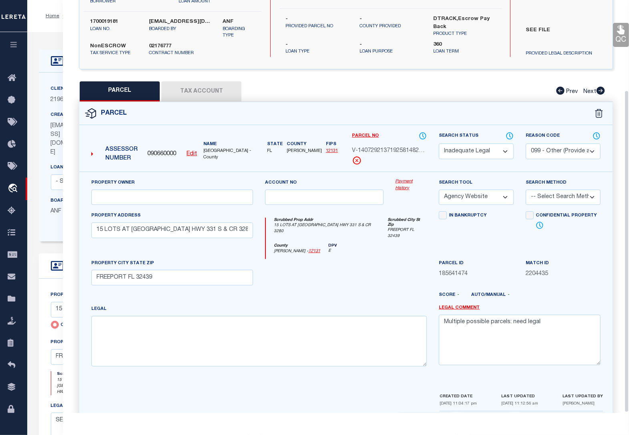
scroll to position [115, 0]
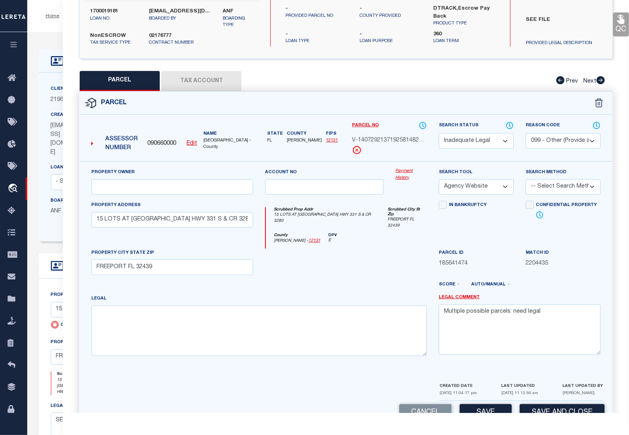
click at [535, 405] on button "Save and Close" at bounding box center [562, 412] width 85 height 17
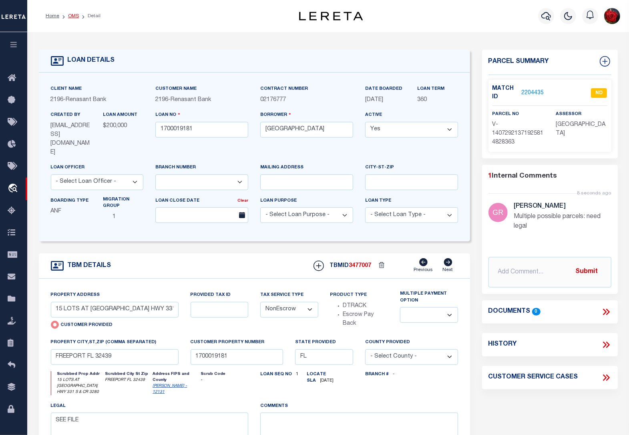
click at [70, 15] on link "OMS" at bounding box center [73, 16] width 11 height 5
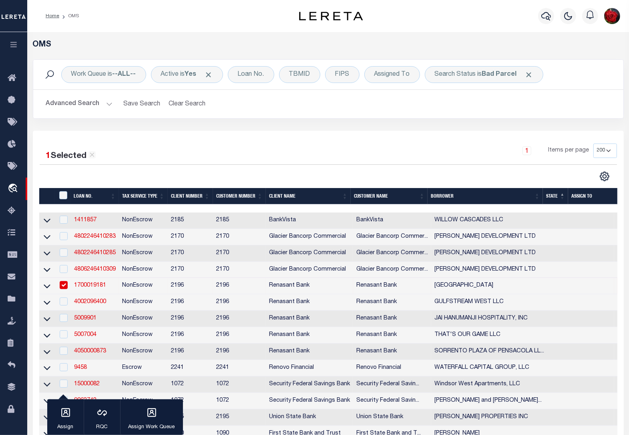
click at [65, 288] on input "checkbox" at bounding box center [64, 285] width 8 height 8
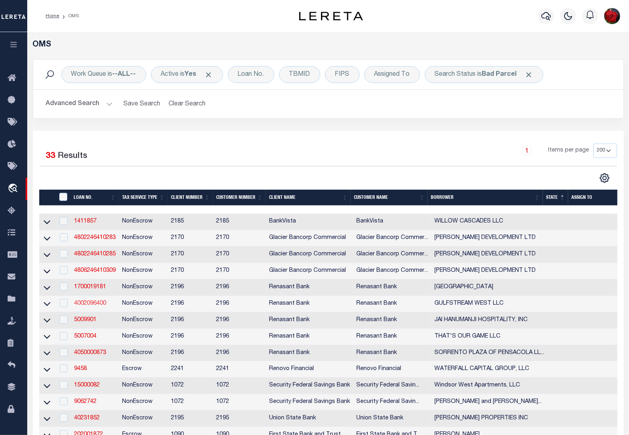
click at [95, 306] on link "4002096400" at bounding box center [90, 303] width 32 height 6
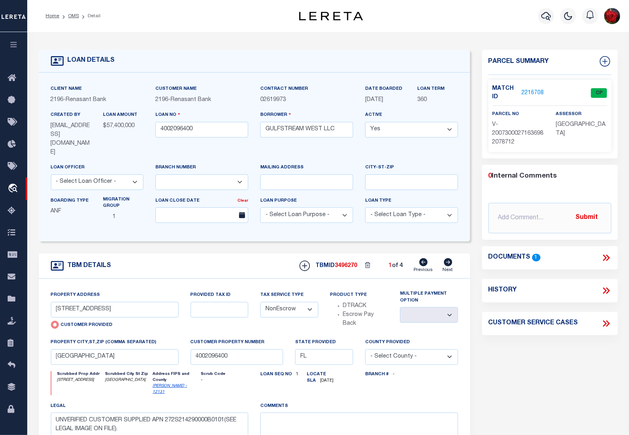
click at [529, 91] on link "2216708" at bounding box center [532, 93] width 22 height 8
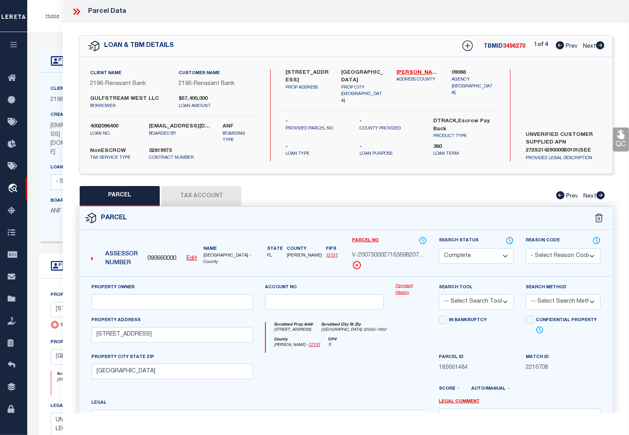
click at [601, 47] on icon at bounding box center [600, 45] width 8 height 8
click at [600, 44] on icon at bounding box center [600, 45] width 8 height 8
click at [71, 11] on icon at bounding box center [76, 11] width 10 height 10
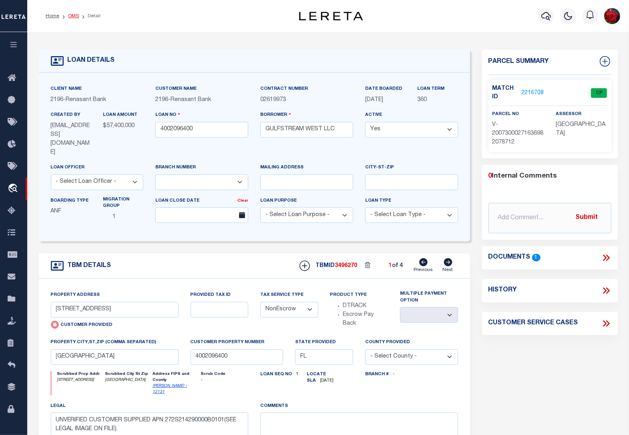
click at [70, 17] on link "OMS" at bounding box center [73, 16] width 11 height 5
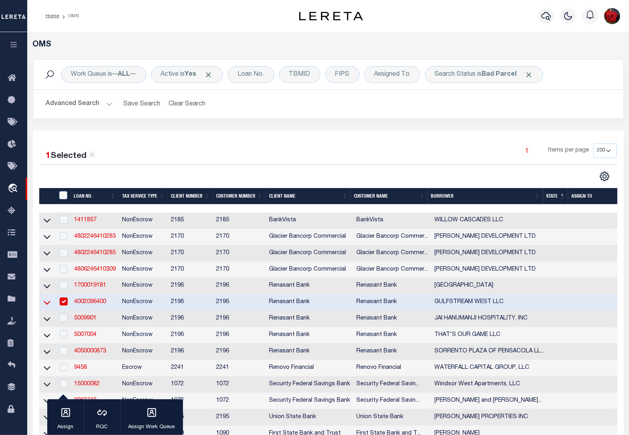
click at [47, 305] on icon at bounding box center [47, 302] width 7 height 8
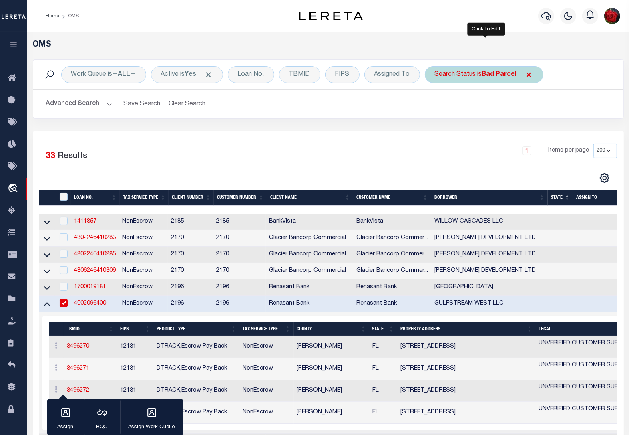
click at [503, 74] on b "Bad Parcel" at bounding box center [499, 74] width 35 height 6
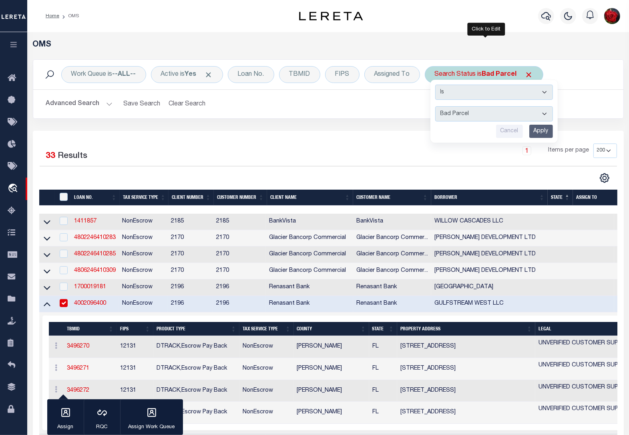
click at [544, 133] on input "Apply" at bounding box center [542, 131] width 24 height 13
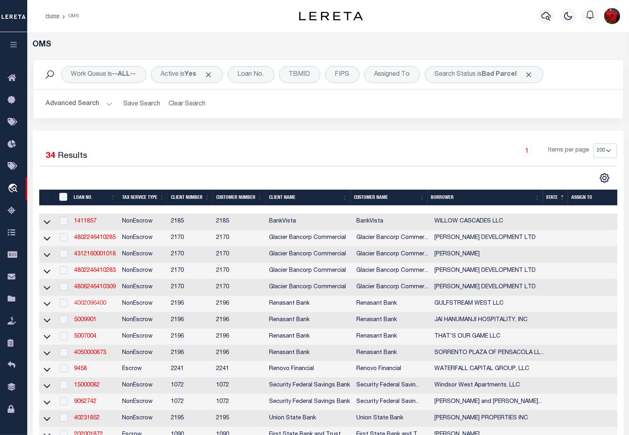
click at [95, 306] on link "4002096400" at bounding box center [90, 303] width 32 height 6
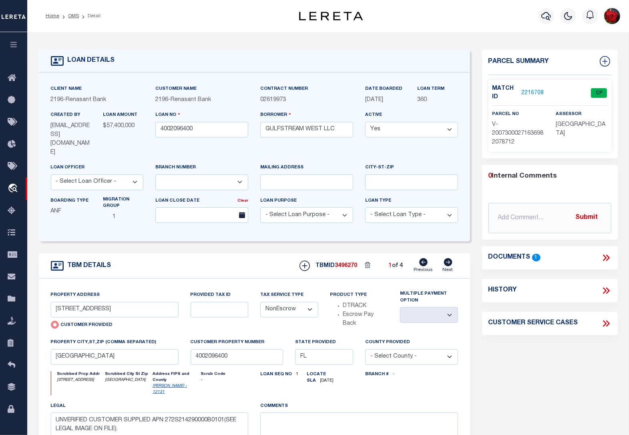
click at [532, 91] on link "2216708" at bounding box center [532, 93] width 22 height 8
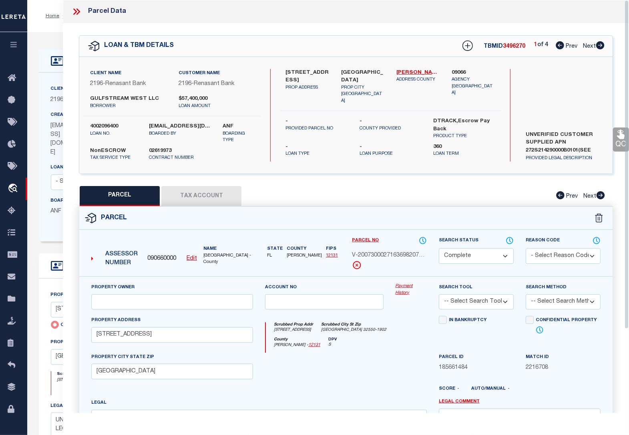
click at [77, 8] on icon at bounding box center [76, 11] width 10 height 10
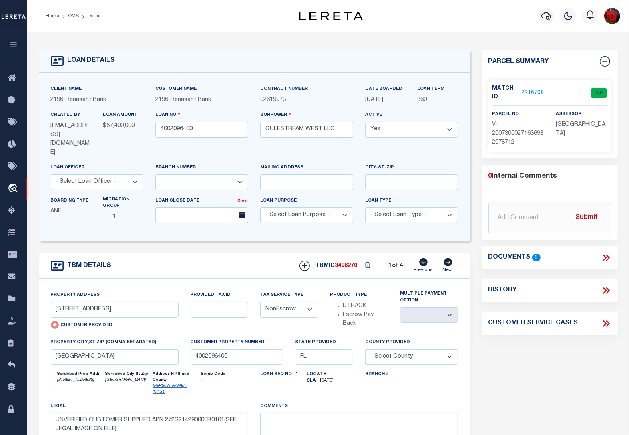
click at [605, 255] on icon at bounding box center [606, 257] width 10 height 10
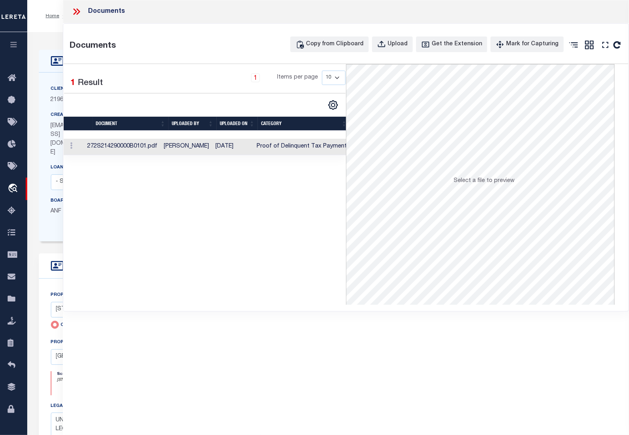
click at [266, 148] on td "Proof of Delinquent Tax Payment" at bounding box center [302, 147] width 97 height 16
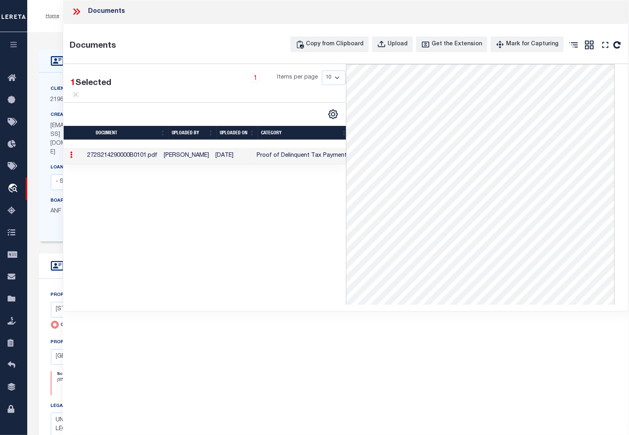
click at [76, 13] on icon at bounding box center [76, 11] width 10 height 10
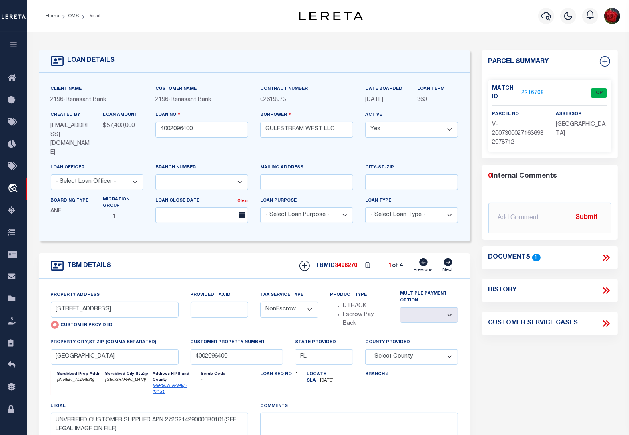
click at [529, 92] on link "2216708" at bounding box center [532, 93] width 22 height 8
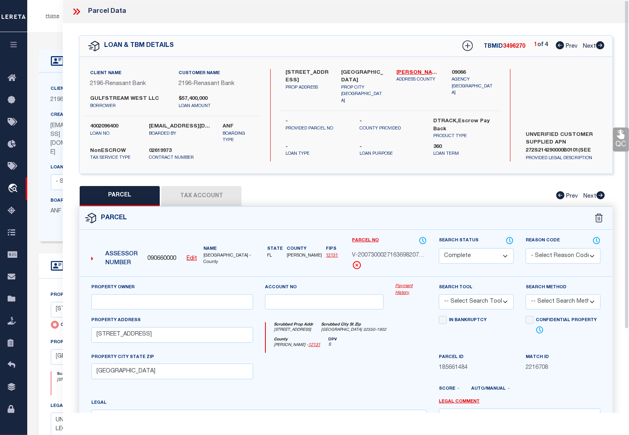
click at [211, 189] on button "Tax Account" at bounding box center [201, 196] width 80 height 20
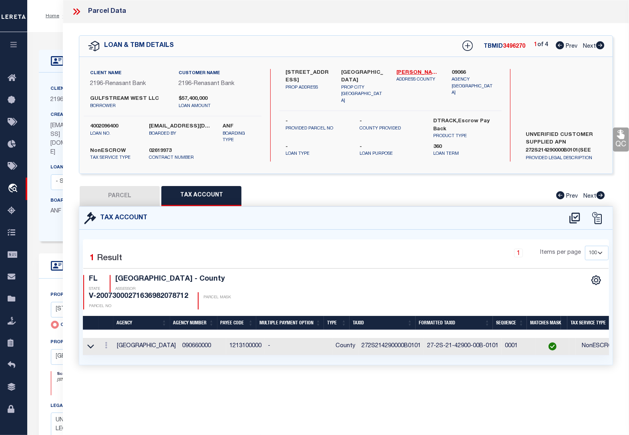
click at [600, 46] on icon at bounding box center [600, 45] width 8 height 8
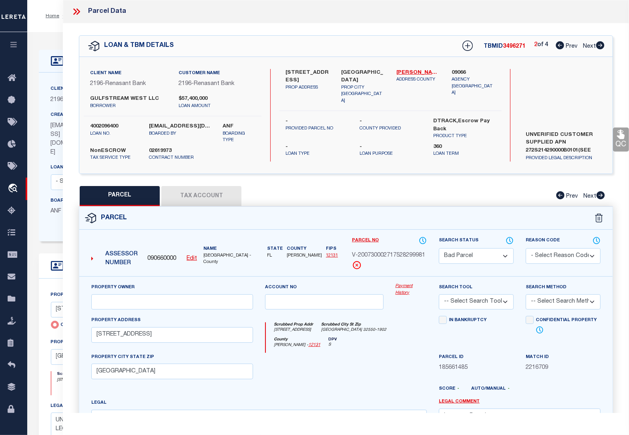
click at [195, 201] on button "Tax Account" at bounding box center [201, 196] width 80 height 20
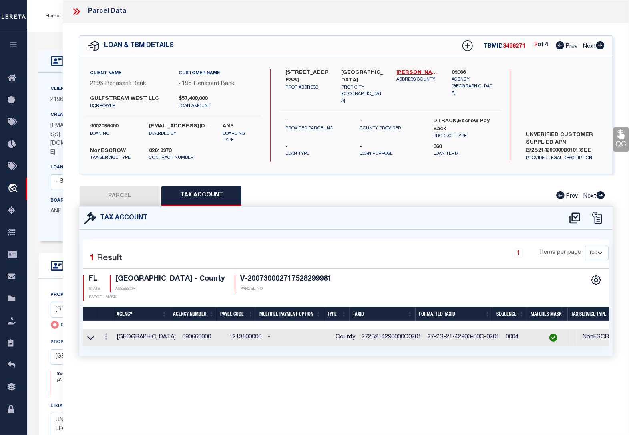
click at [540, 157] on p "PROVIDED LEGAL DESCRIPTION" at bounding box center [564, 158] width 88 height 7
click at [581, 147] on label "UNVERIFIED CUSTOMER SUPPLIED APN 272S214290000B0101(SEE LEGAL IMAGE ON FILE)." at bounding box center [564, 143] width 88 height 24
click at [549, 157] on p "PROVIDED LEGAL DESCRIPTION" at bounding box center [564, 158] width 88 height 7
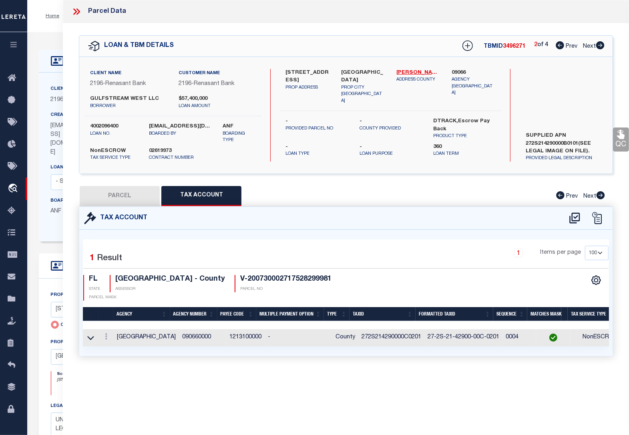
click at [585, 141] on label "UNVERIFIED CUSTOMER SUPPLIED APN 272S214290000B0101(SEE LEGAL IMAGE ON FILE)." at bounding box center [564, 143] width 88 height 24
click at [582, 150] on label "UNVERIFIED CUSTOMER SUPPLIED APN 272S214290000B0101(SEE LEGAL IMAGE ON FILE)." at bounding box center [564, 143] width 88 height 24
click at [76, 13] on icon at bounding box center [76, 11] width 10 height 10
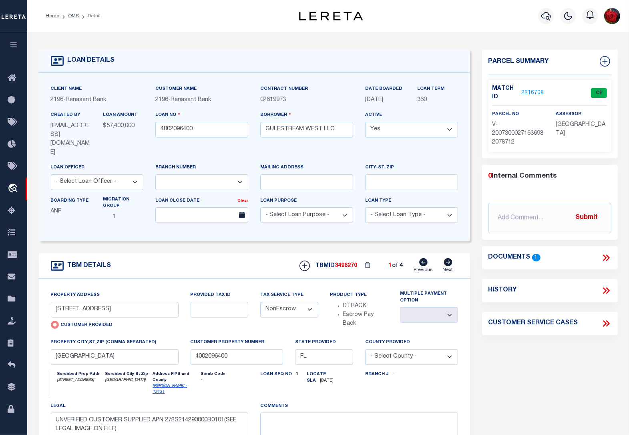
click at [604, 257] on icon at bounding box center [606, 257] width 10 height 10
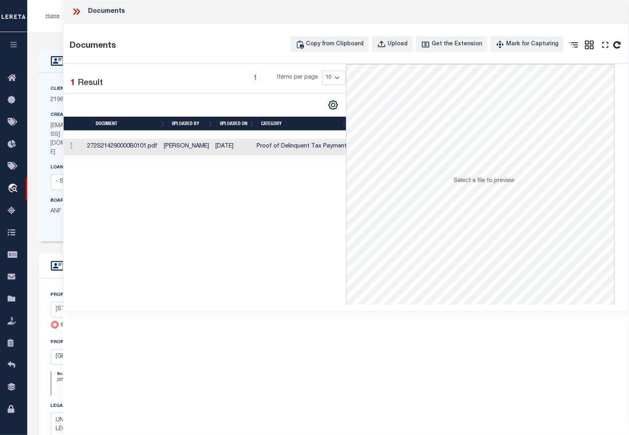
click at [299, 149] on td "Proof of Delinquent Tax Payment" at bounding box center [302, 147] width 97 height 16
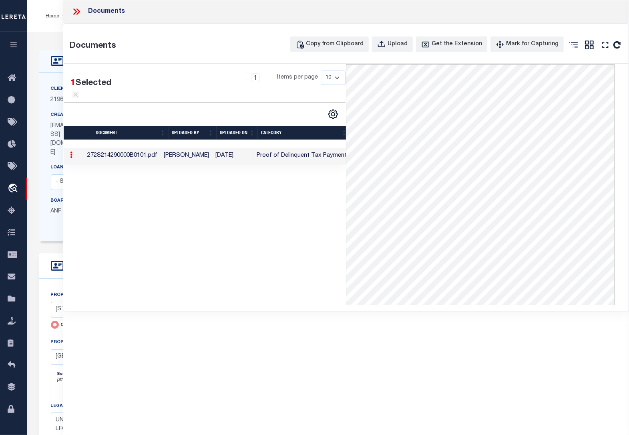
click at [76, 12] on icon at bounding box center [75, 11] width 4 height 6
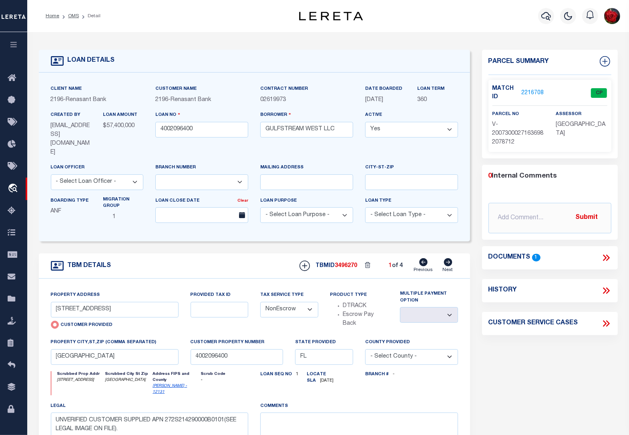
click at [533, 93] on link "2216708" at bounding box center [532, 93] width 22 height 8
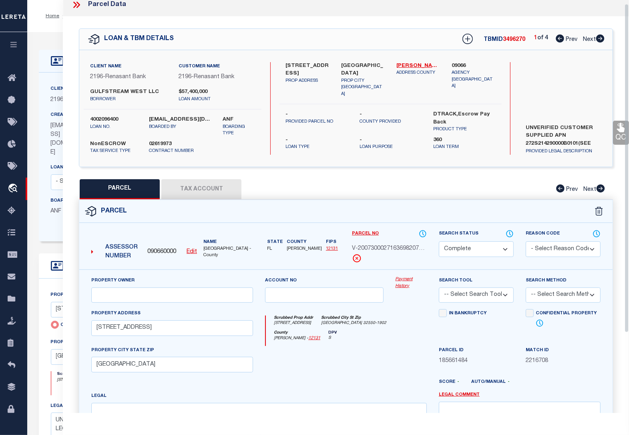
scroll to position [4, 0]
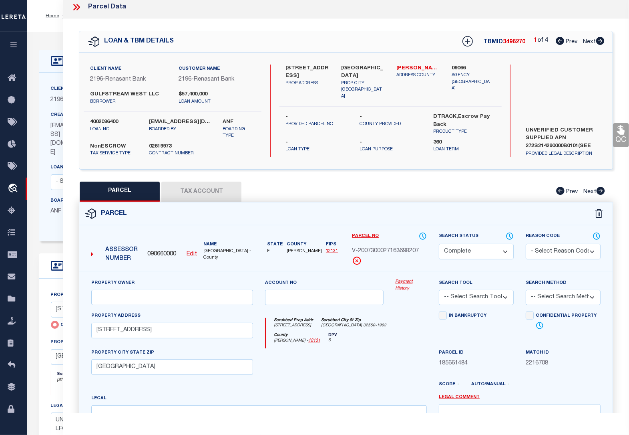
click at [597, 40] on icon at bounding box center [600, 41] width 8 height 8
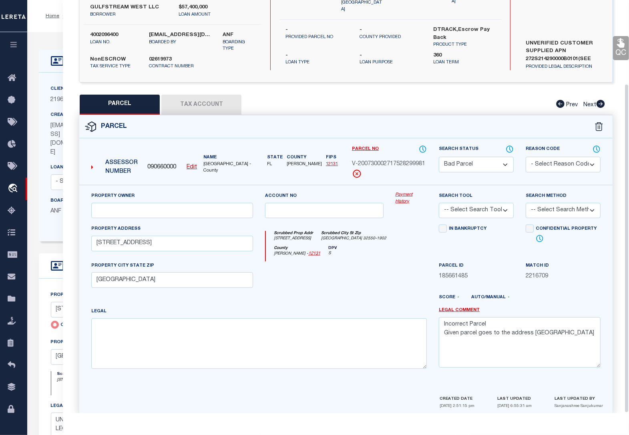
scroll to position [105, 0]
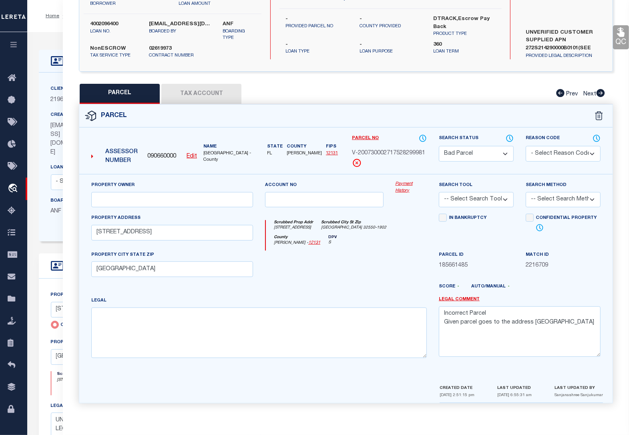
click at [185, 91] on button "Tax Account" at bounding box center [201, 94] width 80 height 20
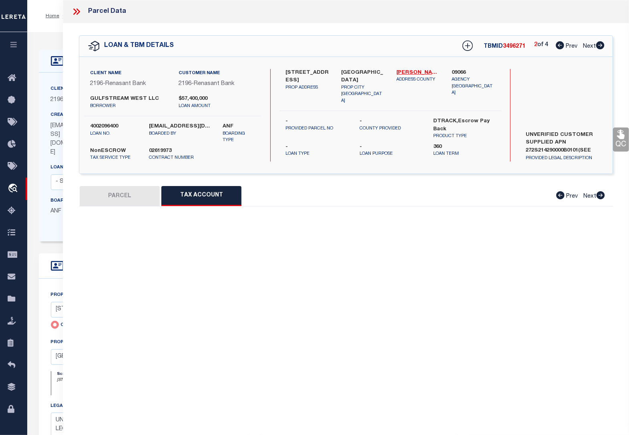
scroll to position [0, 0]
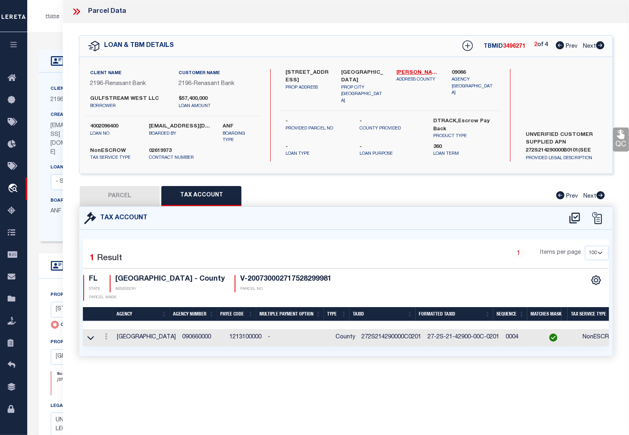
click at [600, 48] on icon at bounding box center [600, 45] width 8 height 8
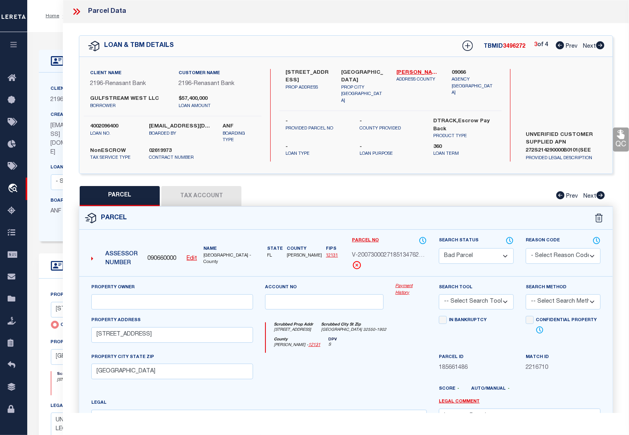
click at [199, 199] on button "Tax Account" at bounding box center [201, 196] width 80 height 20
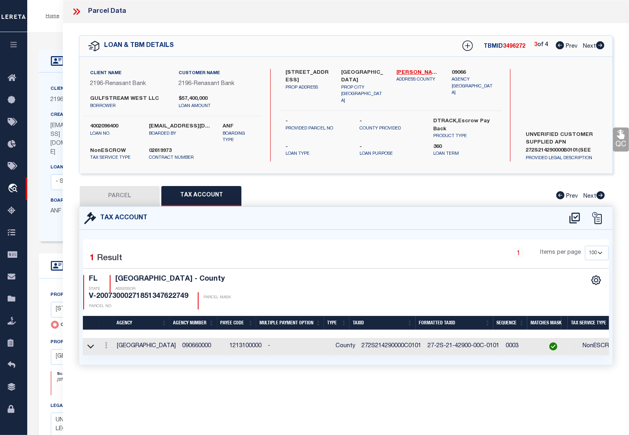
click at [600, 46] on icon at bounding box center [600, 45] width 8 height 8
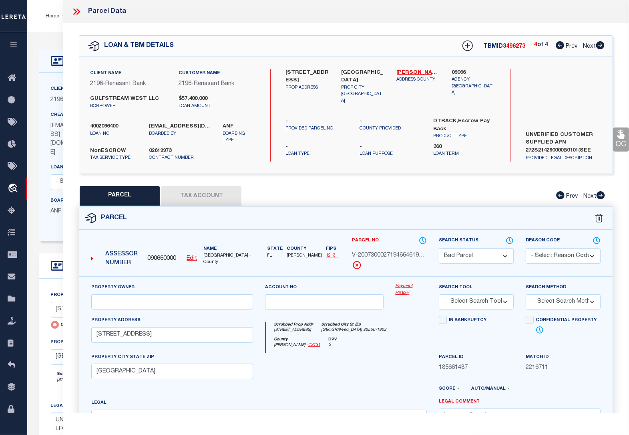
click at [218, 201] on button "Tax Account" at bounding box center [201, 196] width 80 height 20
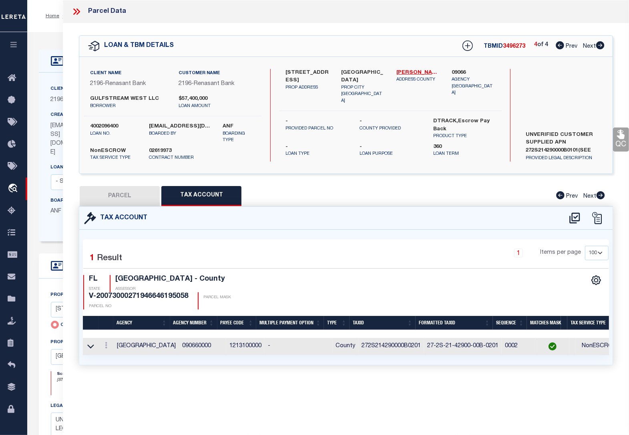
click at [557, 45] on icon at bounding box center [560, 45] width 8 height 8
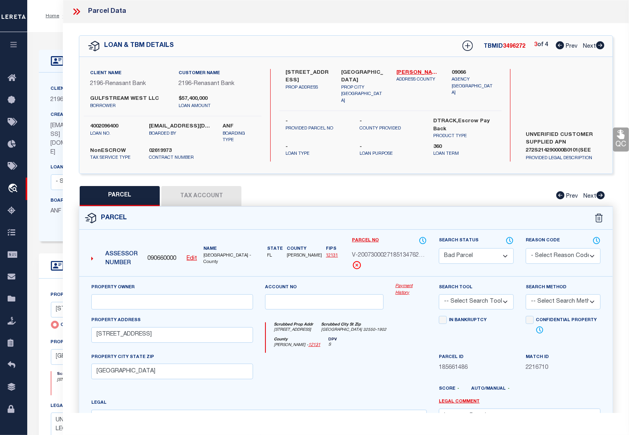
click at [558, 45] on icon at bounding box center [560, 45] width 8 height 8
click at [77, 8] on icon at bounding box center [76, 11] width 10 height 10
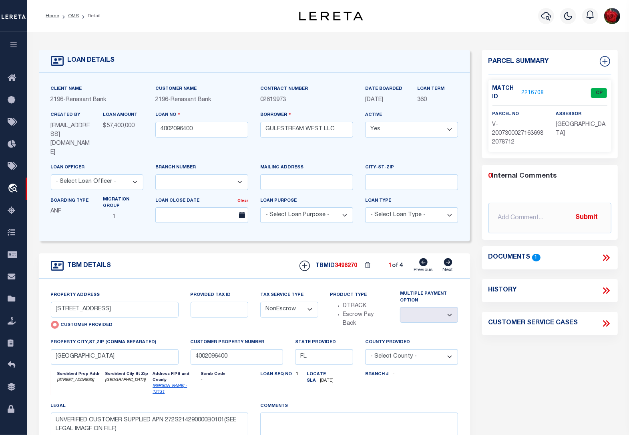
click at [531, 90] on link "2216708" at bounding box center [532, 93] width 22 height 8
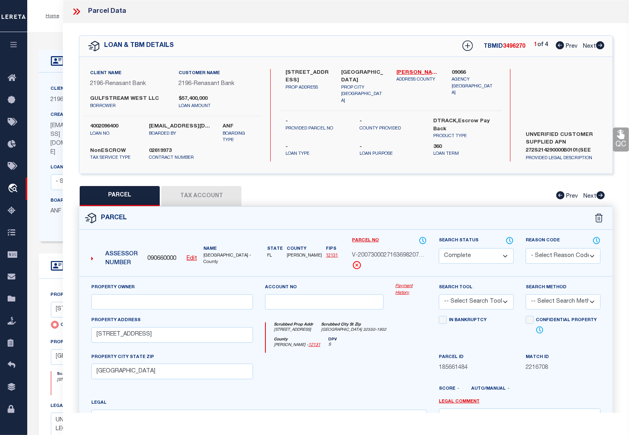
click at [598, 49] on icon at bounding box center [600, 45] width 9 height 8
click at [504, 254] on select "Automated Search Bad Parcel Complete Duplicate Parcel High Dollar Reporting In …" at bounding box center [476, 256] width 75 height 16
click at [439, 248] on select "Automated Search Bad Parcel Complete Duplicate Parcel High Dollar Reporting In …" at bounding box center [476, 256] width 75 height 16
click at [557, 257] on select "- Select Reason Code - 099 - Other (Provide additional detail) ACT - Agency Cha…" at bounding box center [563, 256] width 75 height 16
click at [526, 248] on select "- Select Reason Code - 099 - Other (Provide additional detail) ACT - Agency Cha…" at bounding box center [563, 256] width 75 height 16
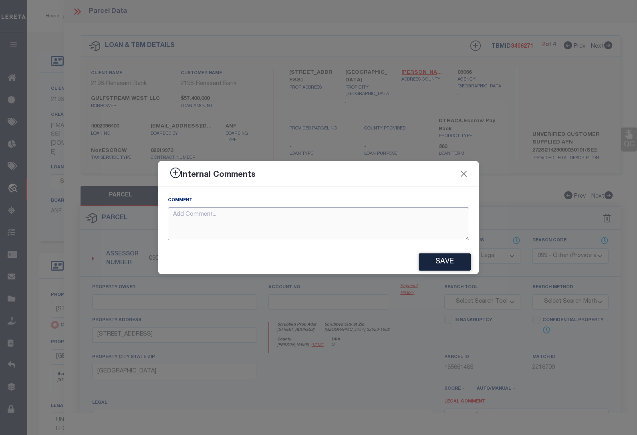
click at [341, 225] on textarea at bounding box center [318, 223] width 301 height 33
click at [276, 217] on textarea "multiple parcels exist: need collateral" at bounding box center [318, 223] width 301 height 33
drag, startPoint x: 271, startPoint y: 214, endPoint x: 245, endPoint y: 213, distance: 26.1
click at [245, 213] on textarea "multiple parcels exist. need collateral legal" at bounding box center [318, 223] width 301 height 33
click at [265, 214] on textarea "multiple parcels exist. need legal" at bounding box center [318, 223] width 301 height 33
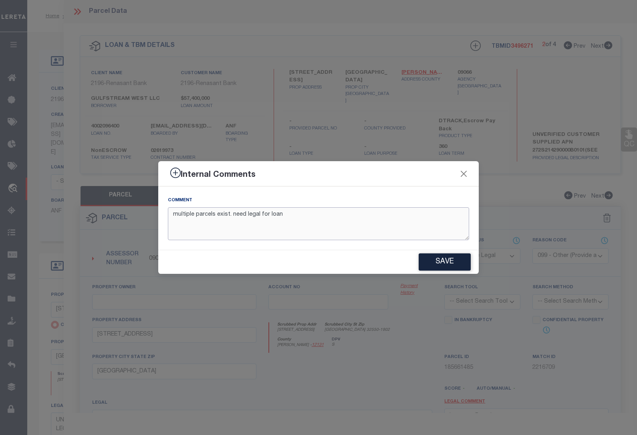
drag, startPoint x: 231, startPoint y: 212, endPoint x: 153, endPoint y: 223, distance: 78.5
click at [155, 223] on div "Internal Comments Comment multiple parcels exist. need legal for loan Save" at bounding box center [318, 217] width 637 height 435
click at [226, 217] on textarea "need legal for loan" at bounding box center [318, 223] width 301 height 33
paste textarea "multiple parcels exist."
drag, startPoint x: 312, startPoint y: 213, endPoint x: 173, endPoint y: 215, distance: 139.0
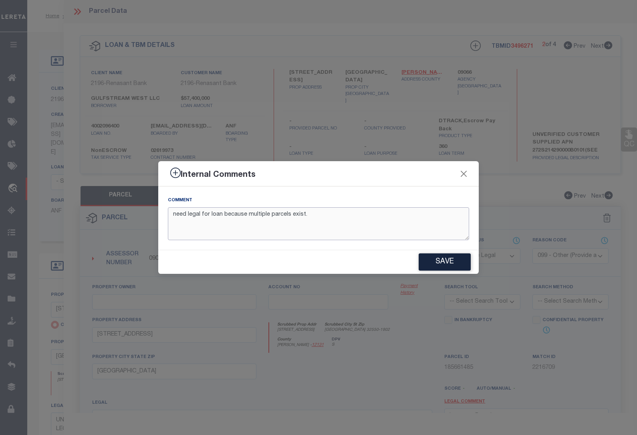
click at [173, 215] on textarea "need legal for loan because multiple parcels exist." at bounding box center [318, 223] width 301 height 33
click at [447, 262] on button "Save" at bounding box center [445, 261] width 52 height 17
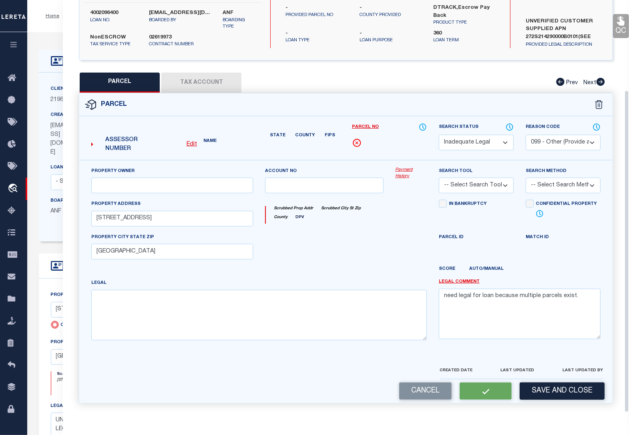
scroll to position [115, 0]
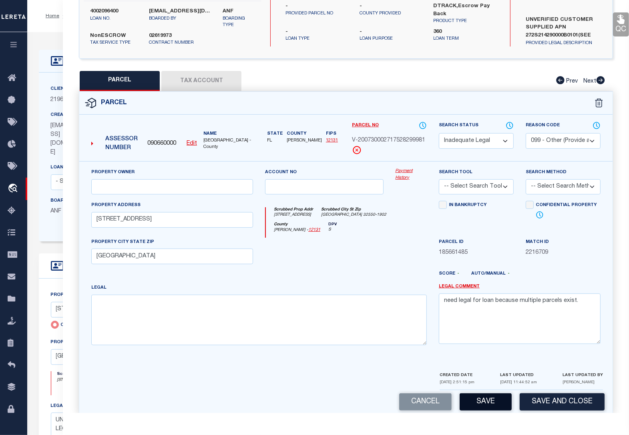
click at [488, 403] on button "Save" at bounding box center [486, 401] width 52 height 17
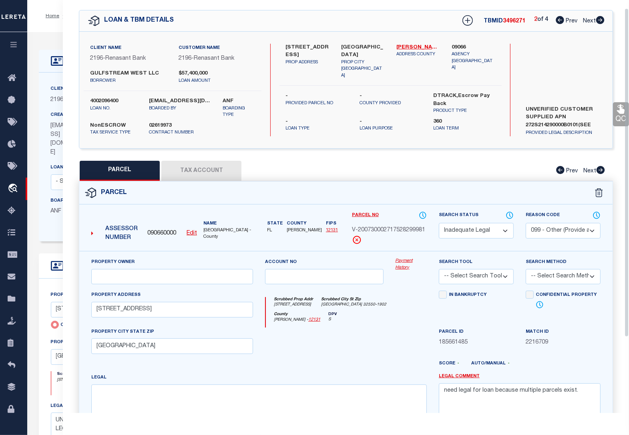
scroll to position [0, 0]
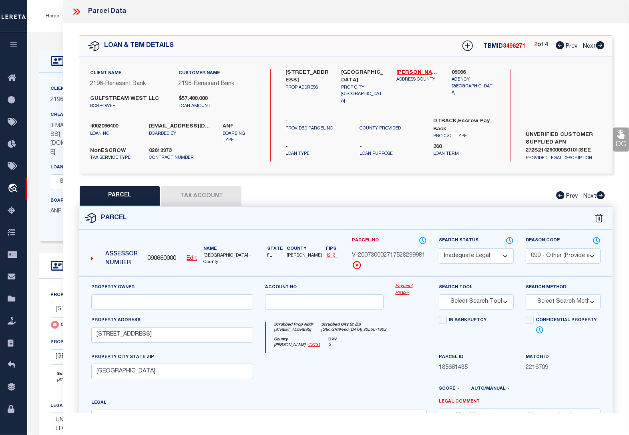
click at [601, 45] on icon at bounding box center [600, 45] width 9 height 8
click at [507, 255] on select "Automated Search Bad Parcel Complete Duplicate Parcel High Dollar Reporting In …" at bounding box center [476, 256] width 75 height 16
click at [439, 248] on select "Automated Search Bad Parcel Complete Duplicate Parcel High Dollar Reporting In …" at bounding box center [476, 256] width 75 height 16
click at [553, 255] on select "- Select Reason Code - 099 - Other (Provide additional detail) ACT - Agency Cha…" at bounding box center [563, 256] width 75 height 16
click at [489, 197] on div "PARCEL Tax Account Prev Next" at bounding box center [346, 196] width 534 height 20
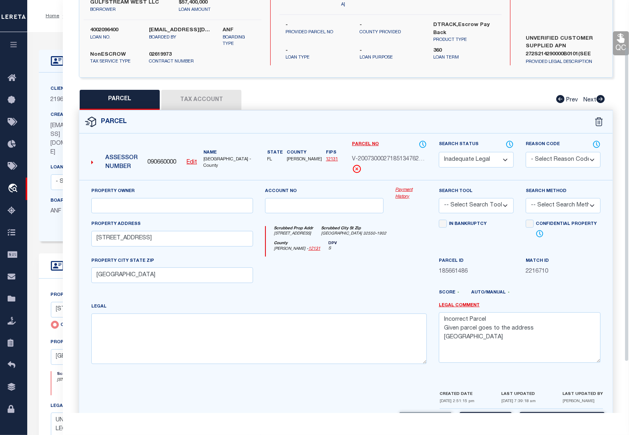
scroll to position [128, 0]
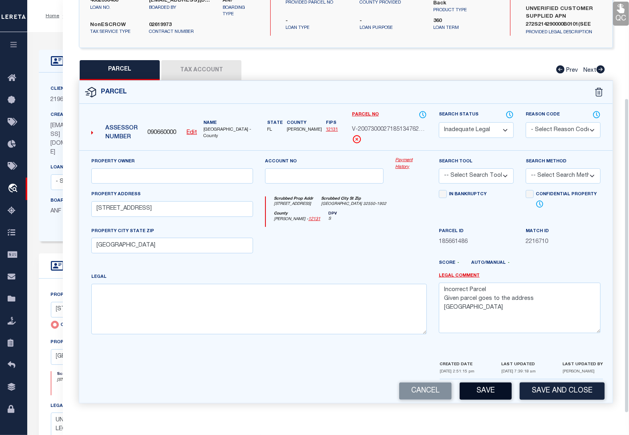
click at [483, 389] on button "Save" at bounding box center [486, 390] width 52 height 17
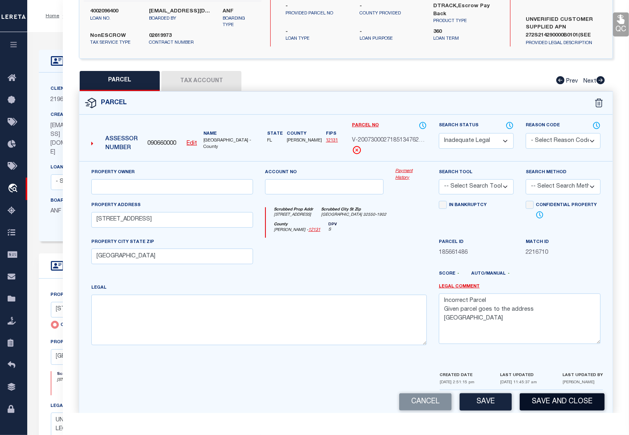
click at [539, 403] on button "Save and Close" at bounding box center [562, 401] width 85 height 17
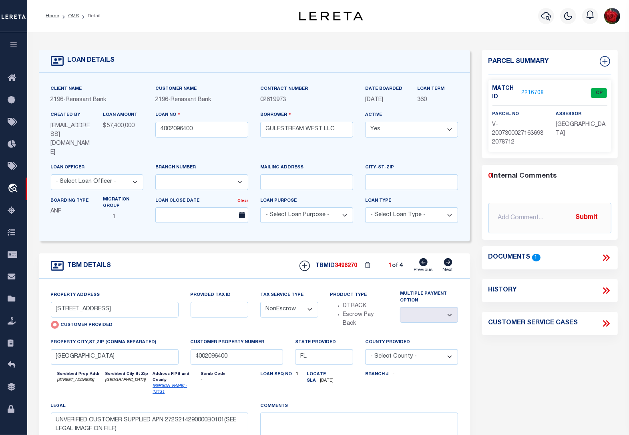
click at [539, 92] on link "2216708" at bounding box center [532, 93] width 22 height 8
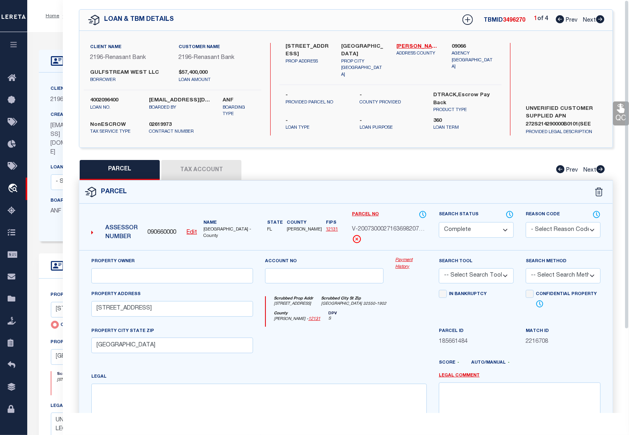
scroll to position [0, 0]
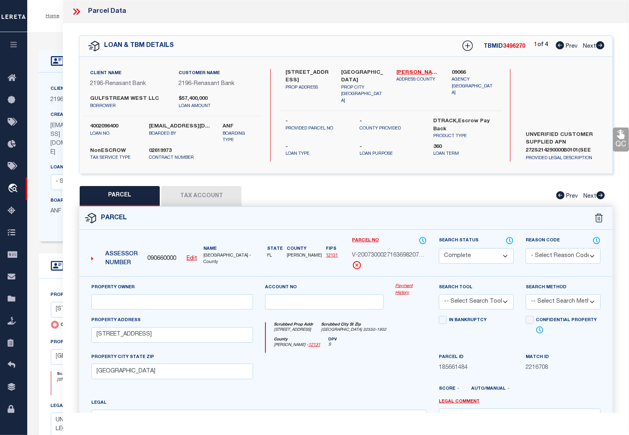
click at [601, 47] on icon at bounding box center [600, 45] width 8 height 8
click at [600, 47] on icon at bounding box center [600, 45] width 8 height 8
click at [478, 258] on select "Automated Search Bad Parcel Complete Duplicate Parcel High Dollar Reporting In …" at bounding box center [476, 256] width 75 height 16
click at [439, 248] on select "Automated Search Bad Parcel Complete Duplicate Parcel High Dollar Reporting In …" at bounding box center [476, 256] width 75 height 16
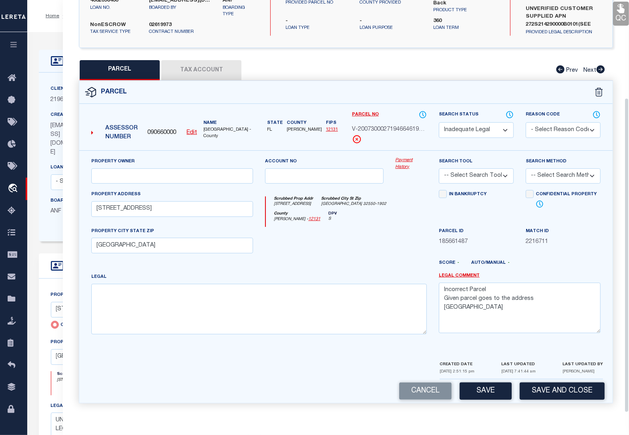
scroll to position [128, 0]
click at [485, 393] on button "Save" at bounding box center [486, 390] width 52 height 17
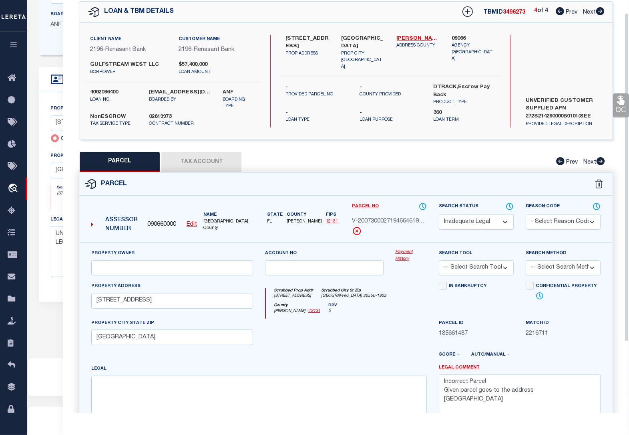
scroll to position [0, 0]
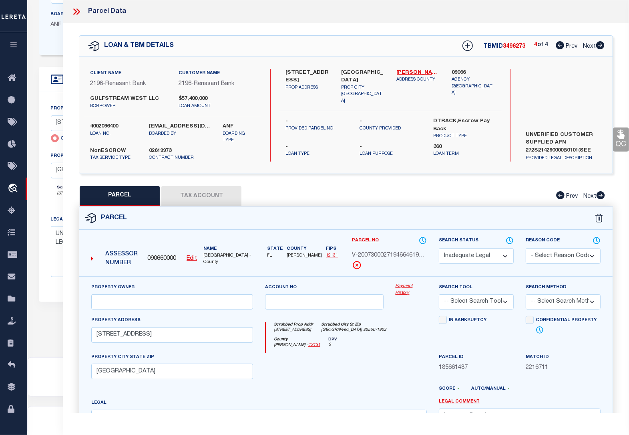
click at [72, 14] on icon at bounding box center [76, 11] width 10 height 10
